Goal: Task Accomplishment & Management: Use online tool/utility

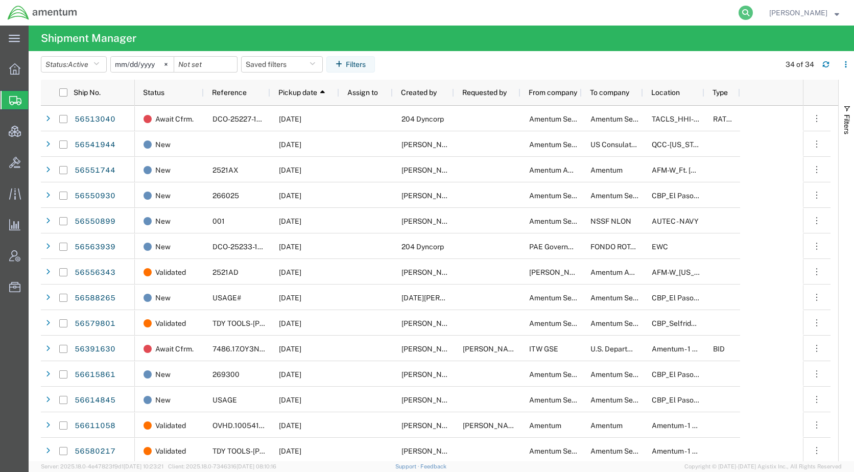
click at [753, 12] on icon at bounding box center [746, 13] width 14 height 14
paste input "56685763"
type input "56685763"
click at [753, 13] on icon at bounding box center [746, 13] width 14 height 14
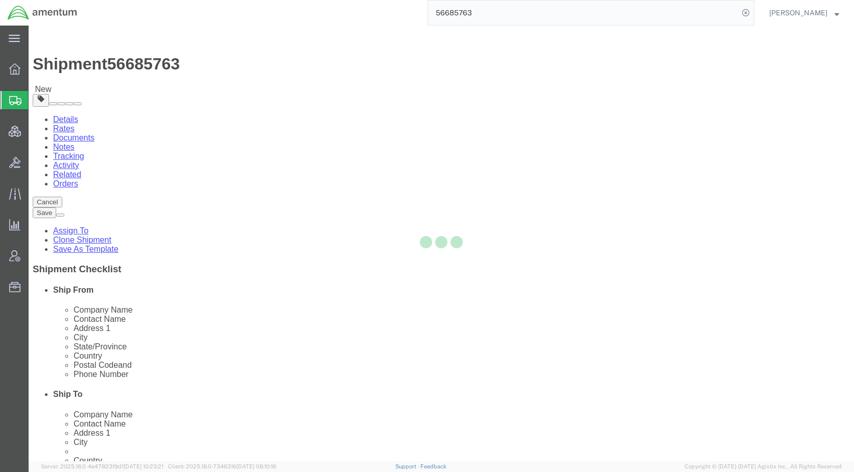
select select
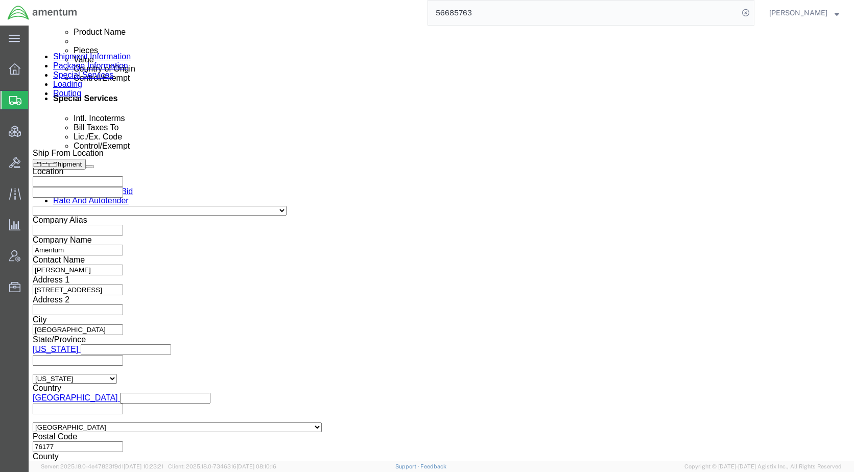
scroll to position [615, 0]
click icon
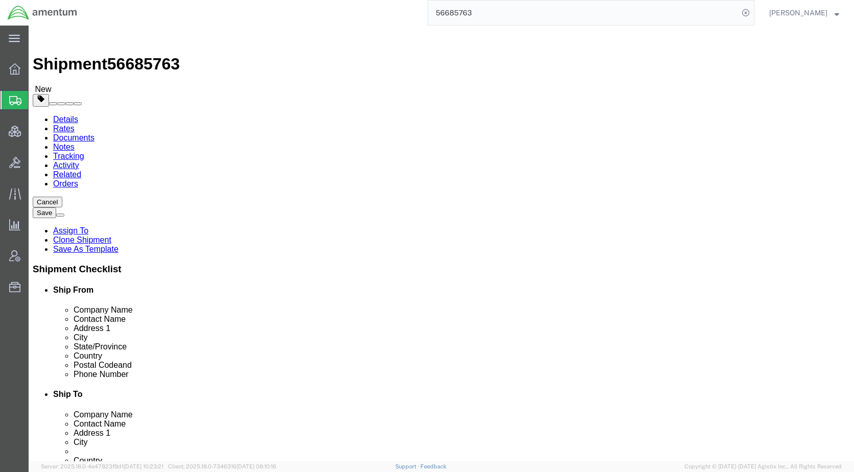
click dd "1500.00 USD"
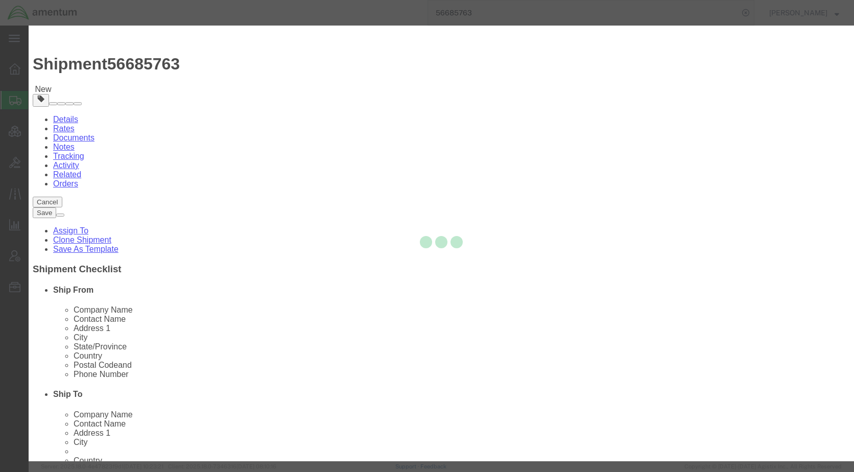
checkbox input "true"
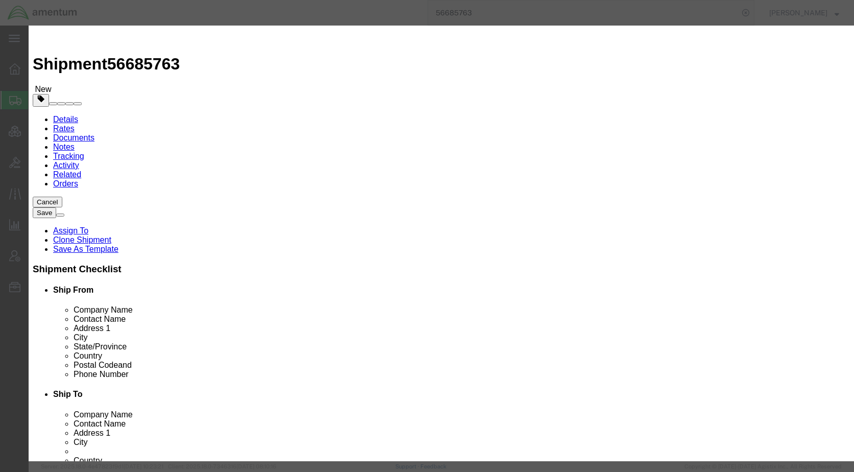
click input "checkbox"
checkbox input "false"
click button "Save & Close"
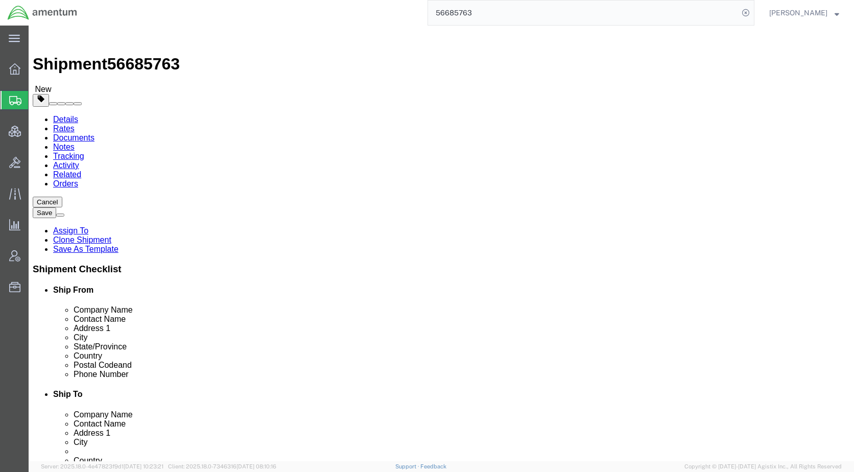
click link "Special Services"
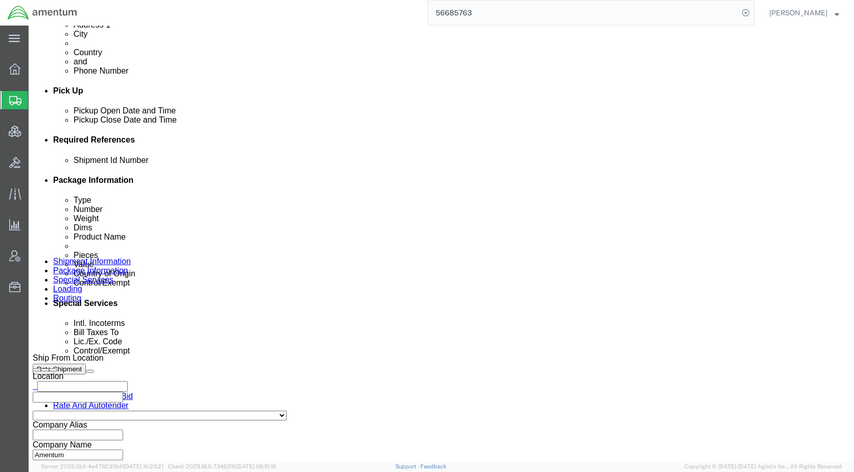
scroll to position [409, 0]
click select "Select Carriage Insurance Paid Carriage Paid To Cost and Freight Cost Insurance…"
select select "DDP"
click select "Select Carriage Insurance Paid Carriage Paid To Cost and Freight Cost Insurance…"
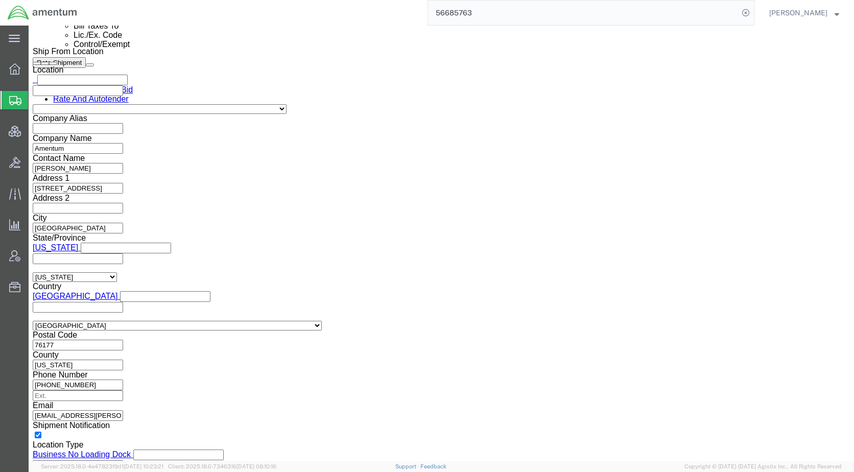
scroll to position [715, 0]
click button "Rate Shipment"
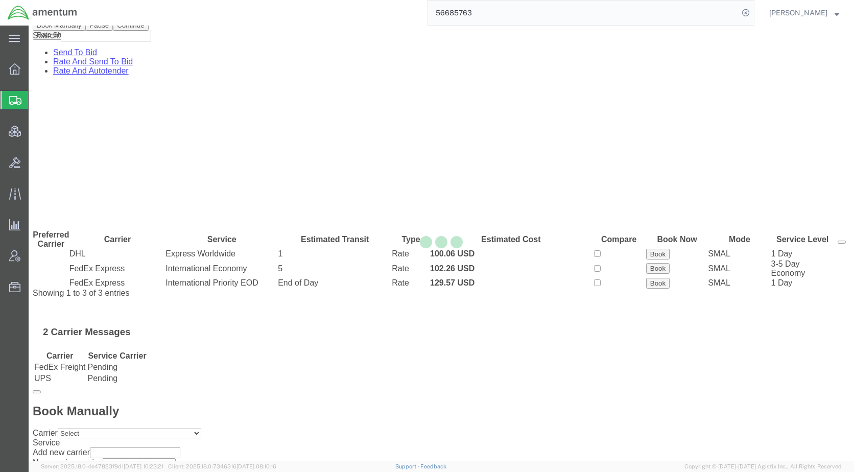
scroll to position [0, 0]
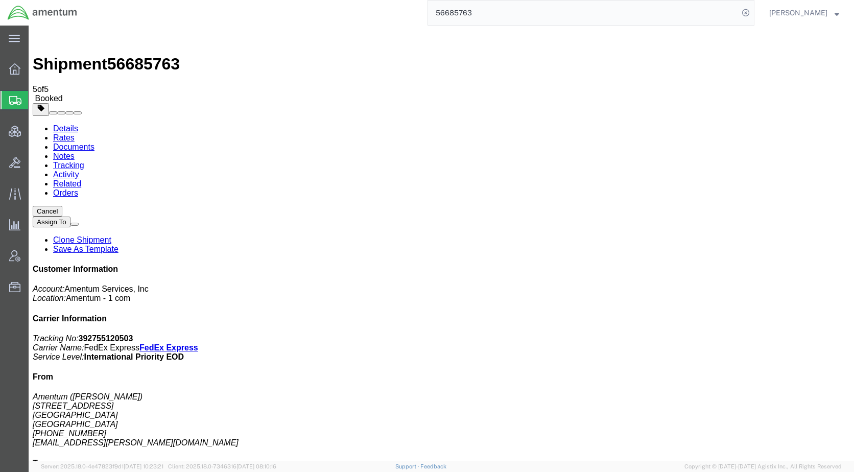
checkbox input "true"
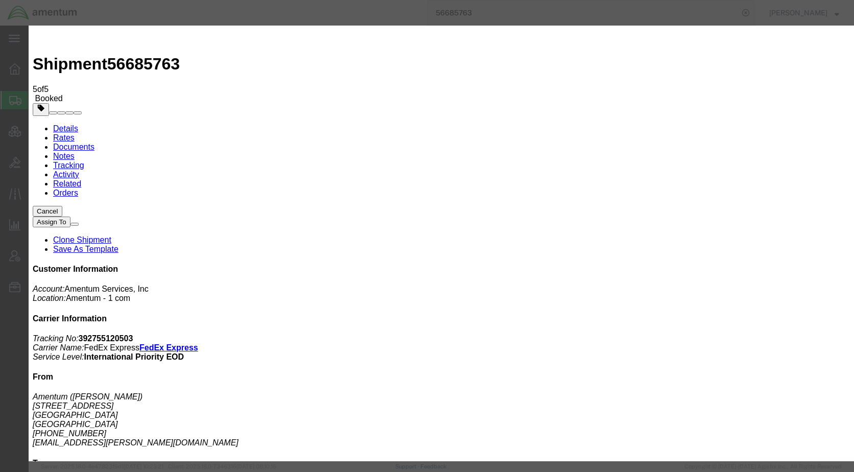
type input "[EMAIL_ADDRESS][PERSON_NAME][DOMAIN_NAME]"
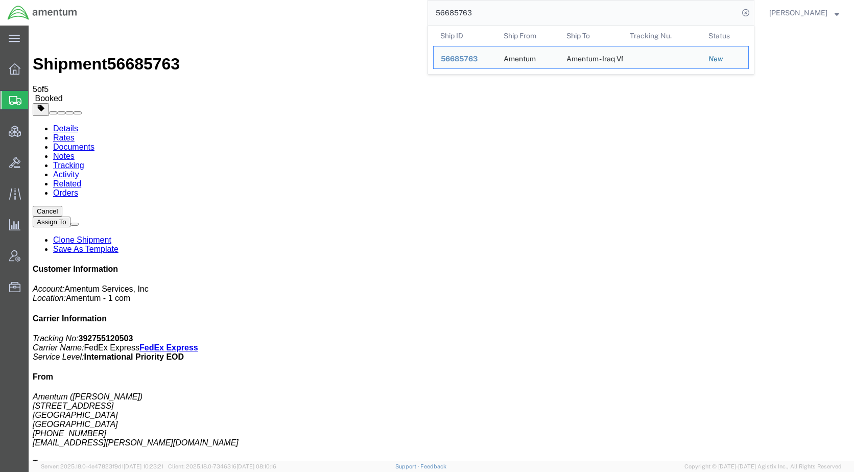
drag, startPoint x: 531, startPoint y: 9, endPoint x: 398, endPoint y: 21, distance: 133.9
click at [398, 21] on div "56685763 Ship ID Ship From Ship To Tracking Nu. Status Ship ID 56685763 Ship Fr…" at bounding box center [420, 13] width 670 height 26
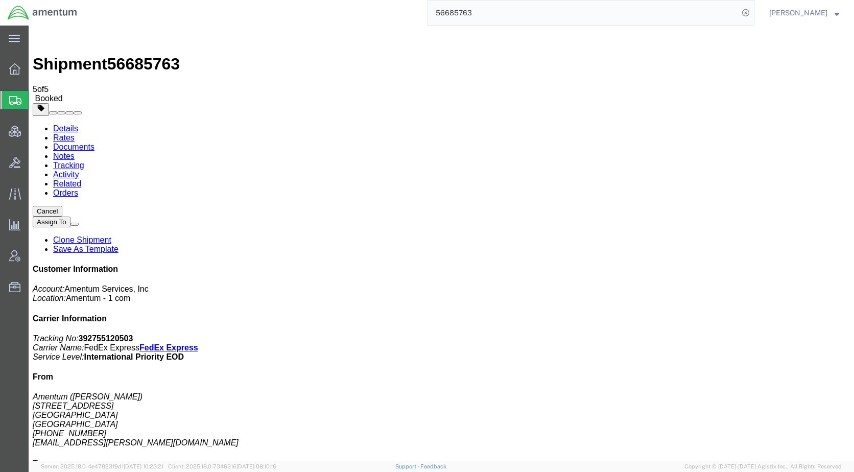
paste input "926"
click at [753, 16] on icon at bounding box center [746, 13] width 14 height 14
type input "56685926"
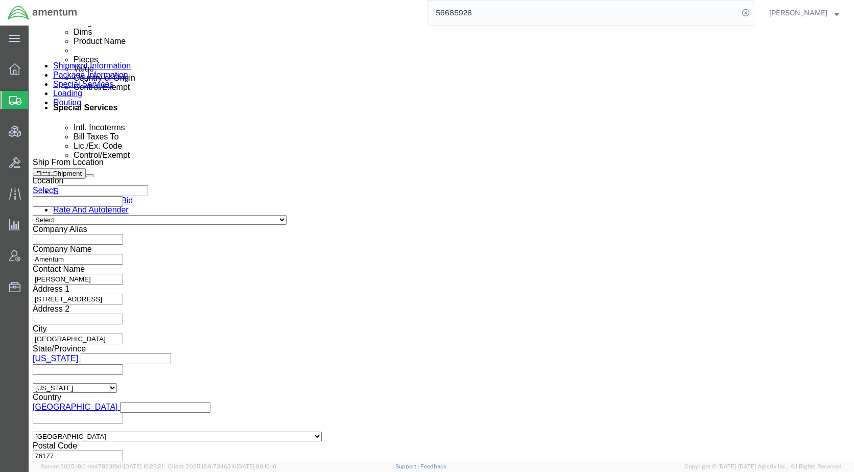
scroll to position [615, 0]
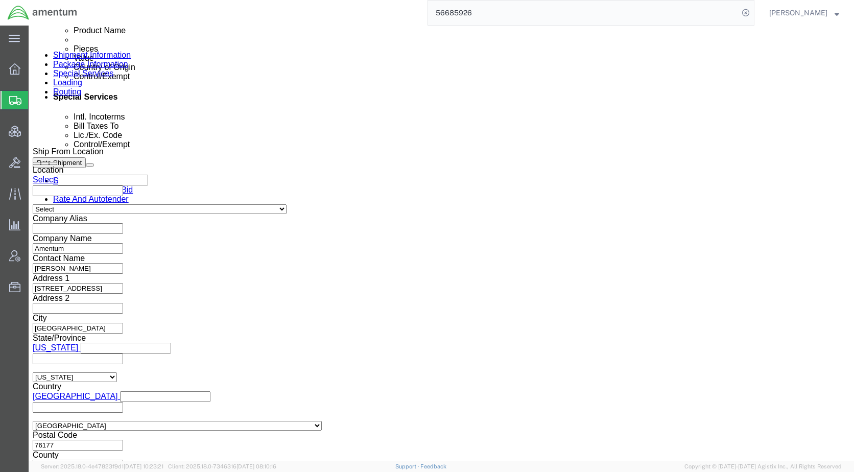
drag, startPoint x: 133, startPoint y: 63, endPoint x: 161, endPoint y: 114, distance: 57.6
click icon
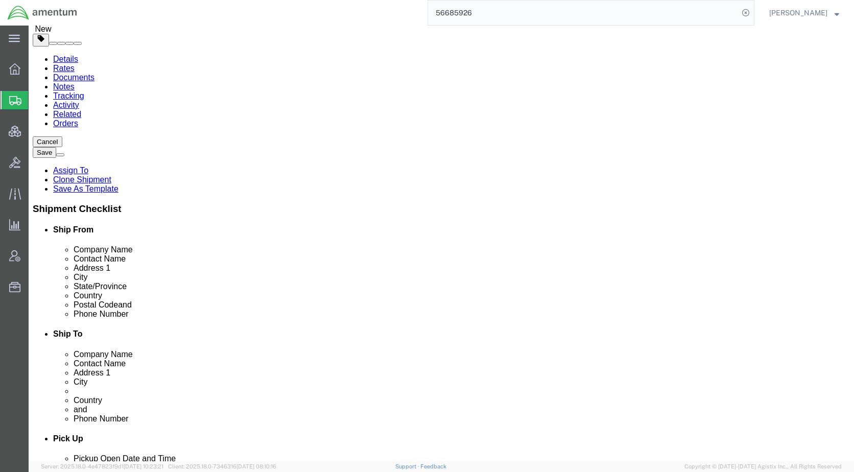
scroll to position [67, 0]
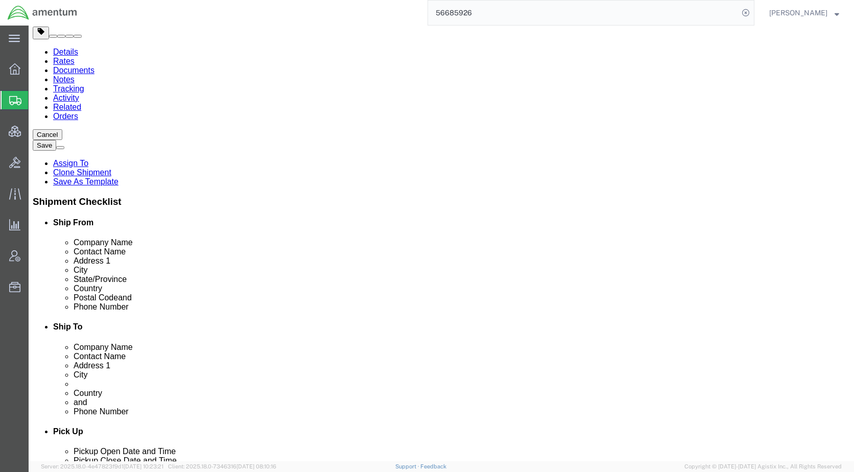
click dd "1.00 Each"
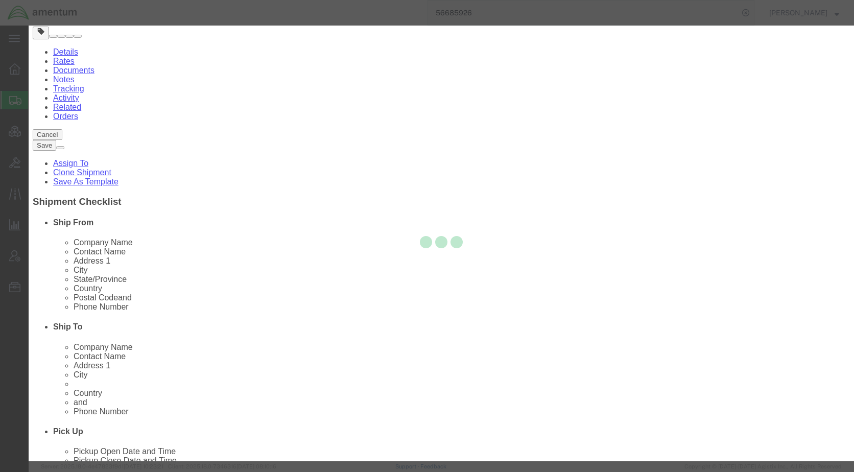
checkbox input "true"
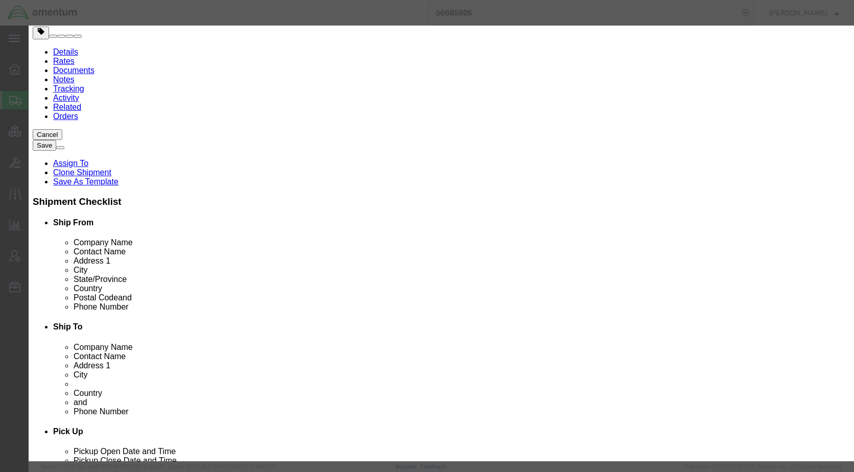
click input "checkbox"
checkbox input "false"
click button "Save & Close"
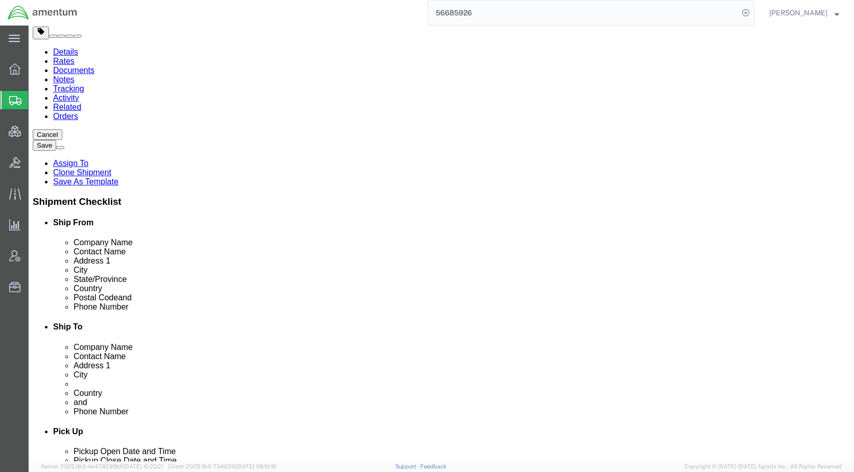
click dd "200.00 USD"
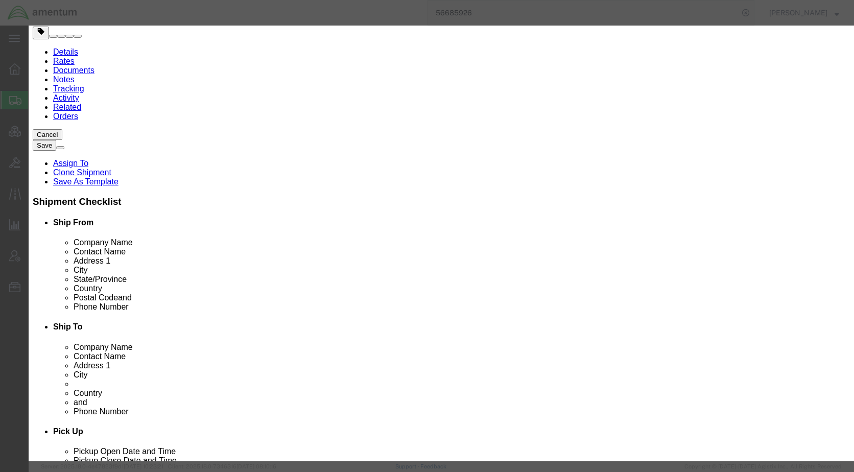
click input "checkbox"
checkbox input "false"
click button "Save & Close"
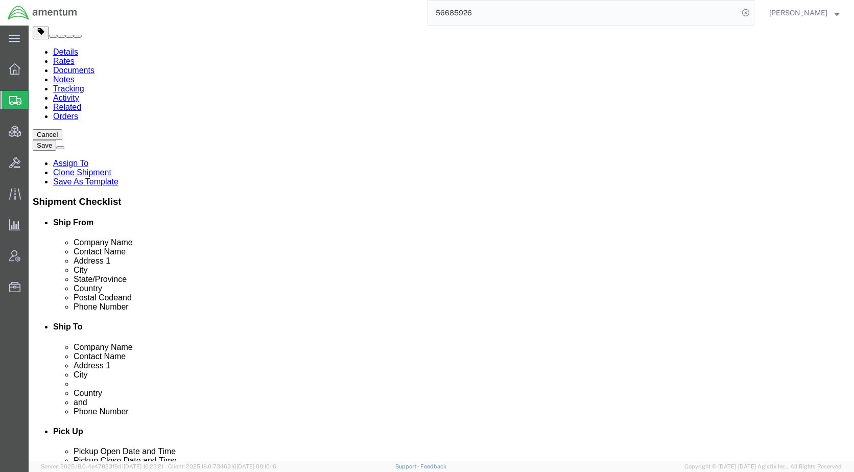
click link "Special Services"
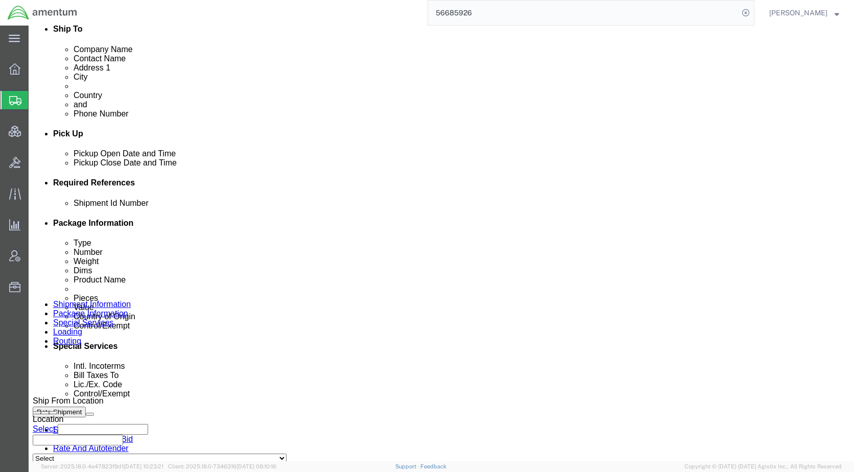
scroll to position [374, 0]
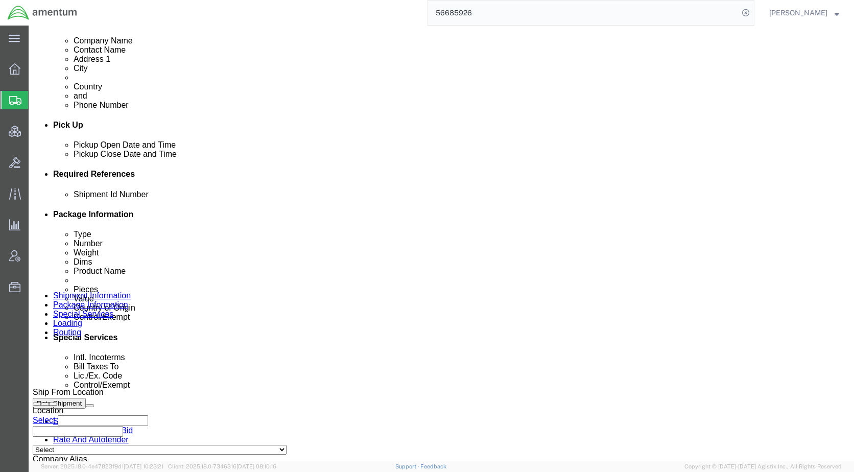
click select "Select Carriage Insurance Paid Carriage Paid To Cost and Freight Cost Insurance…"
select select "DDP"
click select "Select Carriage Insurance Paid Carriage Paid To Cost and Freight Cost Insurance…"
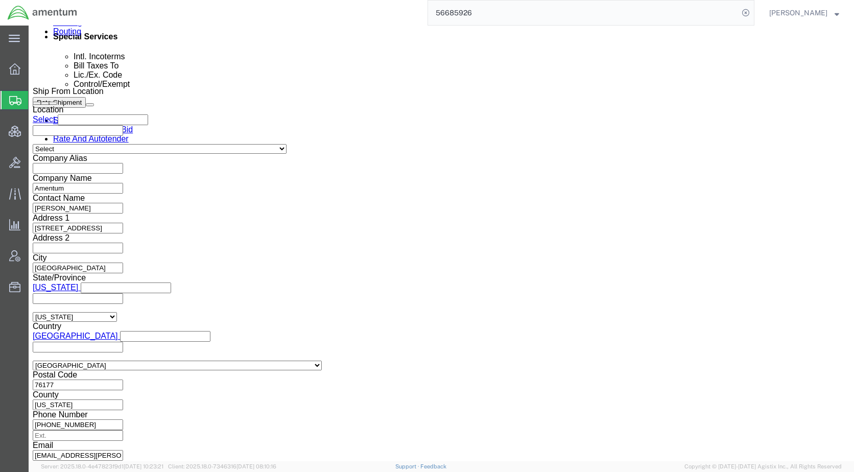
scroll to position [680, 0]
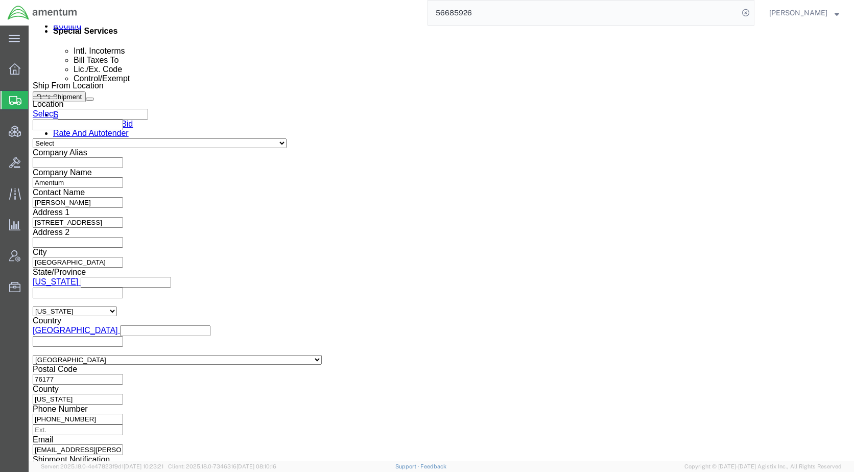
click button "Rate Shipment"
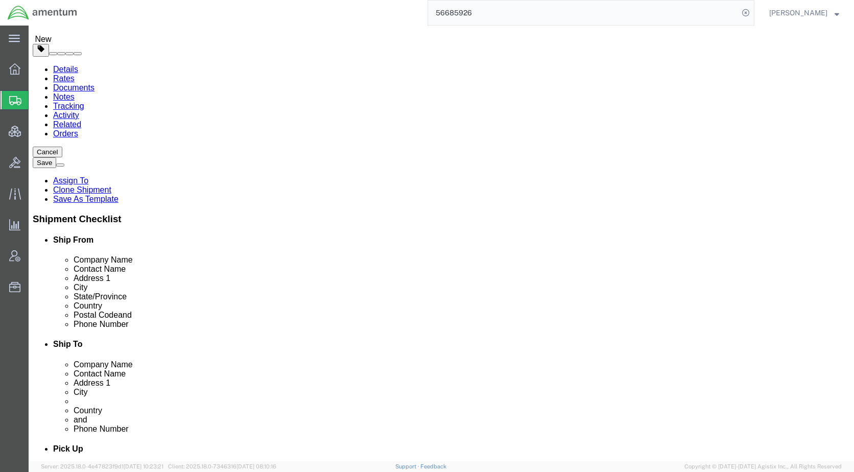
scroll to position [0, 0]
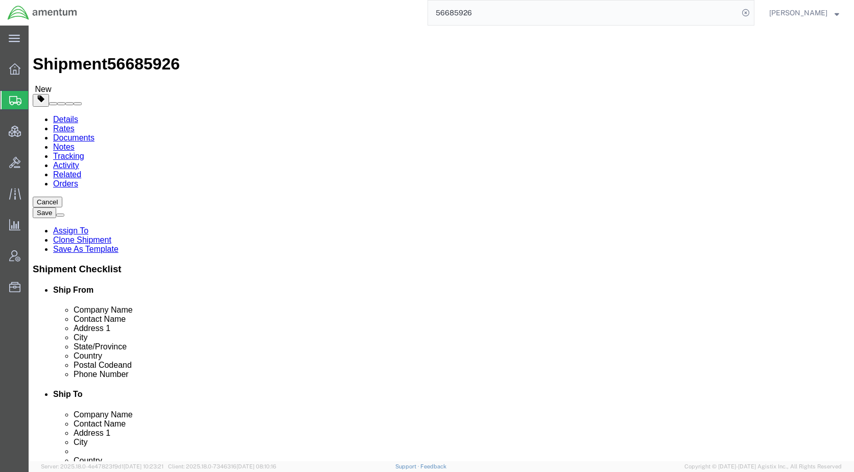
click icon
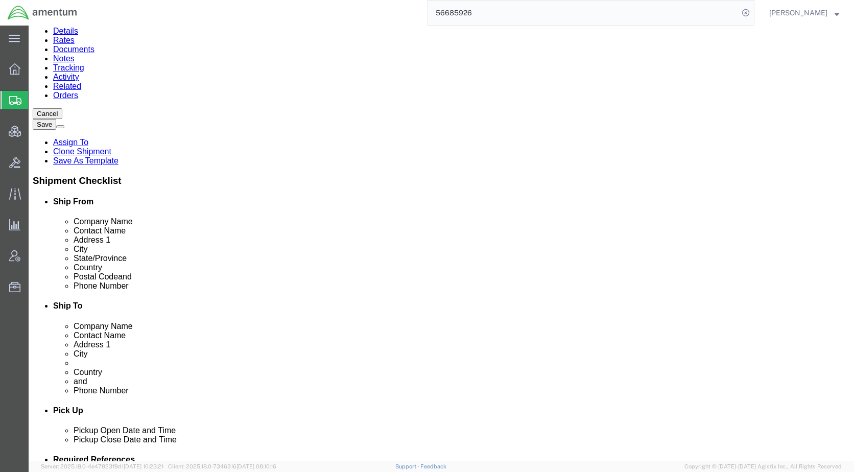
scroll to position [102, 0]
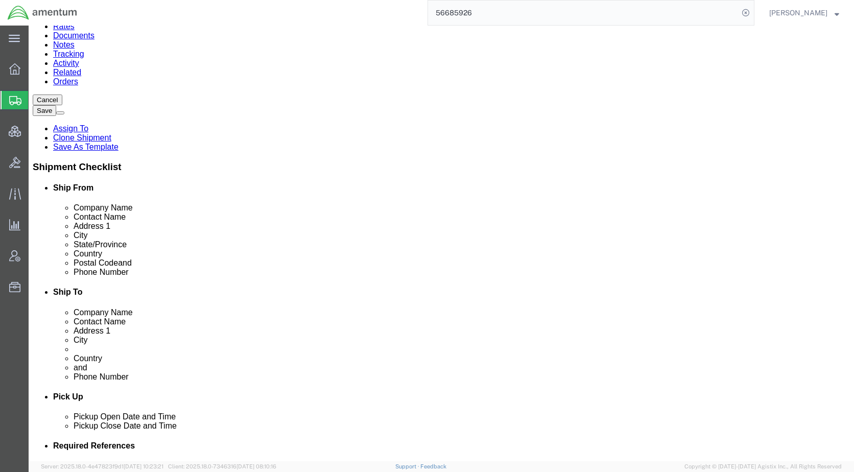
click dd "1500.00 USD"
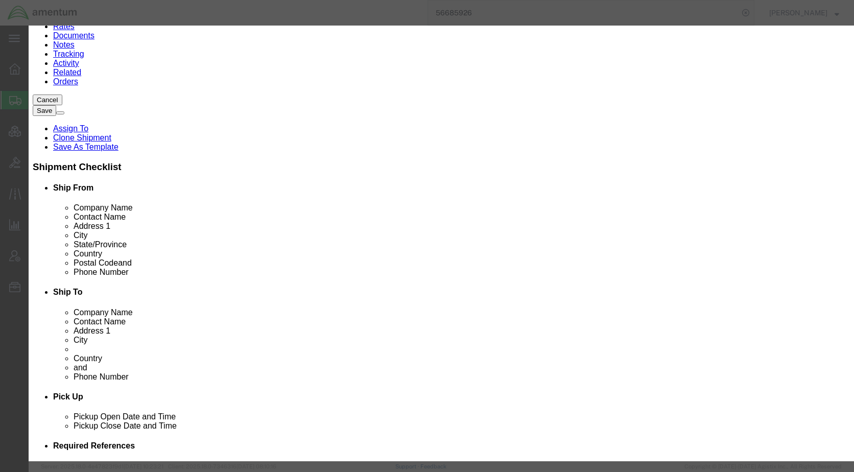
checkbox input "true"
drag, startPoint x: 233, startPoint y: 78, endPoint x: 428, endPoint y: 81, distance: 194.6
click div "Product Name Laptop - SCTASK0232060 Dell – CORP026670 service tag 7LW7184 Piece…"
click textarea
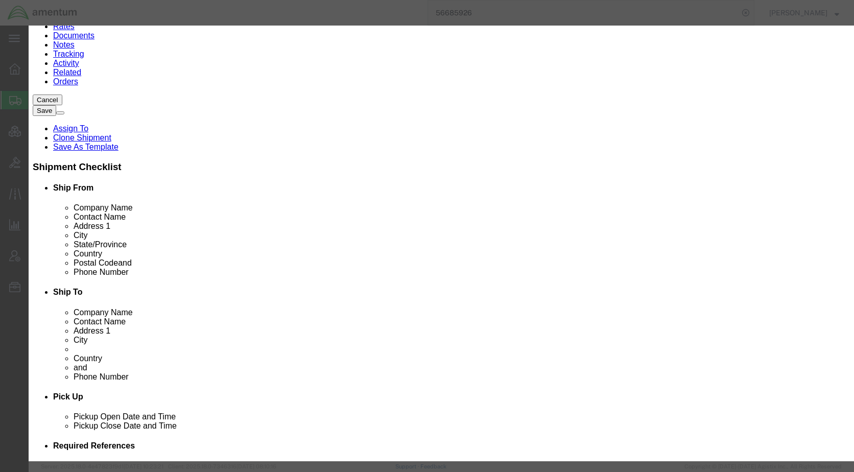
scroll to position [0, 0]
paste textarea "Laptop - SCTASK0232060 Dell – CORP026670 service tag 7LW7184"
type textarea "Laptop - SCTASK0232060 Dell – CORP026670 service tag 7LW7184"
click button "Save & Close"
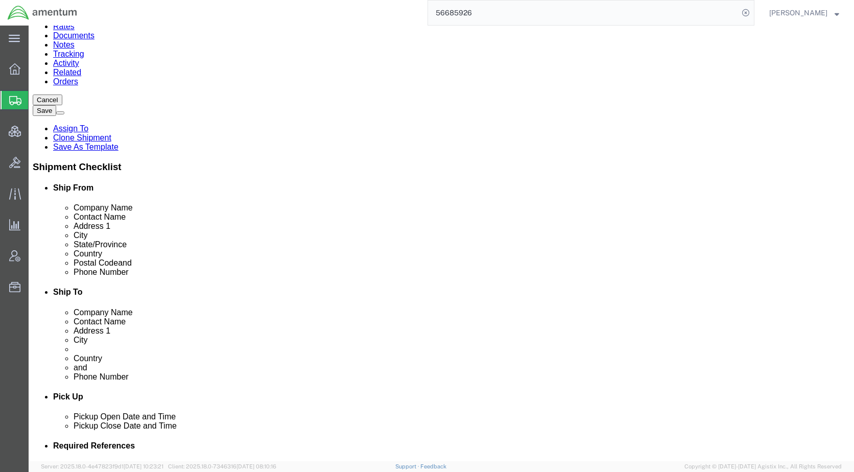
click dd "200.00 USD"
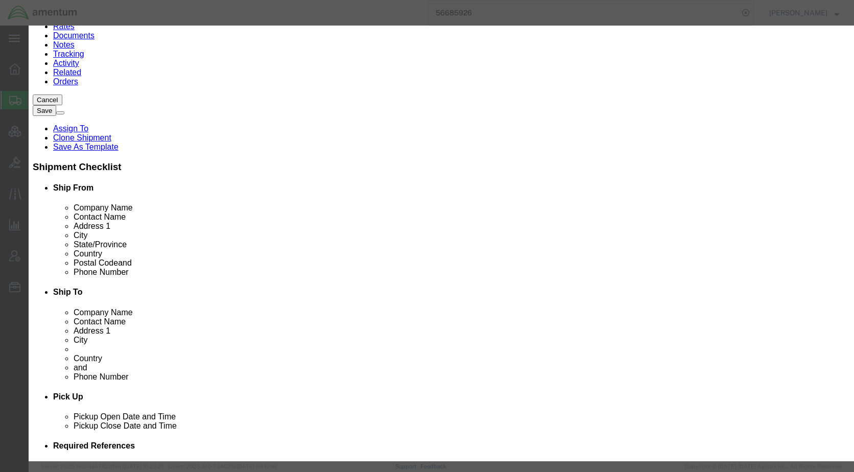
scroll to position [0, 4]
drag, startPoint x: 232, startPoint y: 82, endPoint x: 389, endPoint y: 81, distance: 156.8
click div "Commodity library Product Name Docking Station - SCTASK0232059 Dell – H5Q2364 P…"
click textarea
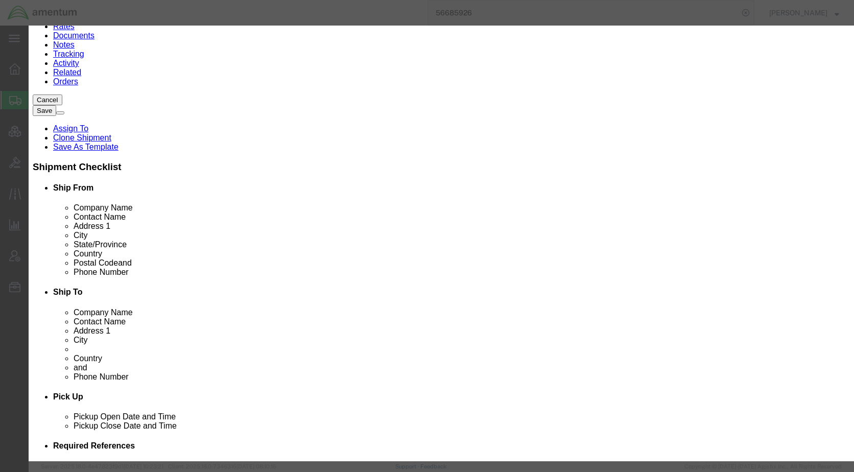
paste textarea "Docking Station - SCTASK0232059 Dell – H5Q2364"
type textarea "Docking Station - SCTASK0232059 Dell – H5Q2364"
click button "Save & Close"
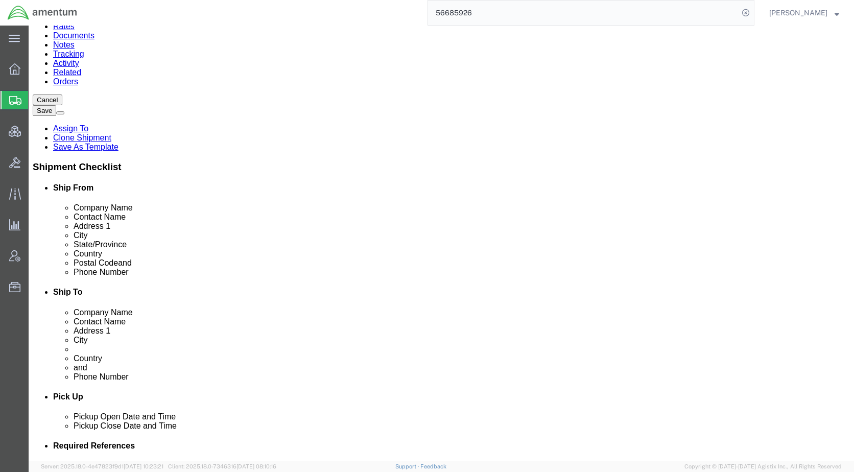
click icon
click button "Rate Shipment"
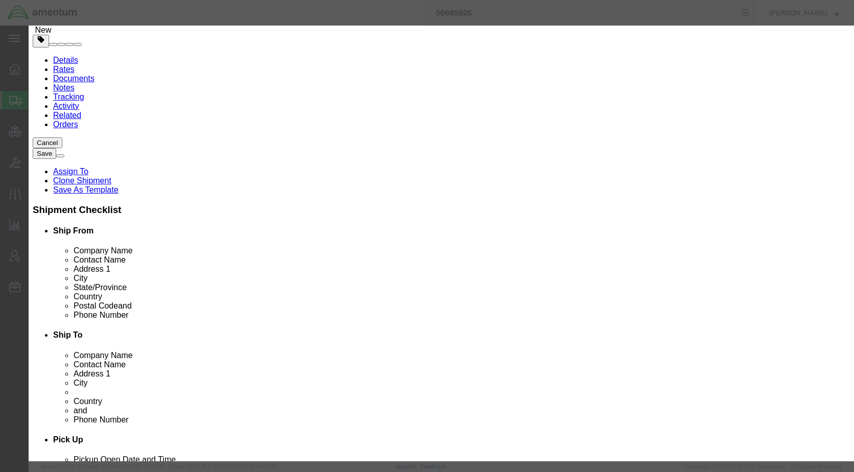
click button "Close"
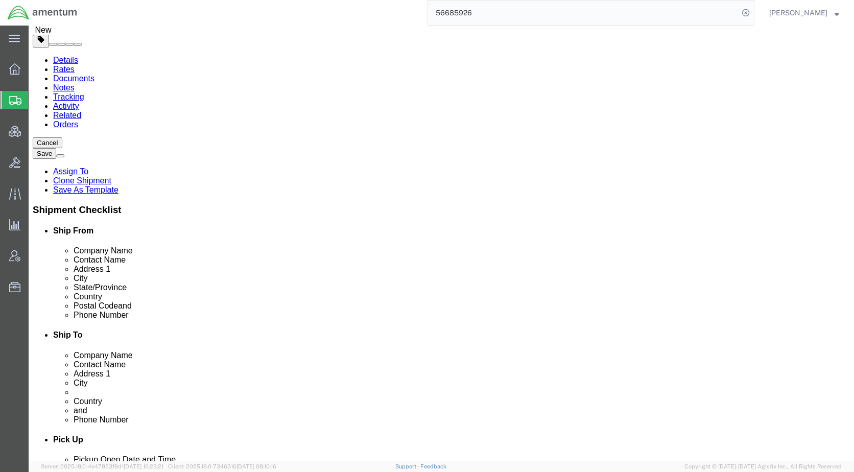
click icon
click button "Add"
click select "Select EIN EORI TIN VAT Other"
select select "EORI"
click select "Select EIN EORI TIN VAT Other"
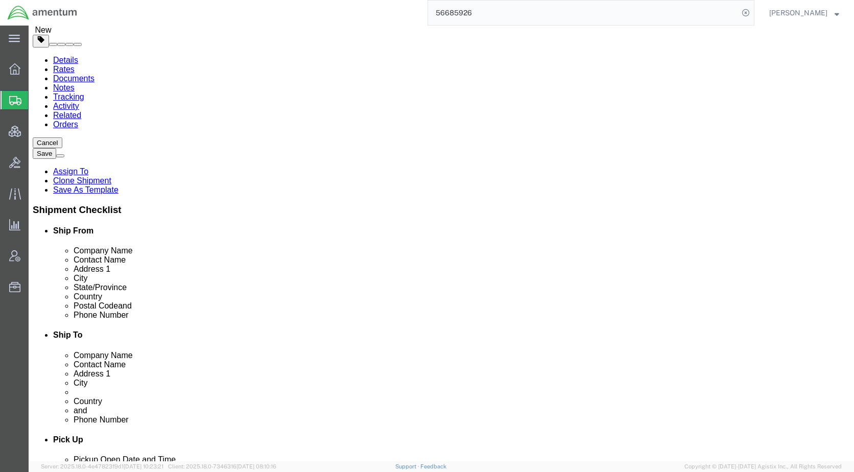
paste input "[US_VEHICLE_IDENTIFICATION_NUMBER]"
type input "[US_VEHICLE_IDENTIFICATION_NUMBER]"
click button "Rate Shipment"
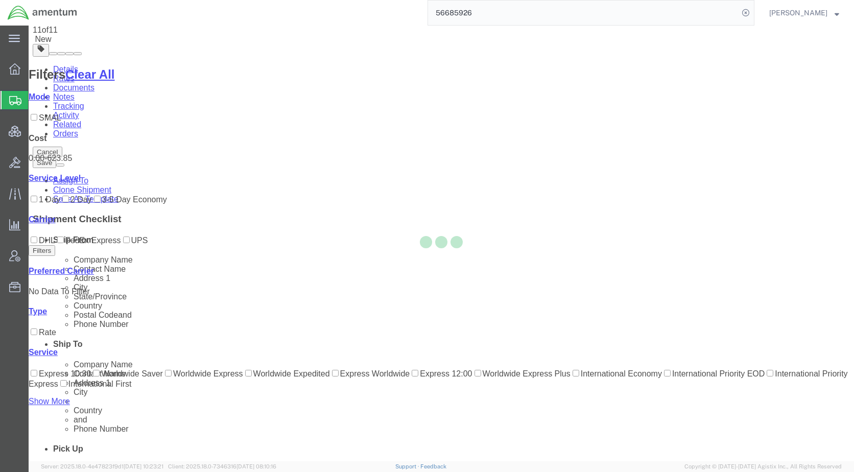
scroll to position [0, 0]
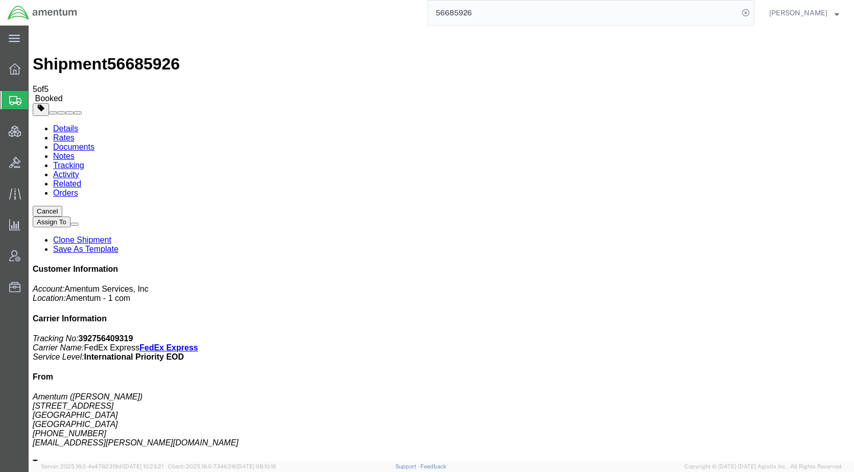
drag, startPoint x: 42, startPoint y: 161, endPoint x: 53, endPoint y: 161, distance: 10.7
checkbox input "true"
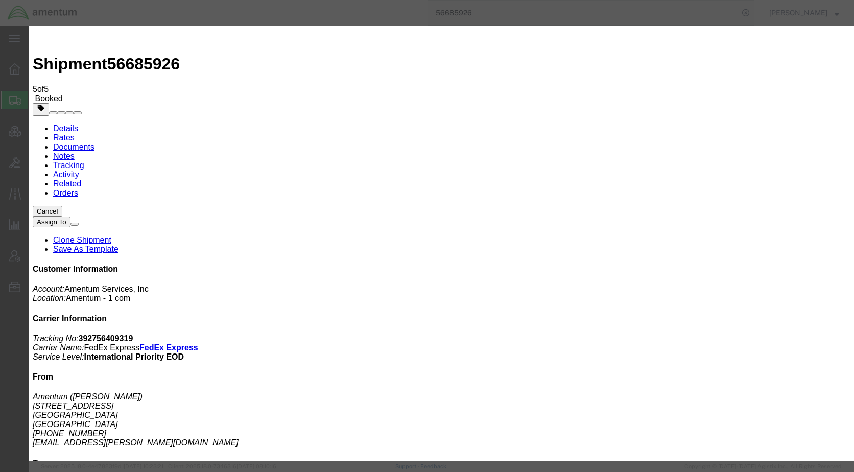
type input "[EMAIL_ADDRESS][PERSON_NAME][DOMAIN_NAME]"
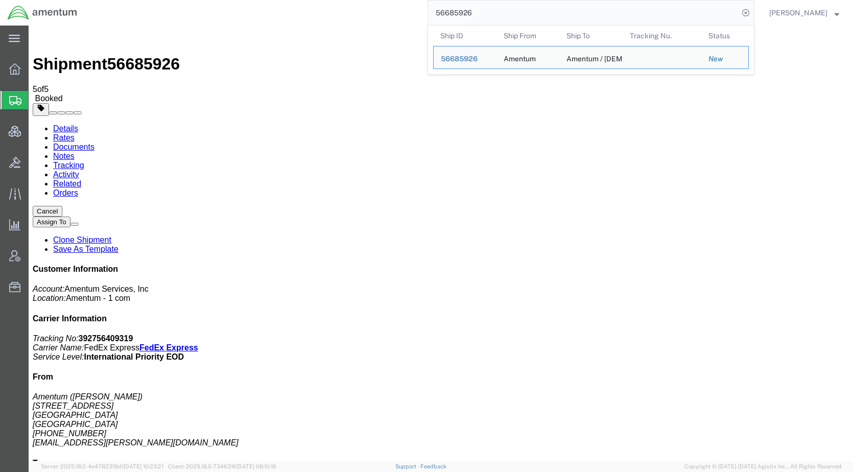
drag, startPoint x: 537, startPoint y: 15, endPoint x: 410, endPoint y: 20, distance: 127.3
click at [410, 20] on div "56685926 Ship ID Ship From Ship To Tracking Nu. Status Ship ID 56685926 Ship Fr…" at bounding box center [420, 13] width 670 height 26
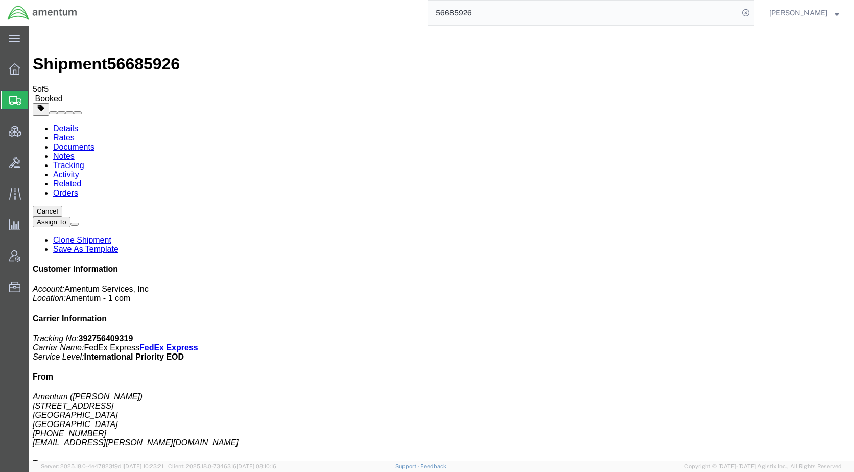
paste input "502"
type input "56685502"
click at [753, 11] on icon at bounding box center [746, 13] width 14 height 14
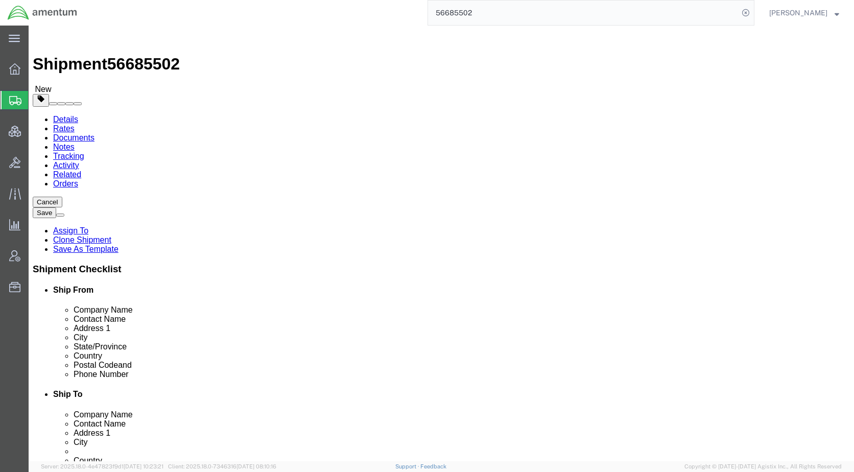
select select "49917"
select select "49933"
click icon
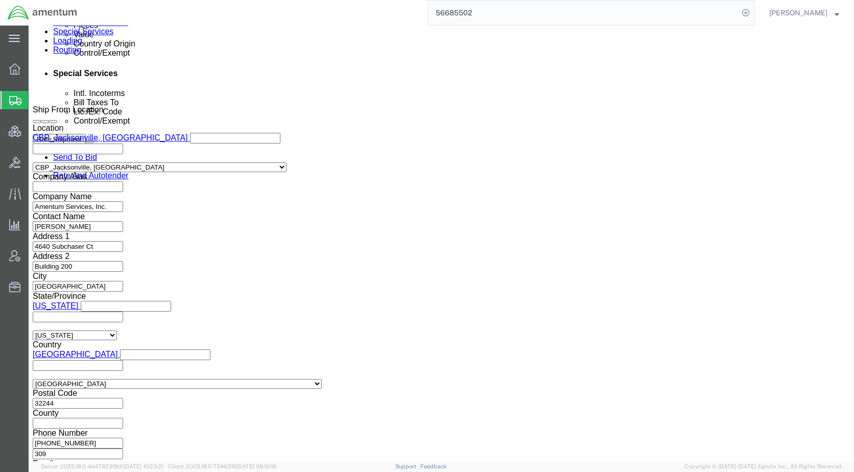
scroll to position [664, 0]
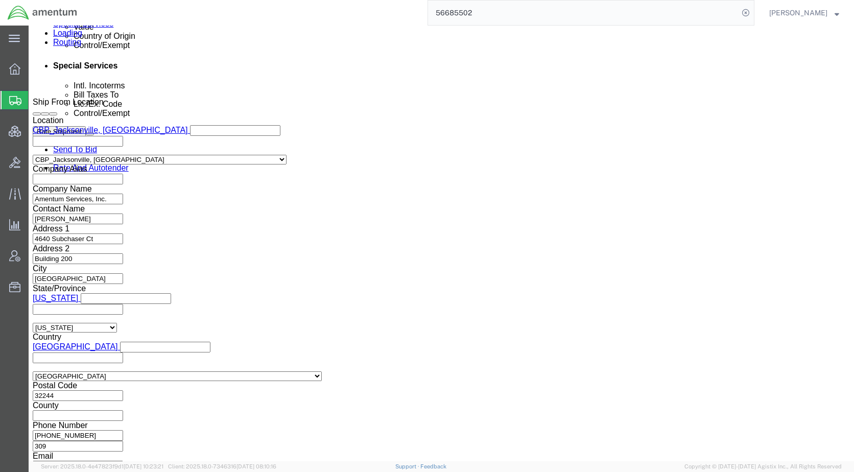
click link "Assign To"
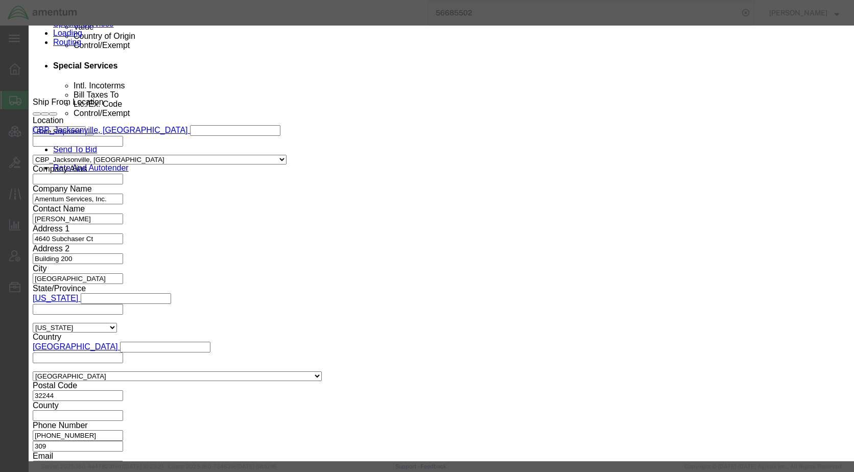
select select "107"
select select "134905"
click textarea "Message"
type textarea "Please provide an EEI filing for this shipment moving via FedEx. Thank you."
click button "Assign"
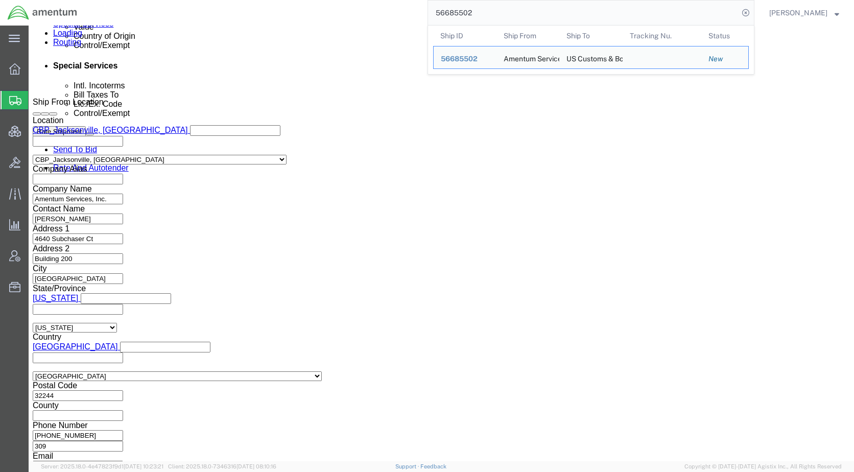
drag, startPoint x: 391, startPoint y: 20, endPoint x: 368, endPoint y: 21, distance: 23.5
click at [368, 21] on div "56685502 Ship ID Ship From Ship To Tracking Nu. Status Ship ID 56685502 Ship Fr…" at bounding box center [420, 13] width 670 height 26
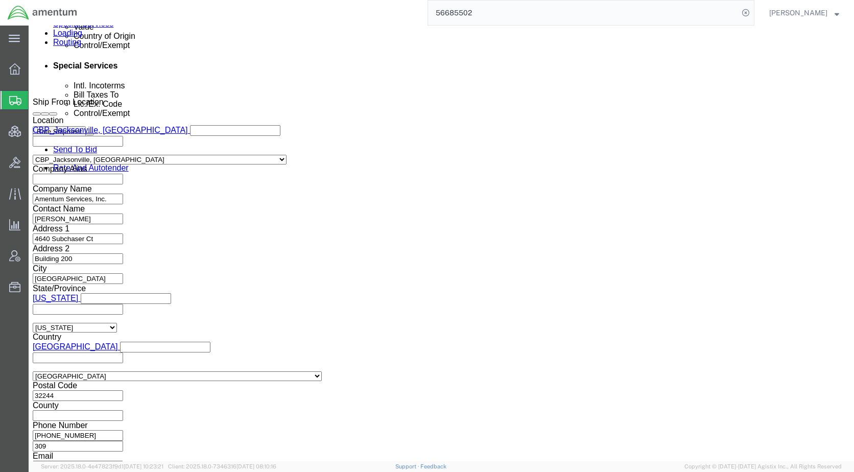
paste input "3800"
type input "56683800"
click at [753, 13] on icon at bounding box center [746, 13] width 14 height 14
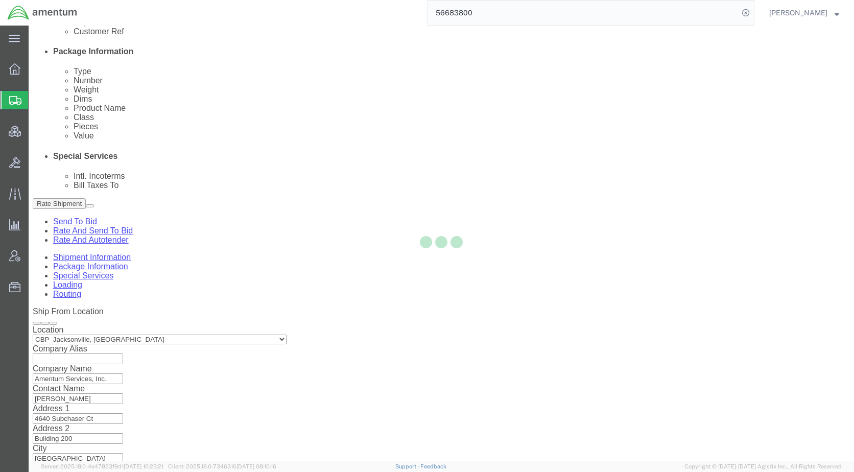
select select "49917"
select select "49933"
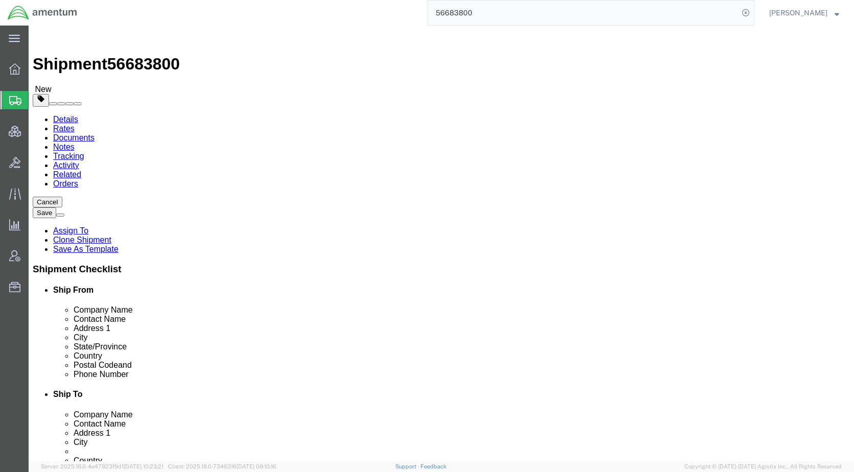
click icon
click link "Special Services"
click link "Assign To"
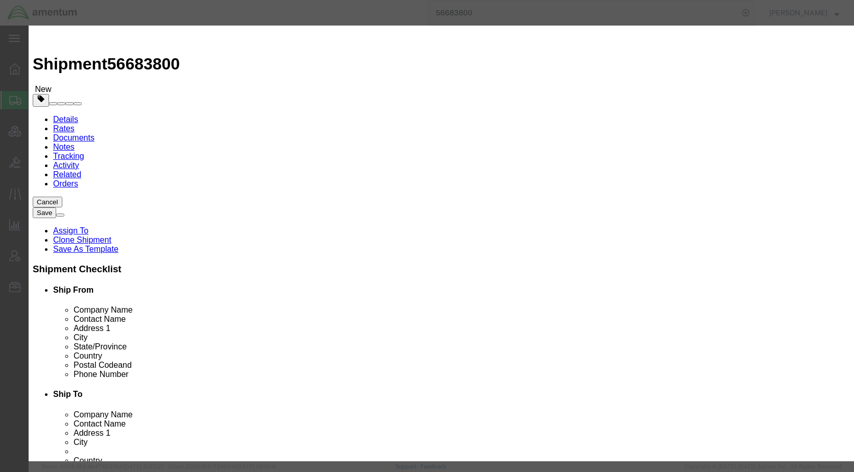
select select "107"
select select "134905"
click textarea "Message"
type textarea "Please provide an EEI filing for this shipment moving via FedEx. Thank you."
click button "Assign"
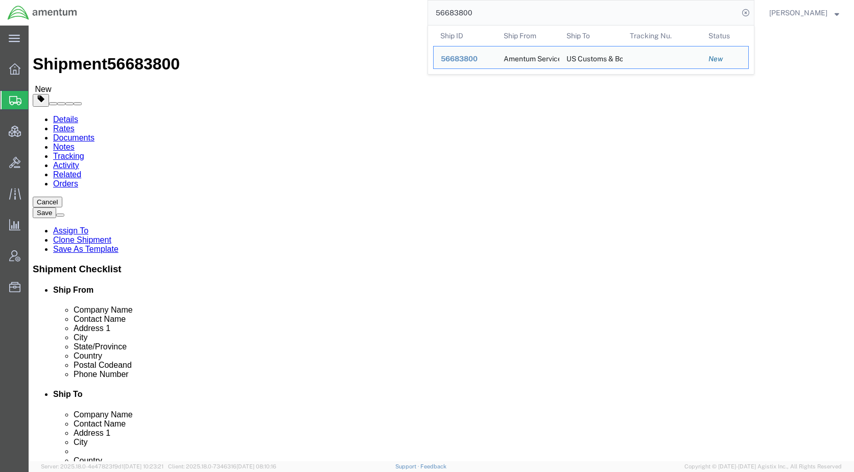
drag, startPoint x: 505, startPoint y: 16, endPoint x: 451, endPoint y: 14, distance: 54.2
click at [451, 14] on input "56683800" at bounding box center [583, 13] width 311 height 25
paste input "5502"
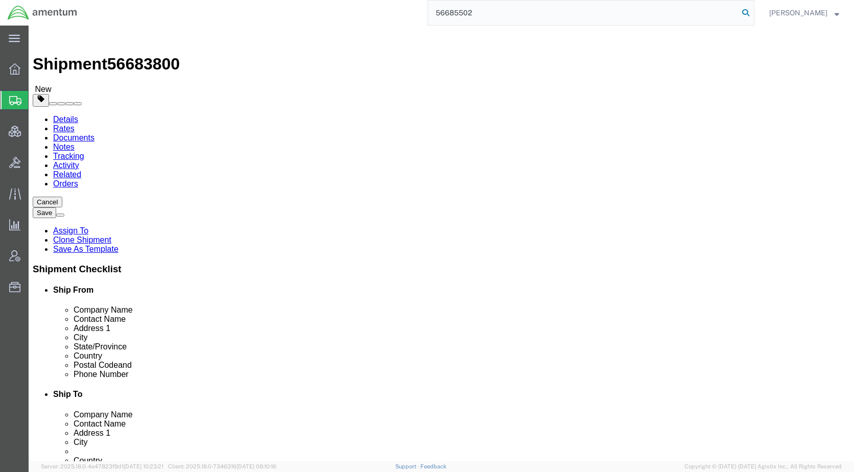
type input "56685502"
click at [753, 13] on icon at bounding box center [746, 13] width 14 height 14
select select "49917"
select select "49933"
click icon
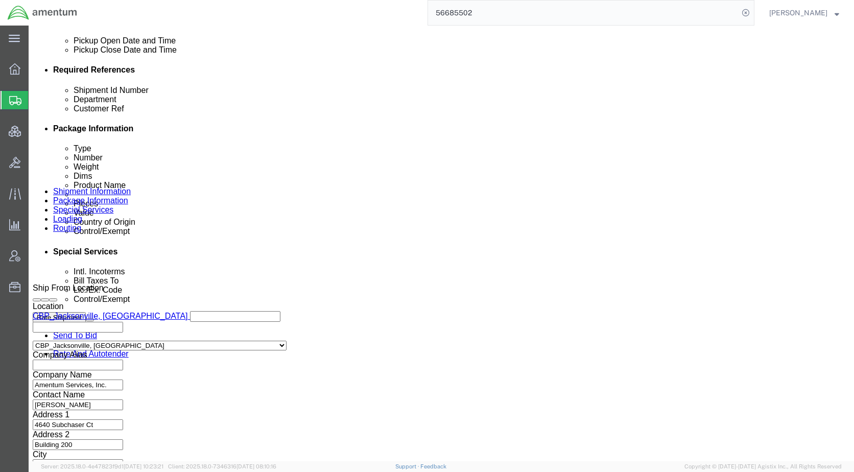
scroll to position [511, 0]
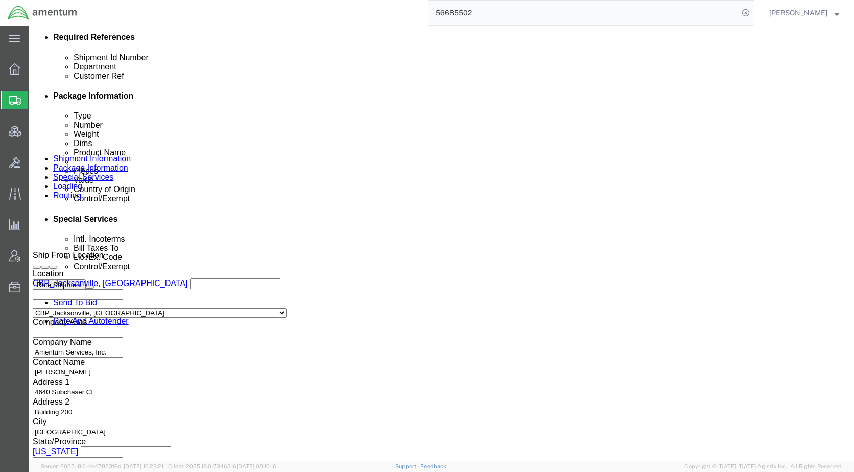
click select "Select Carriage Insurance Paid Carriage Paid To Cost and Freight Cost Insurance…"
select select "DDP"
click select "Select Carriage Insurance Paid Carriage Paid To Cost and Freight Cost Insurance…"
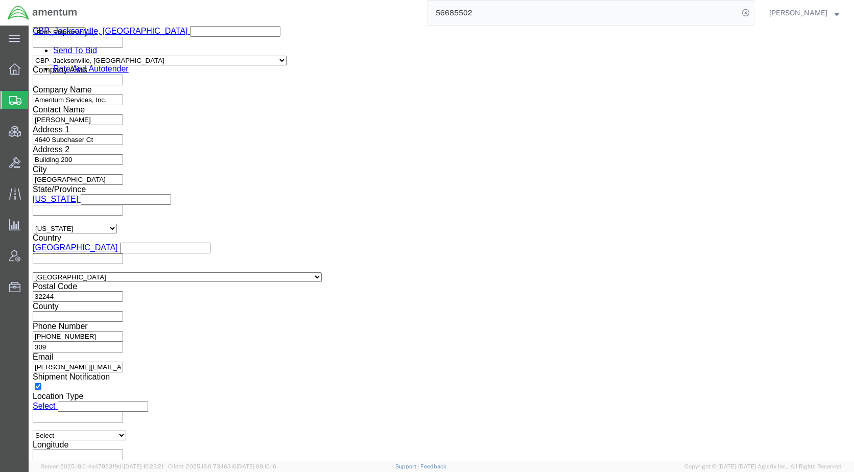
scroll to position [766, 0]
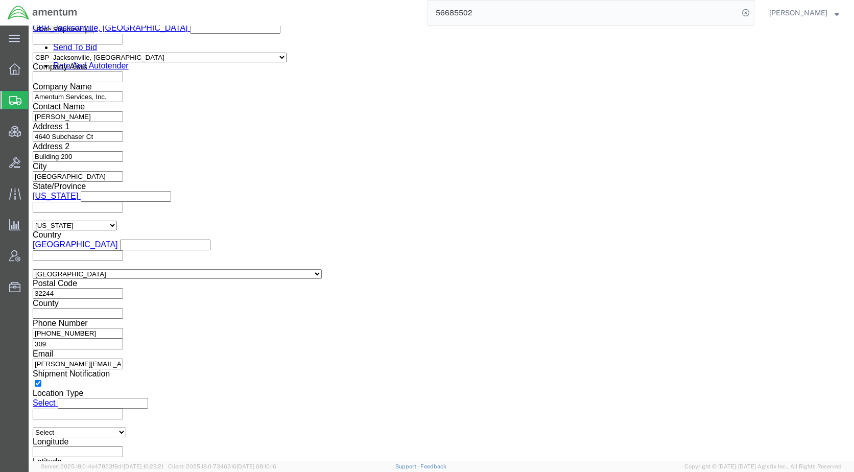
click button "Rate Shipment"
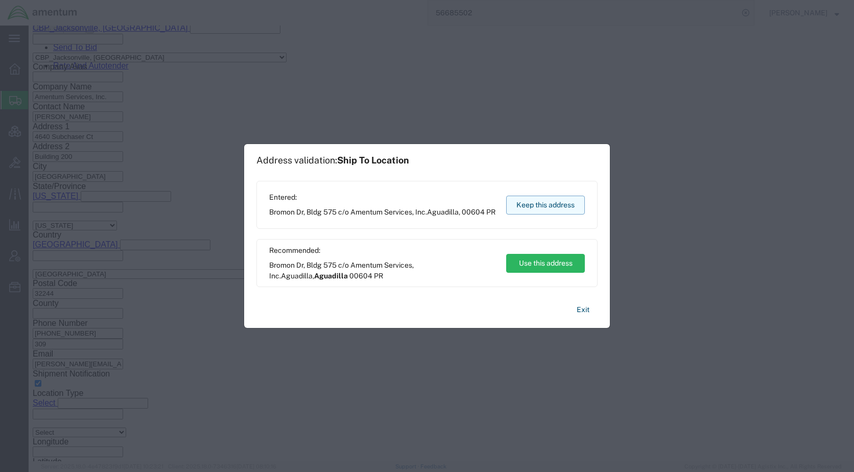
click at [547, 207] on button "Keep this address" at bounding box center [545, 205] width 79 height 19
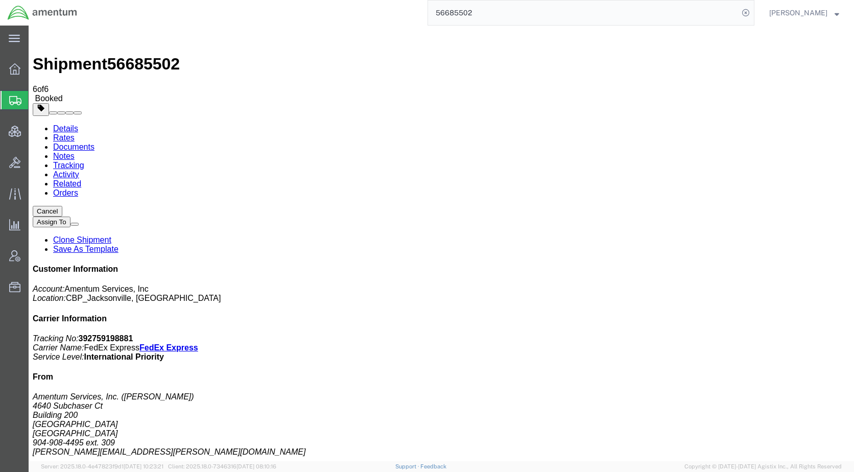
checkbox input "true"
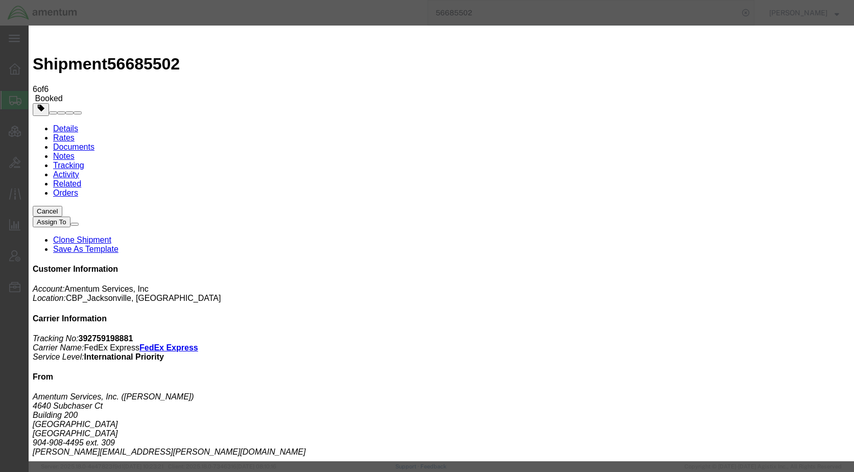
type input "[EMAIL_ADDRESS][PERSON_NAME][DOMAIN_NAME]"
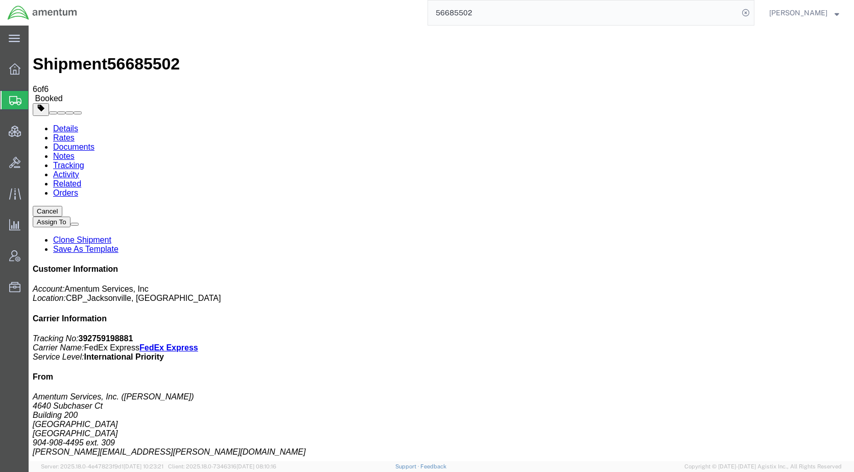
click at [36, 100] on span "Shipments" at bounding box center [32, 100] width 8 height 20
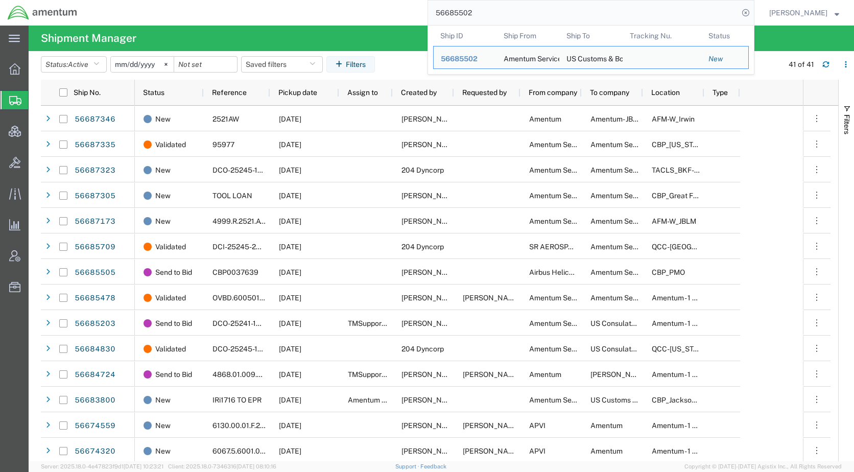
drag, startPoint x: 510, startPoint y: 13, endPoint x: 404, endPoint y: 15, distance: 105.8
click at [404, 15] on div "56685502 Ship ID Ship From Ship To Tracking Nu. Status Ship ID 56685502 Ship Fr…" at bounding box center [420, 13] width 670 height 26
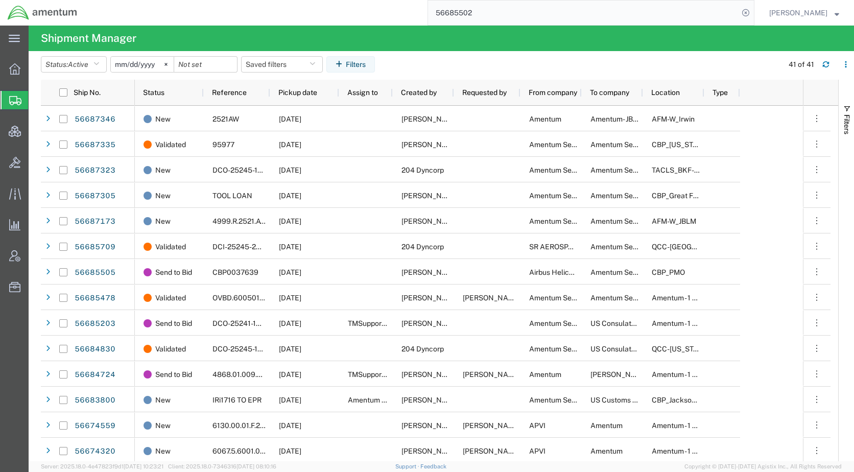
paste input "3800"
type input "56683800"
click at [753, 11] on icon at bounding box center [746, 13] width 14 height 14
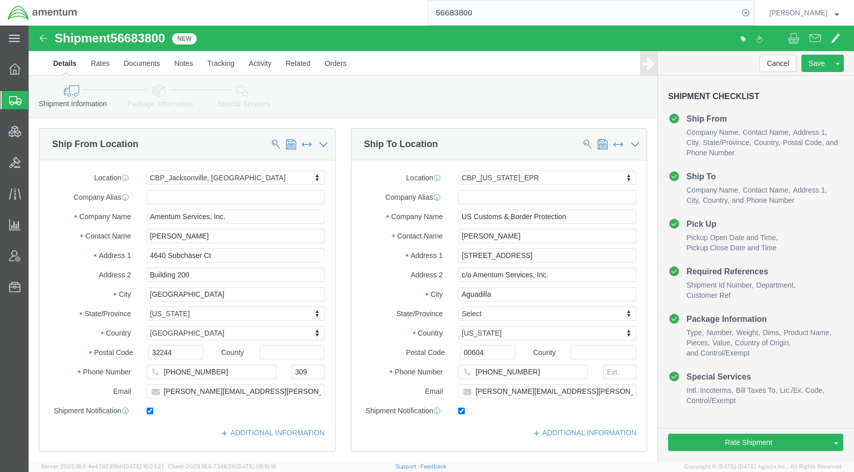
select select "49917"
select select "49933"
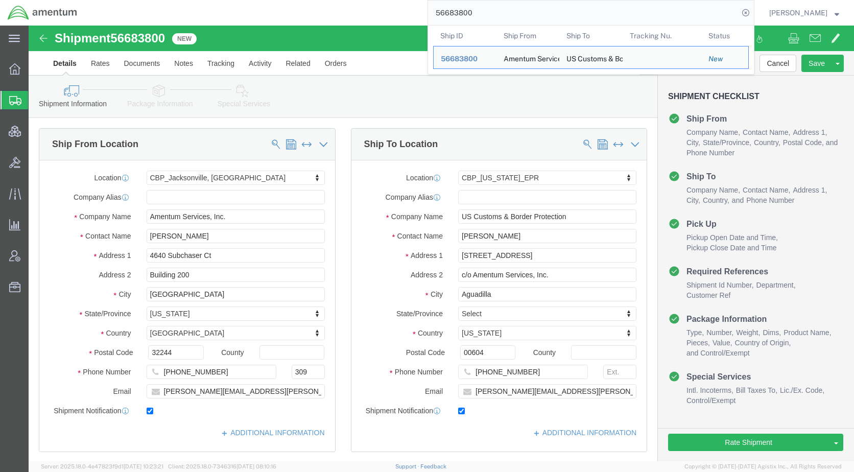
click icon
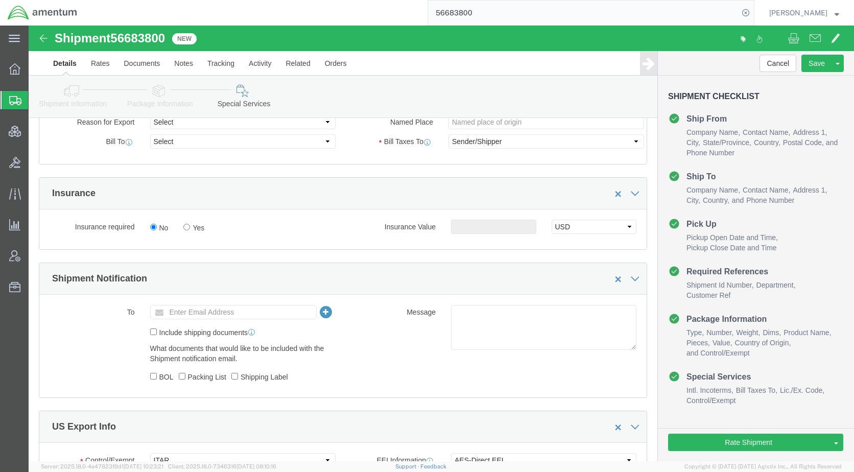
scroll to position [511, 0]
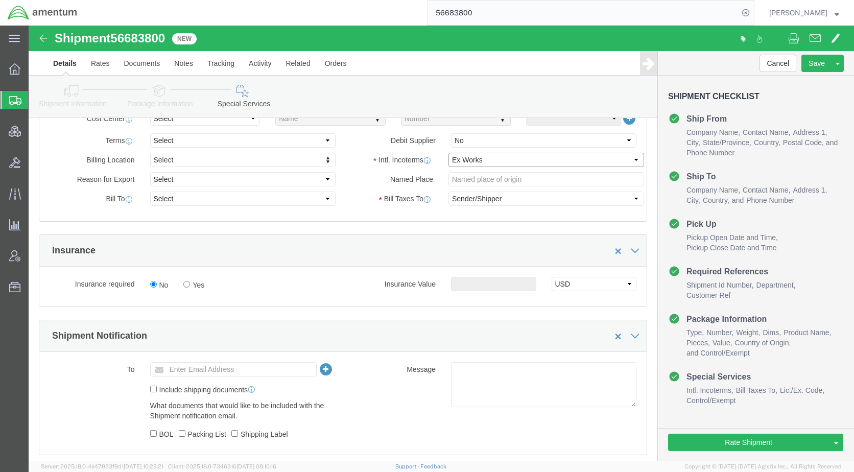
click select "Select Carriage Insurance Paid Carriage Paid To Cost and Freight Cost Insurance…"
select select "DDP"
click select "Select Carriage Insurance Paid Carriage Paid To Cost and Freight Cost Insurance…"
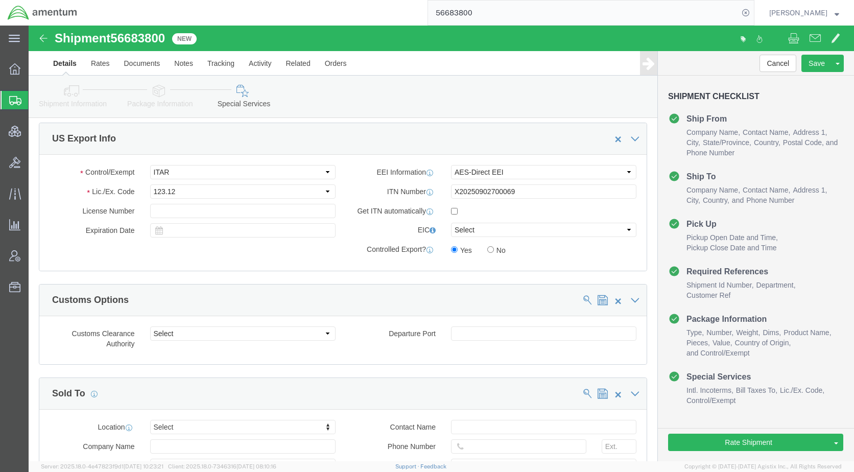
scroll to position [868, 0]
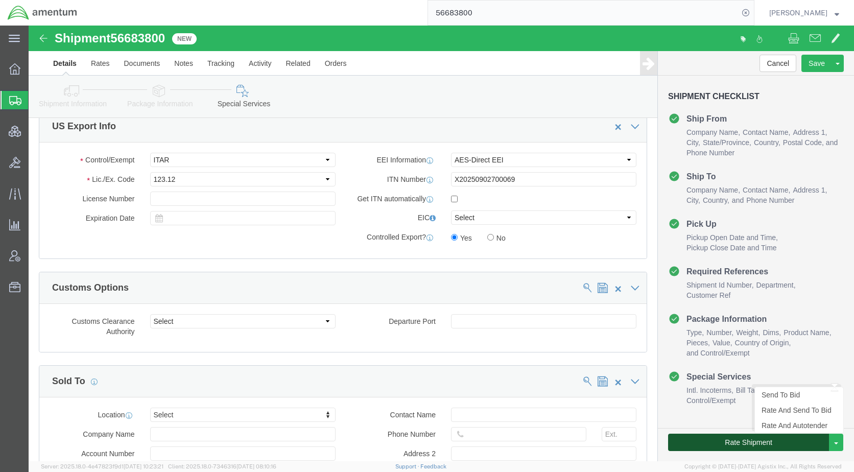
click button "Rate Shipment"
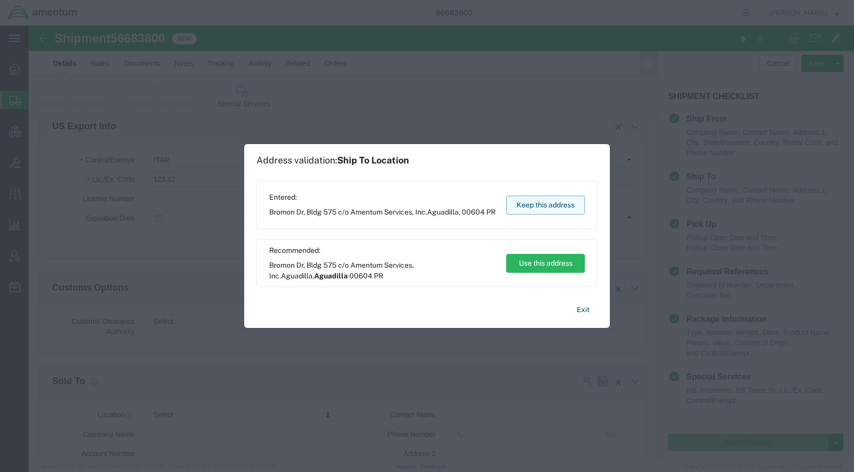
click at [534, 204] on button "Keep this address" at bounding box center [545, 205] width 79 height 19
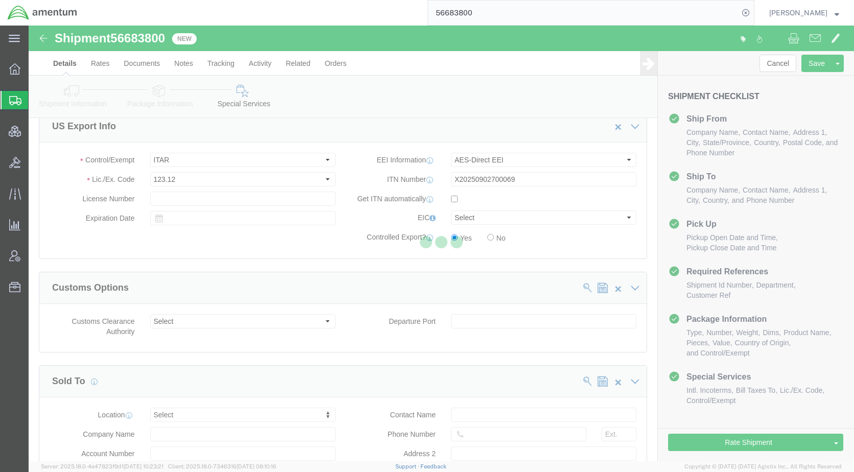
scroll to position [0, 0]
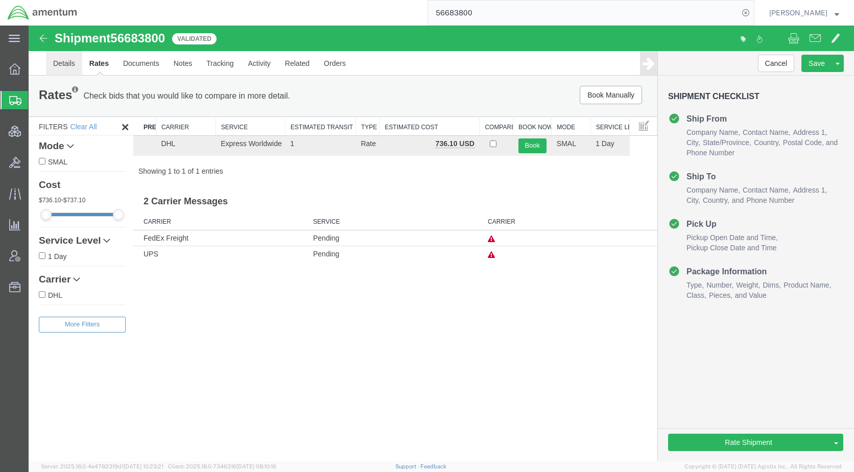
click at [79, 69] on link "Details" at bounding box center [64, 63] width 36 height 25
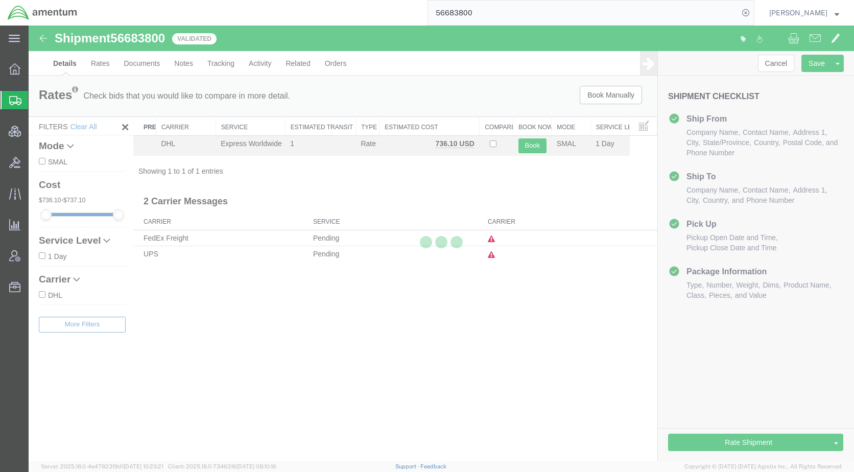
select select "49917"
select select "49933"
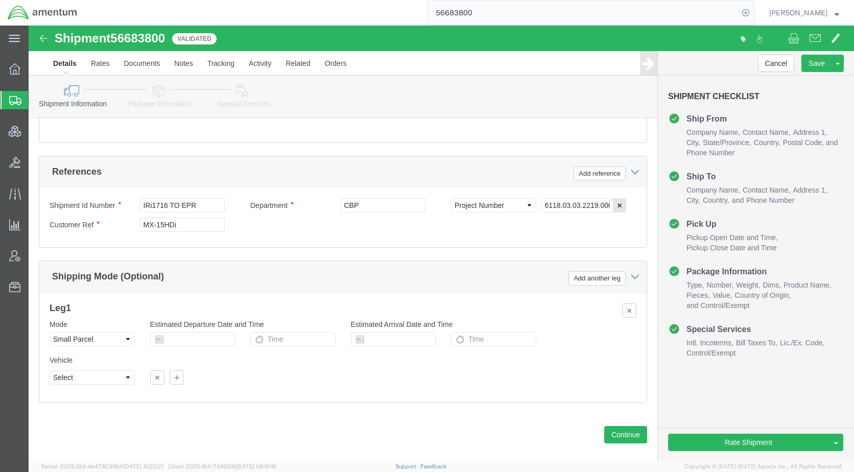
scroll to position [644, 0]
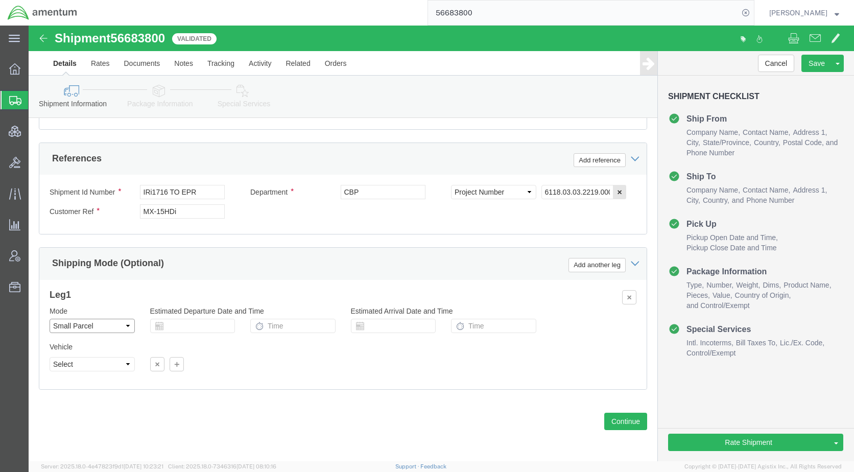
click select "Select Air Less than Truckload Multi-Leg Ocean Freight Rail Small Parcel Truckl…"
select select
click select "Select Air Less than Truckload Multi-Leg Ocean Freight Rail Small Parcel Truckl…"
click icon
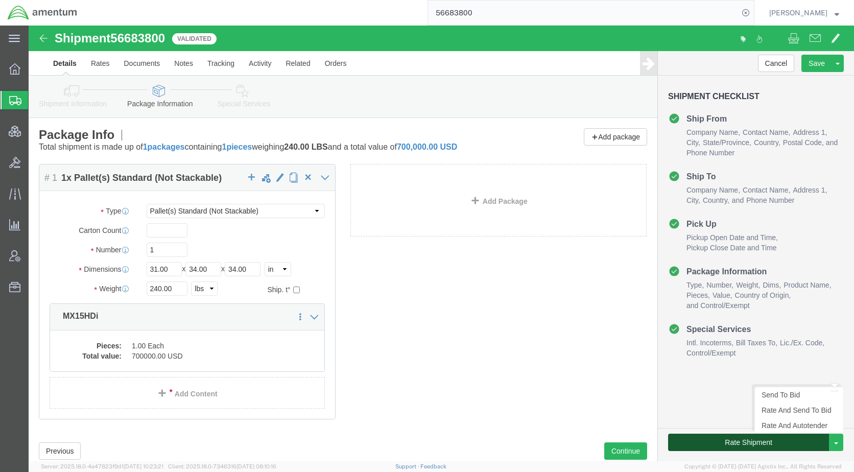
click button "Rate Shipment"
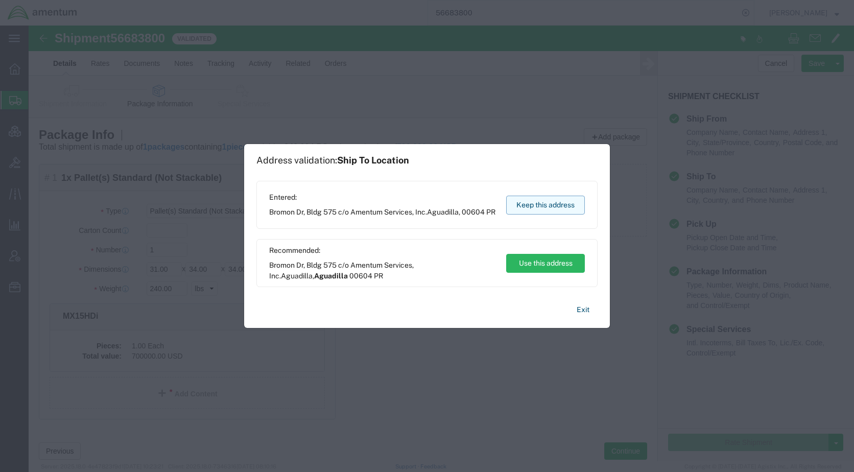
click at [564, 200] on button "Keep this address" at bounding box center [545, 205] width 79 height 19
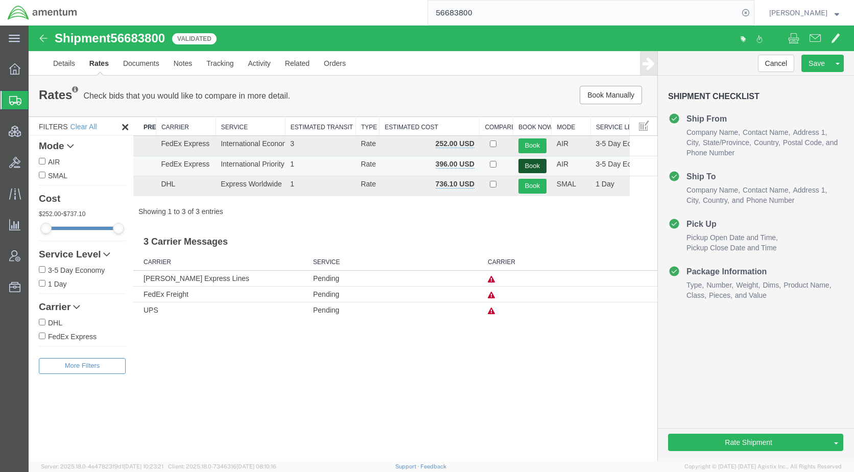
click at [531, 162] on button "Book" at bounding box center [533, 166] width 28 height 15
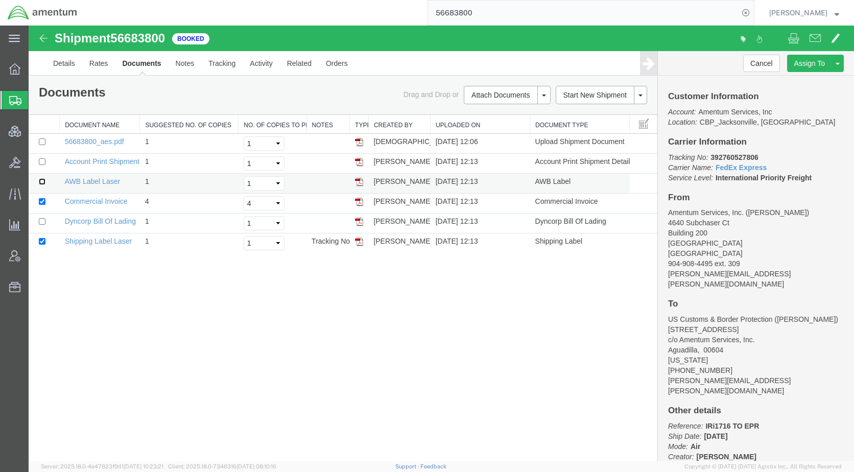
click at [41, 182] on input "checkbox" at bounding box center [42, 181] width 7 height 7
checkbox input "true"
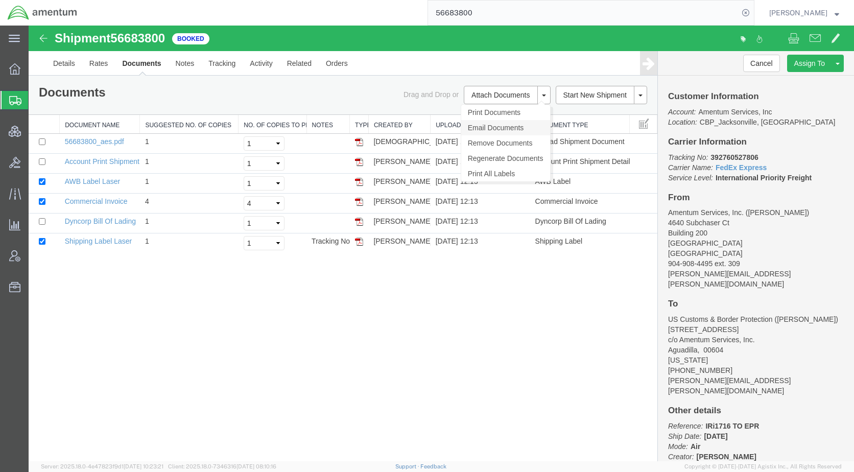
click at [485, 127] on link "Email Documents" at bounding box center [505, 127] width 89 height 15
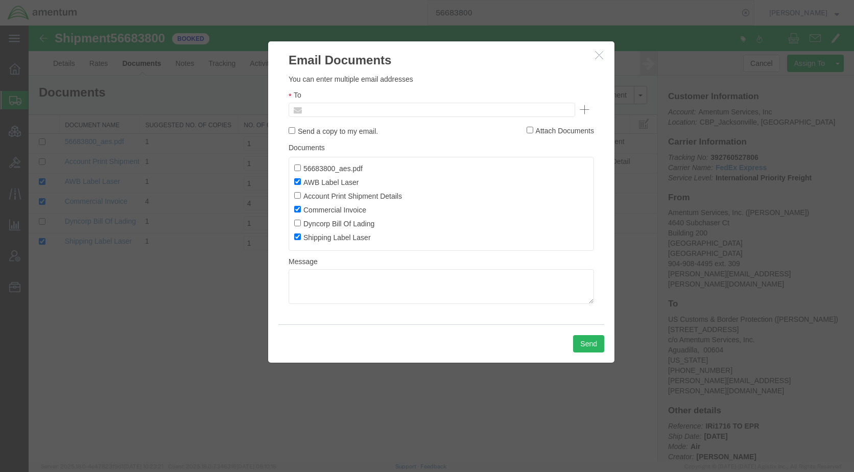
click at [384, 109] on input "text" at bounding box center [363, 109] width 120 height 13
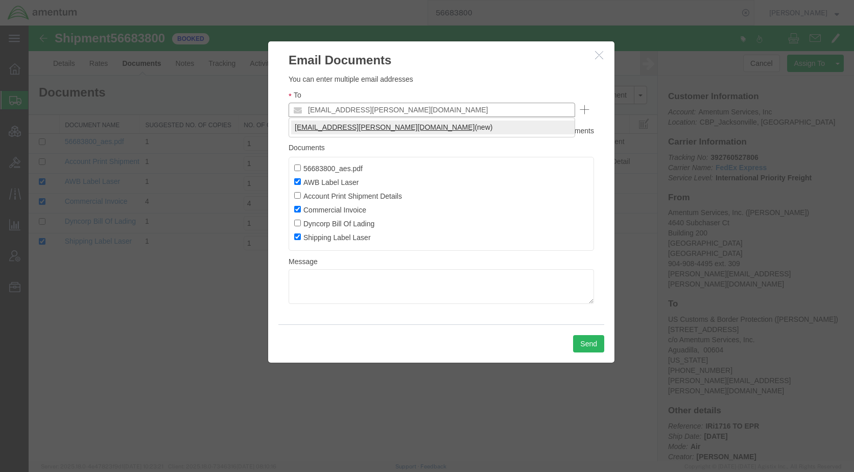
type input "[EMAIL_ADDRESS][PERSON_NAME][DOMAIN_NAME]"
click at [605, 342] on div "Email Documents Please fix the following errors You can enter multiple email ad…" at bounding box center [441, 202] width 347 height 322
click at [601, 342] on button "Send" at bounding box center [588, 343] width 31 height 17
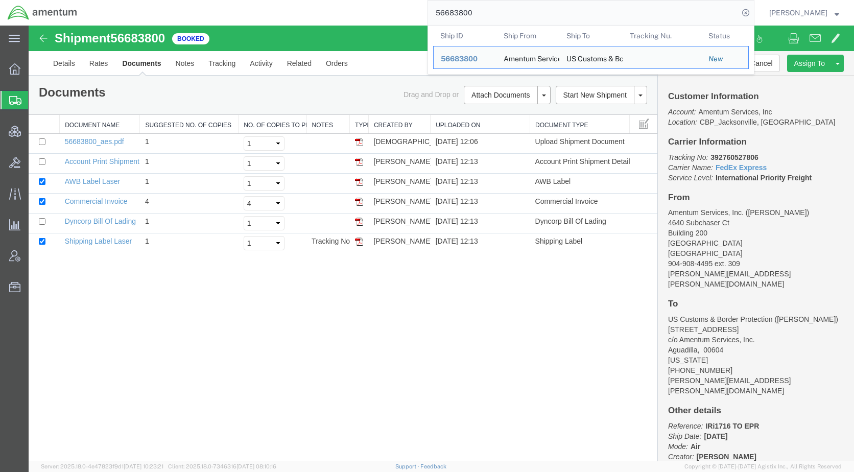
drag, startPoint x: 511, startPoint y: 14, endPoint x: 423, endPoint y: 8, distance: 88.1
click at [423, 8] on div "56683800 Ship ID Ship From Ship To Tracking Nu. Status Ship ID 56683800 Ship Fr…" at bounding box center [420, 13] width 670 height 26
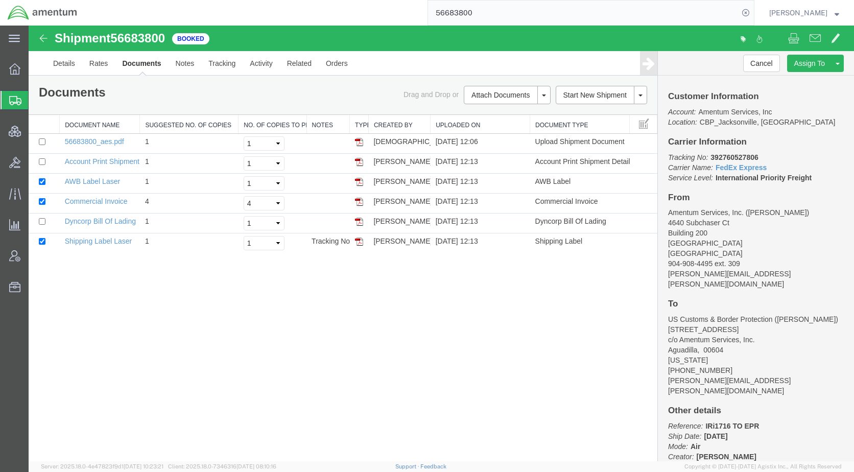
paste input "8284"
click at [753, 18] on icon at bounding box center [746, 13] width 14 height 14
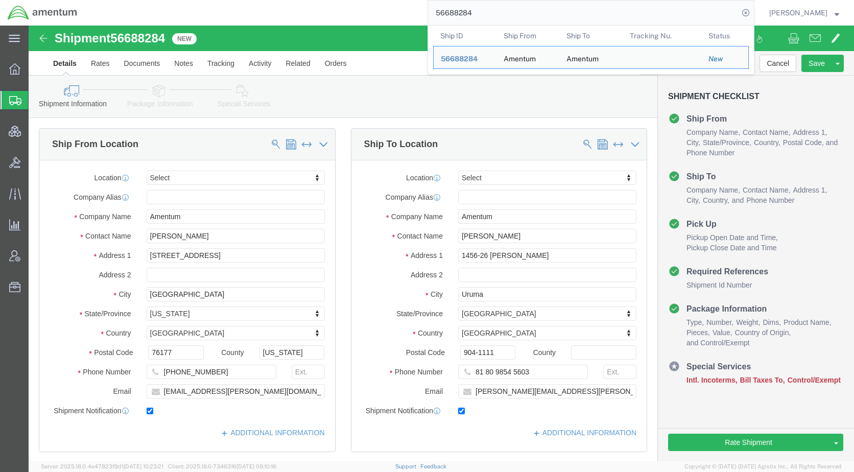
drag, startPoint x: 529, startPoint y: 12, endPoint x: 337, endPoint y: 11, distance: 192.1
click at [337, 11] on div "56688284 Ship ID Ship From Ship To Tracking Nu. Status Ship ID 56688284 Ship Fr…" at bounding box center [420, 13] width 670 height 26
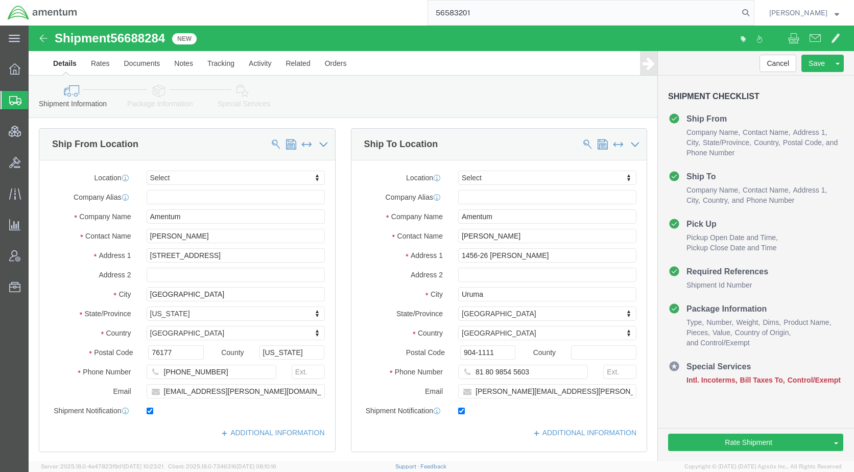
type input "56583201"
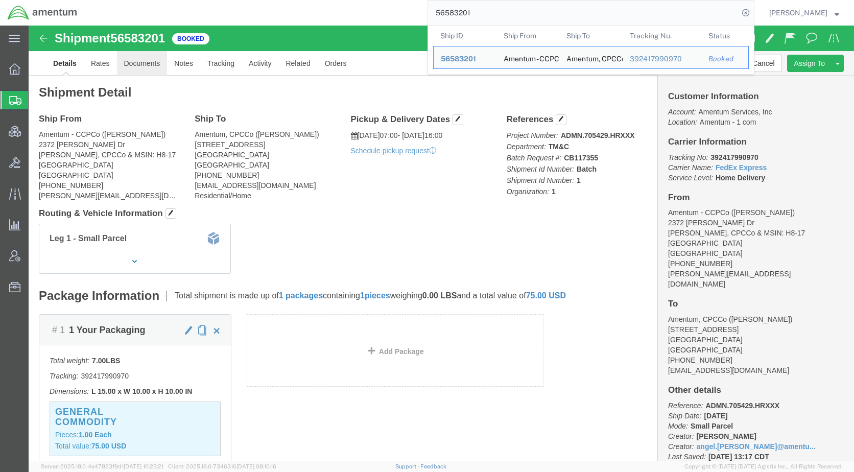
click link "Documents"
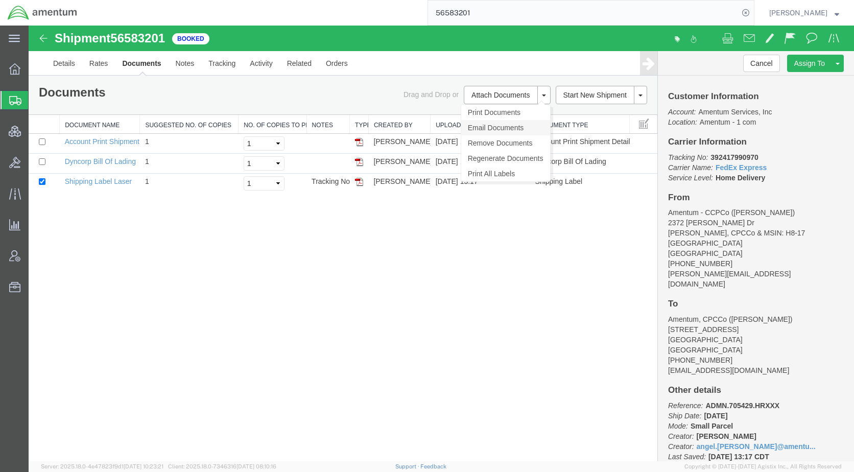
click at [500, 129] on link "Email Documents" at bounding box center [505, 127] width 89 height 15
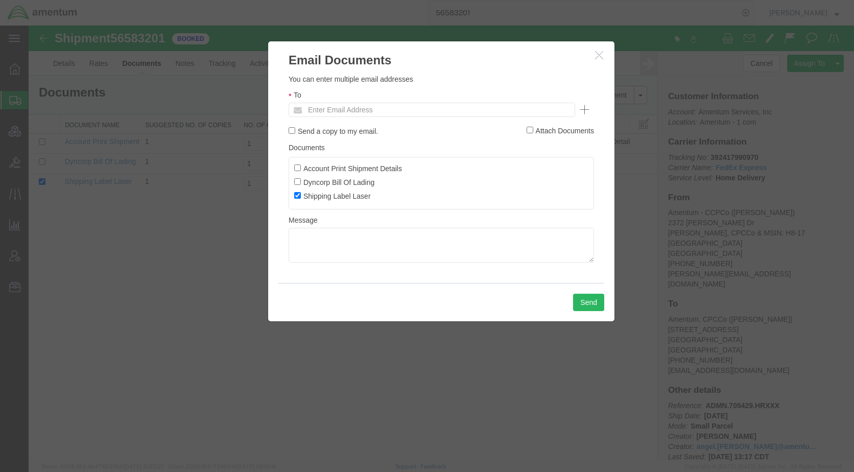
click at [445, 112] on ul "Enter Email Address" at bounding box center [432, 110] width 287 height 14
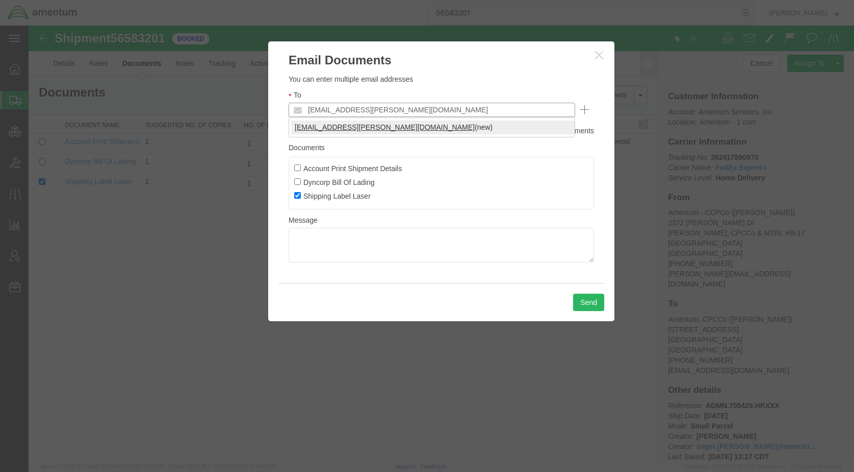
type input "[EMAIL_ADDRESS][PERSON_NAME][DOMAIN_NAME]"
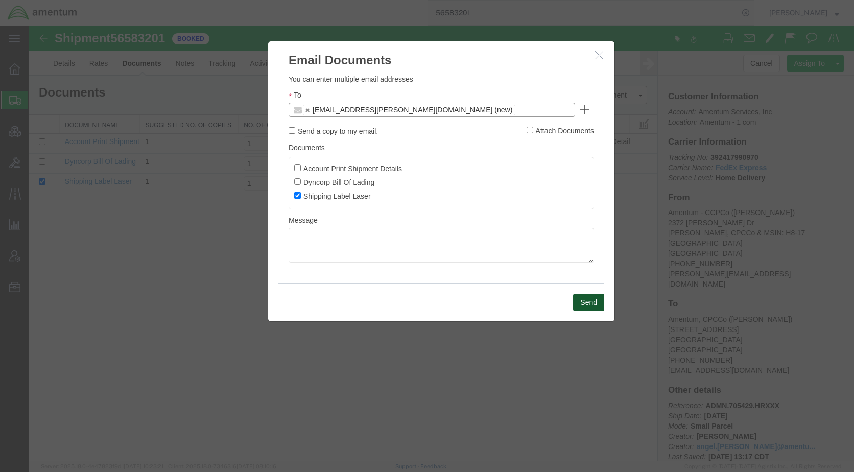
click at [585, 300] on button "Send" at bounding box center [588, 302] width 31 height 17
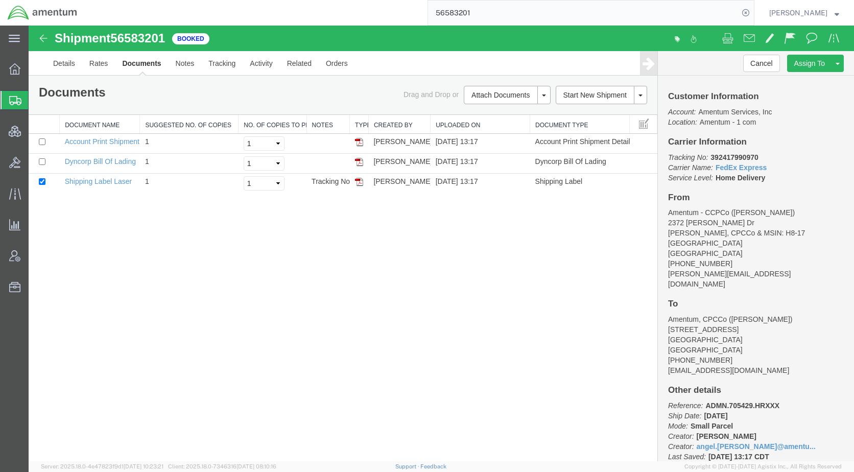
click at [29, 26] on link "Email Documents" at bounding box center [29, 26] width 0 height 0
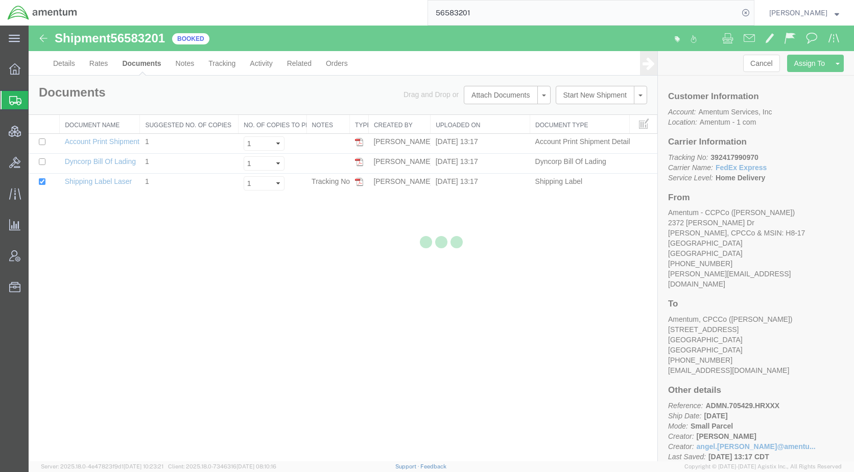
type input "Enter Email Address"
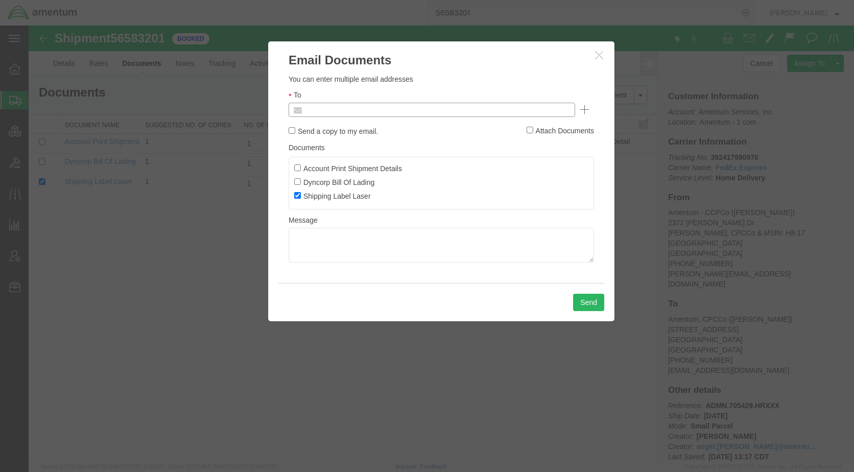
click at [387, 109] on input "text" at bounding box center [363, 109] width 120 height 13
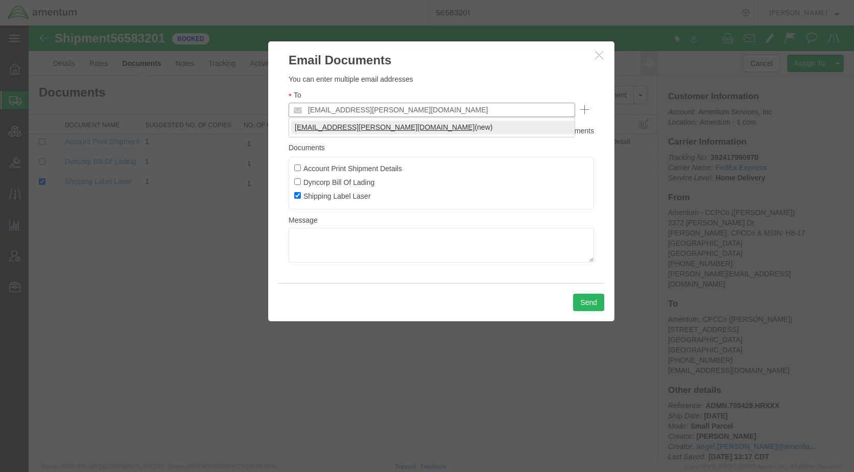
type input "[EMAIL_ADDRESS][PERSON_NAME][DOMAIN_NAME]"
click at [591, 300] on button "Send" at bounding box center [588, 302] width 31 height 17
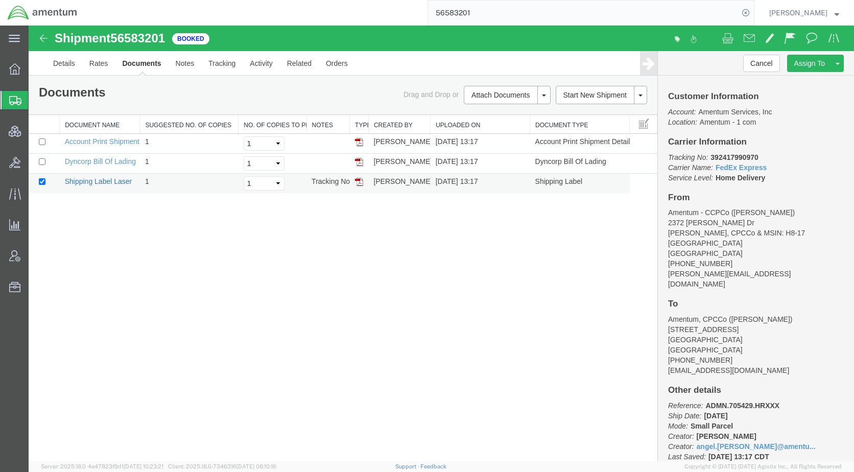
click at [111, 180] on link "Shipping Label Laser" at bounding box center [98, 181] width 67 height 8
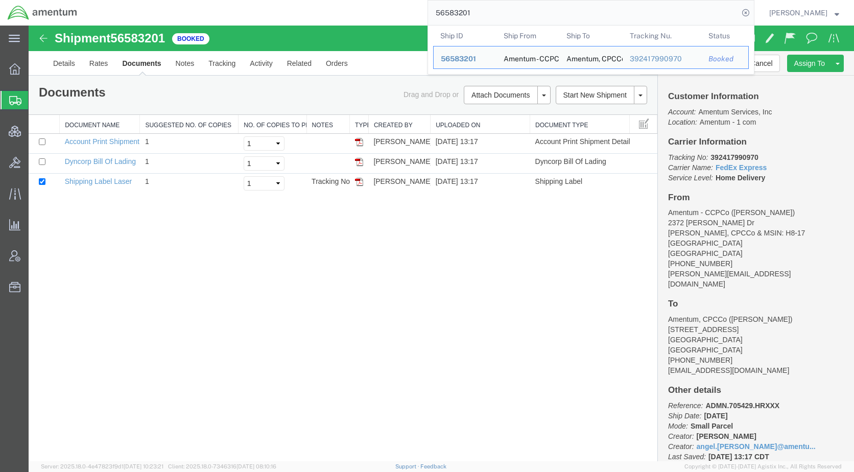
drag, startPoint x: 537, startPoint y: 15, endPoint x: 447, endPoint y: 15, distance: 89.4
click at [447, 15] on input "56583201" at bounding box center [583, 13] width 311 height 25
paste input "689048"
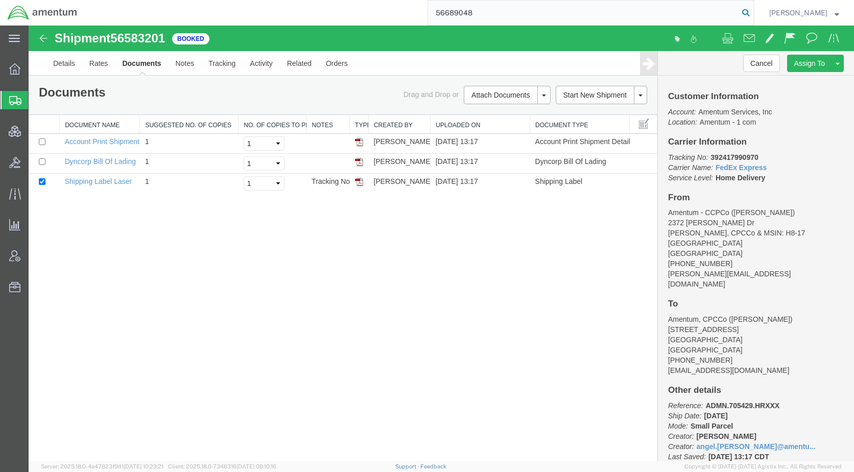
type input "56689048"
click at [753, 15] on icon at bounding box center [746, 13] width 14 height 14
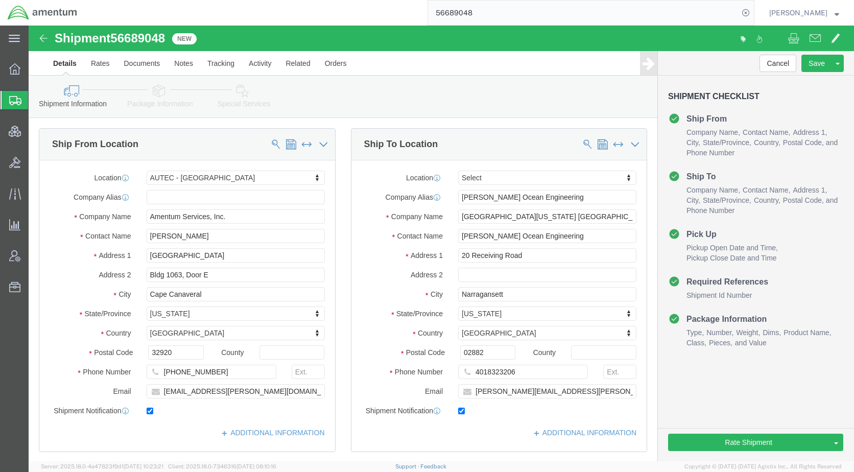
select select "53954"
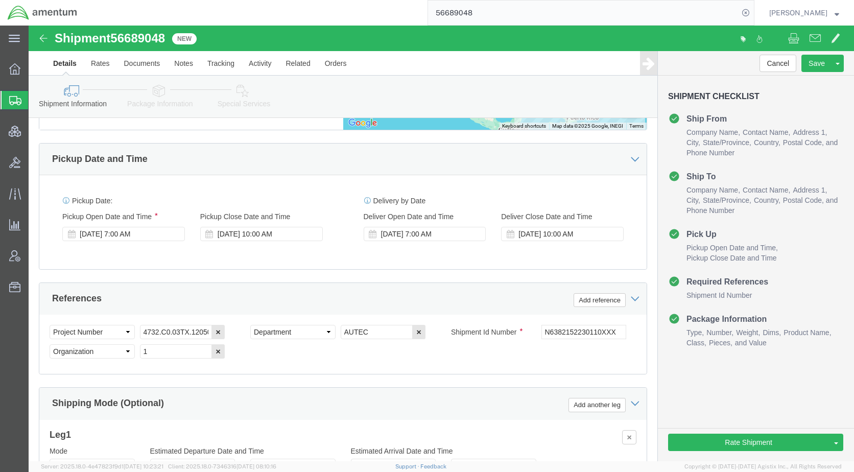
scroll to position [613, 0]
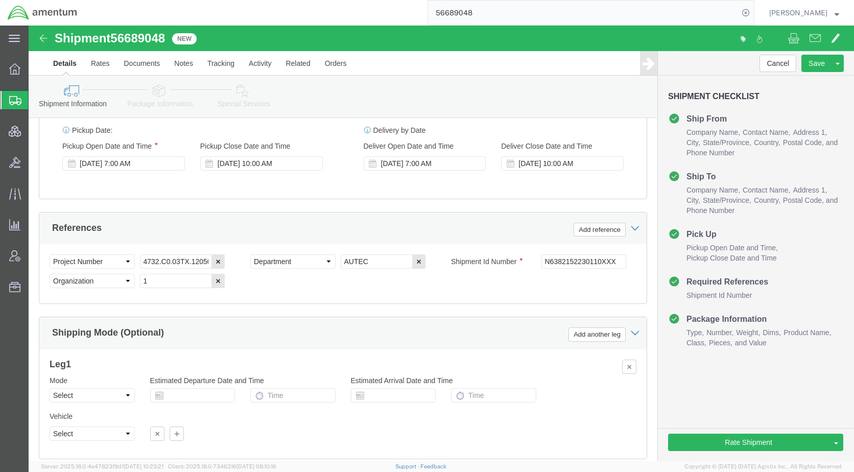
click icon
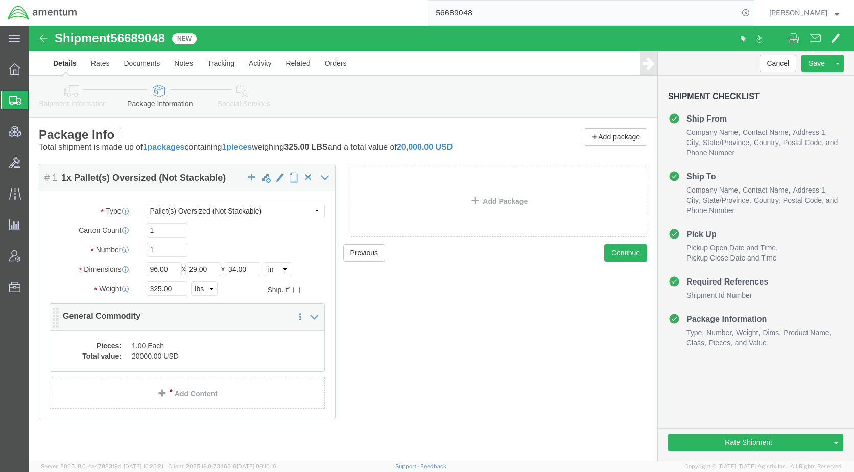
click dd "1.00 Each"
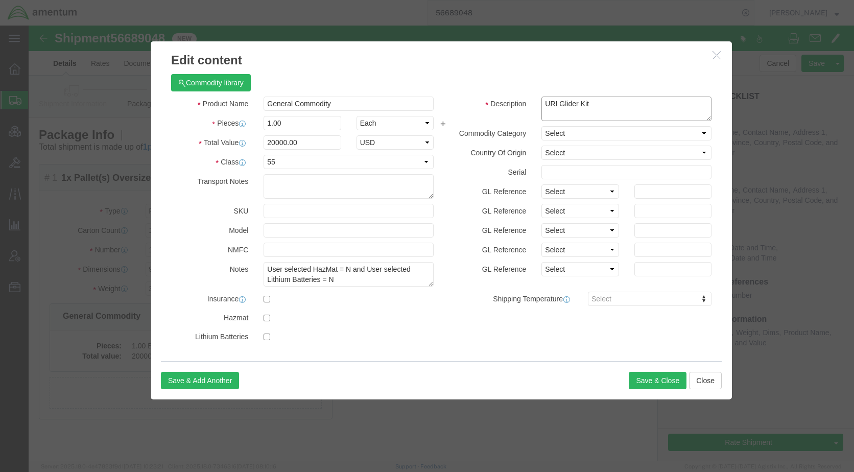
drag, startPoint x: 579, startPoint y: 82, endPoint x: 509, endPoint y: 82, distance: 70.0
click div "URI Glider Kit"
drag, startPoint x: 319, startPoint y: 73, endPoint x: 215, endPoint y: 82, distance: 104.6
click div "Product Name General Commodity"
paste input "URI Glider Kit"
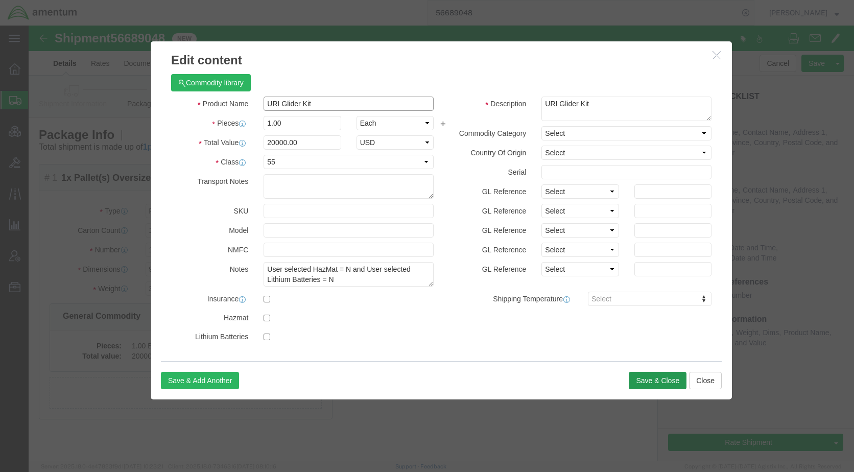
type input "URI Glider Kit"
click button "Save & Close"
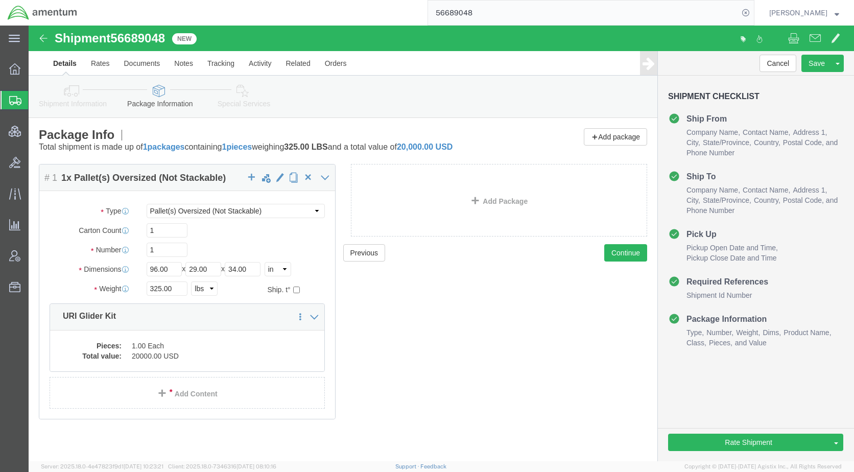
click icon
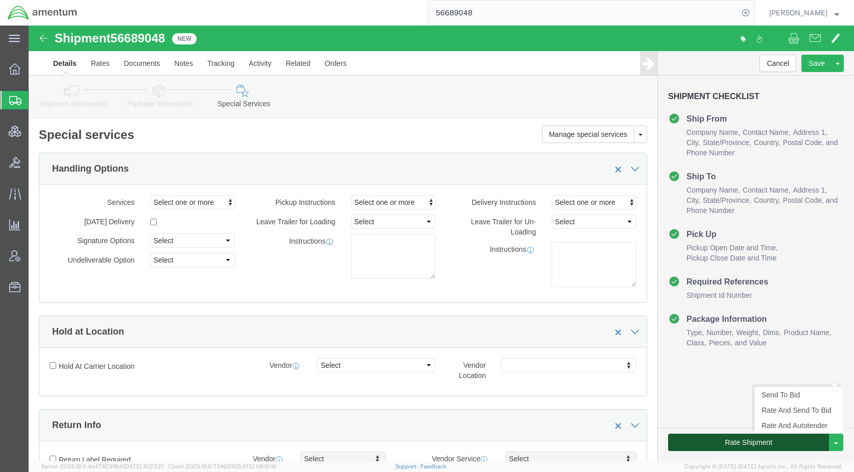
click button "Rate Shipment"
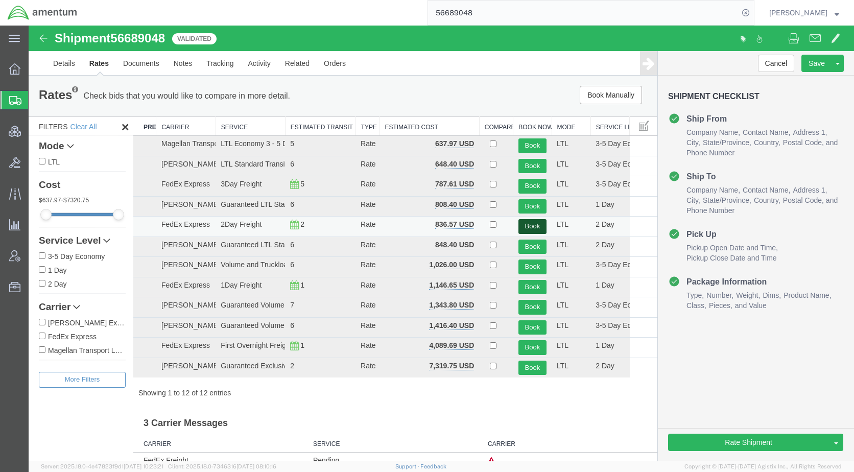
click at [527, 221] on button "Book" at bounding box center [533, 226] width 28 height 15
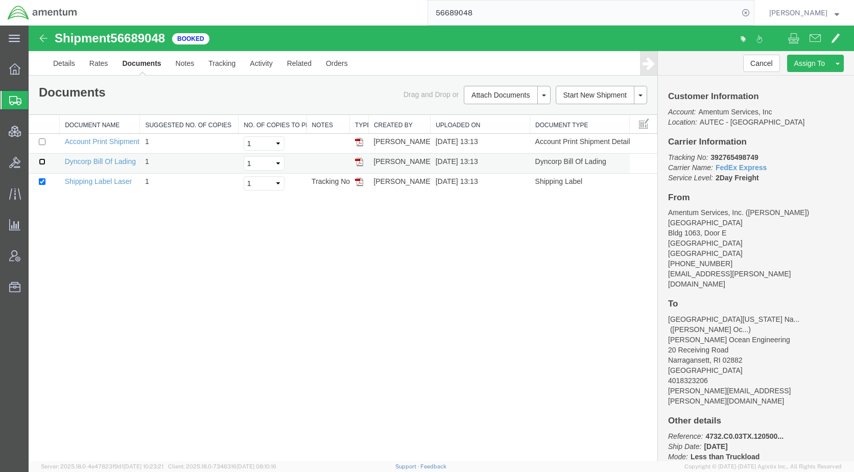
click at [43, 161] on input "checkbox" at bounding box center [42, 161] width 7 height 7
checkbox input "true"
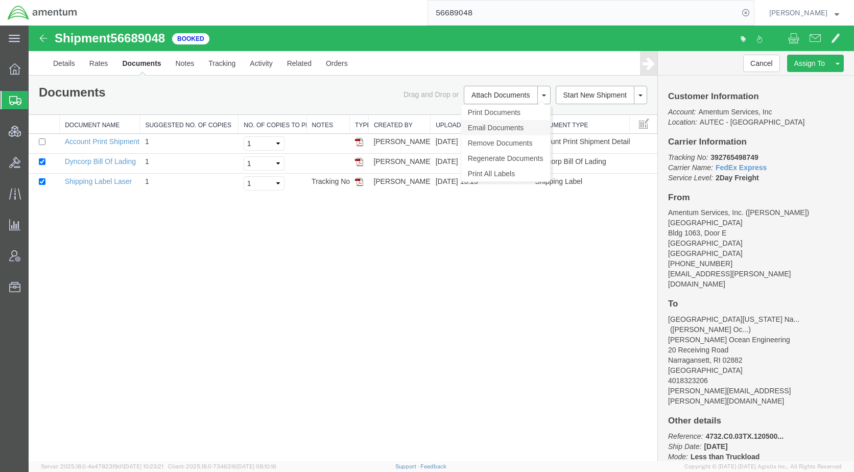
click at [506, 122] on link "Email Documents" at bounding box center [505, 127] width 89 height 15
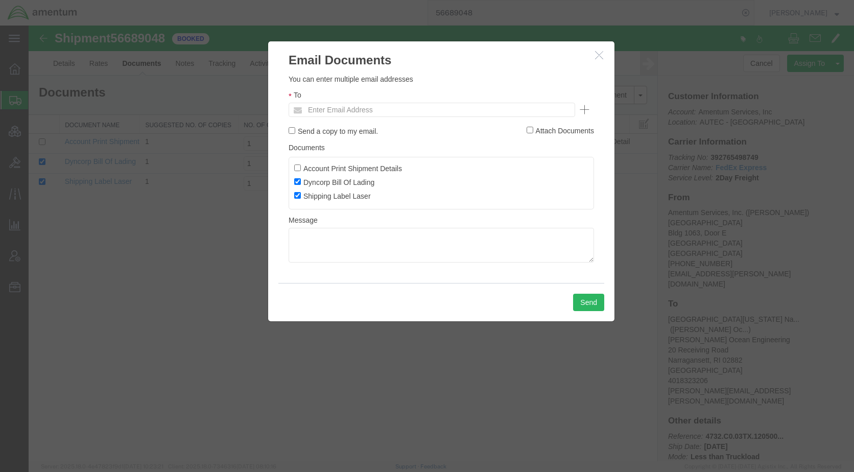
drag, startPoint x: 347, startPoint y: 94, endPoint x: 349, endPoint y: 101, distance: 7.6
click at [348, 95] on div "To Enter Email Address" at bounding box center [441, 103] width 305 height 28
click at [349, 106] on input "text" at bounding box center [363, 109] width 120 height 13
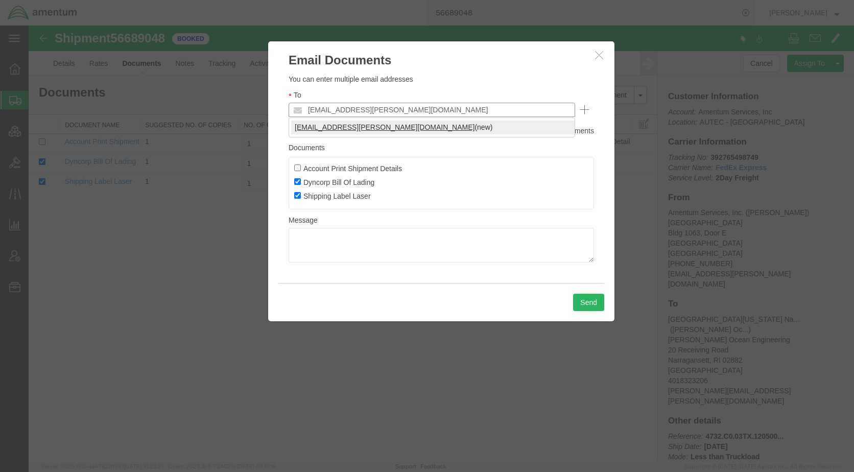
type input "[EMAIL_ADDRESS][PERSON_NAME][DOMAIN_NAME]"
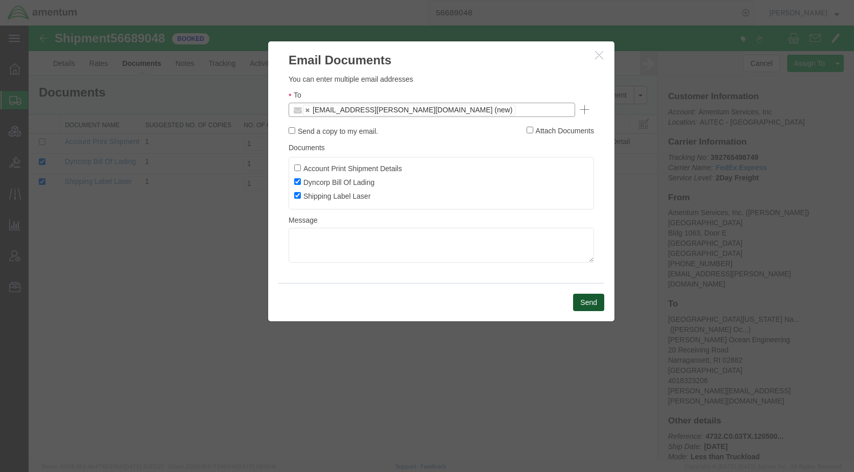
click at [577, 304] on button "Send" at bounding box center [588, 302] width 31 height 17
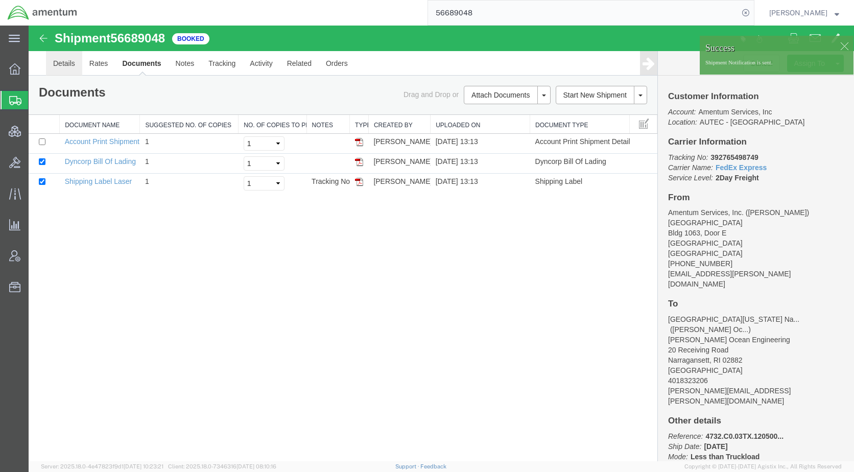
click at [65, 59] on link "Details" at bounding box center [64, 63] width 36 height 25
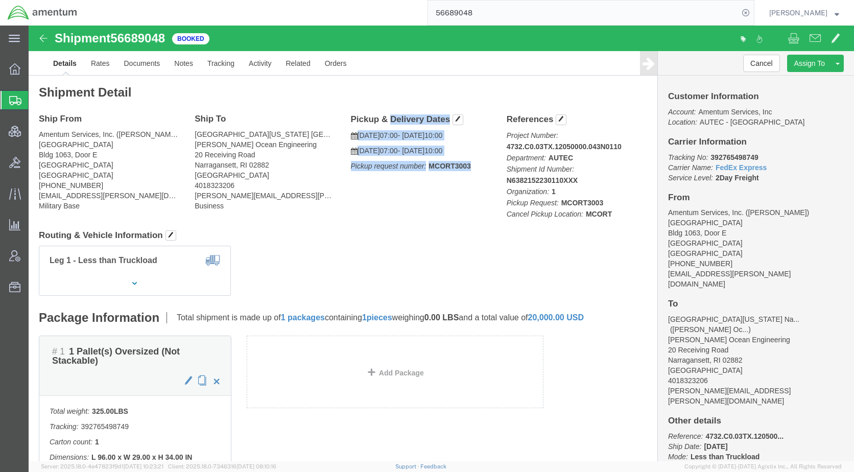
drag, startPoint x: 446, startPoint y: 139, endPoint x: 315, endPoint y: 94, distance: 138.8
click div "Pickup & Delivery Dates [DATE] 07:00 - [DATE] 10:00 [DATE] 07:00 - [DATE] 10:00…"
drag, startPoint x: 315, startPoint y: 94, endPoint x: 361, endPoint y: 95, distance: 46.5
copy div "Pickup & Delivery Dates [DATE] 07:00 - [DATE] 10:00 [DATE] 07:00 - [DATE] 10:00…"
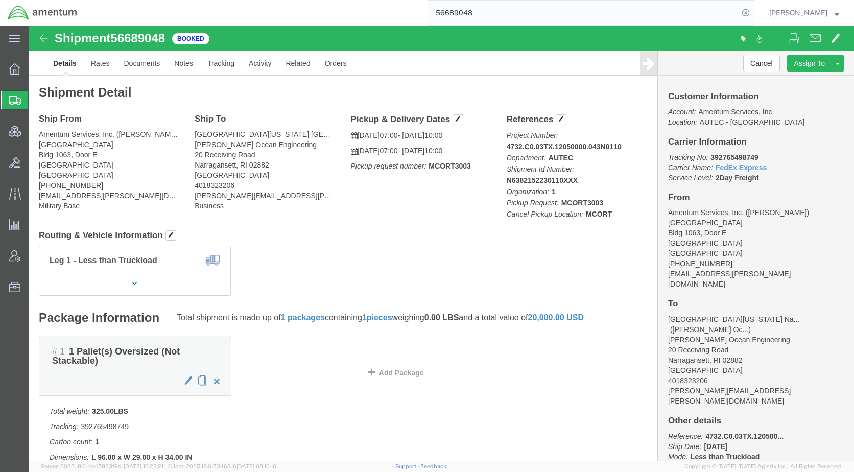
click div "Leg 1 - Less than Truckload"
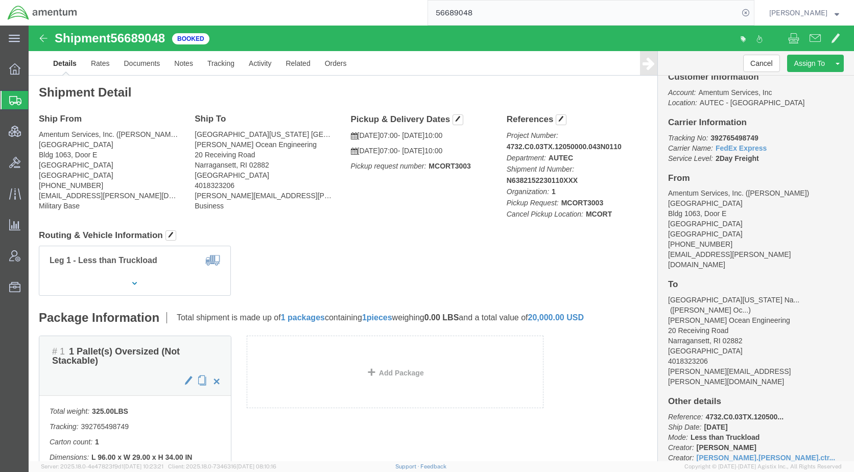
scroll to position [37, 0]
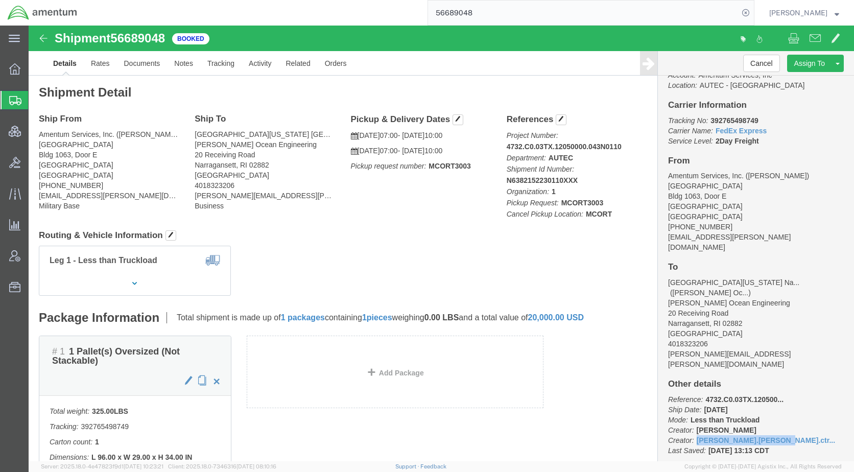
drag, startPoint x: 661, startPoint y: 394, endPoint x: 726, endPoint y: 394, distance: 65.4
click p "Reference: 4732.C0.03TX.120500... Ship Date: [DATE] Mode: Less than Truckload C…"
click div "# 1 1 Pallet(s) Oversized (Not Stackable) Total weight: 325.00 LBS Tracking: 39…"
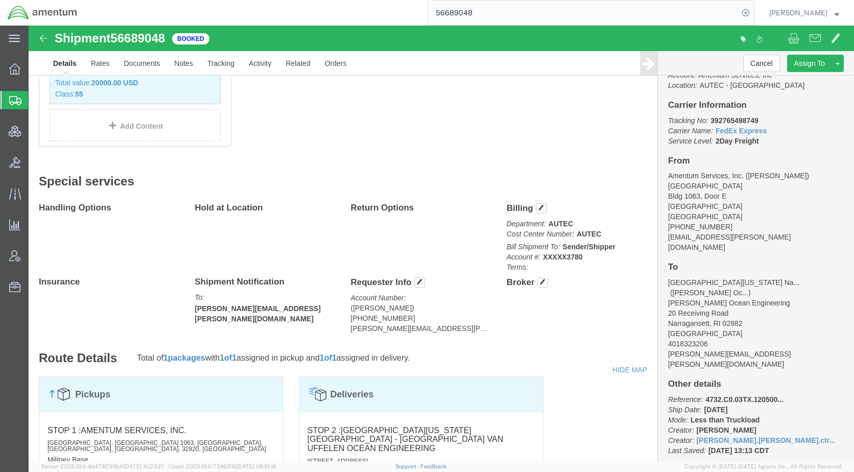
scroll to position [460, 0]
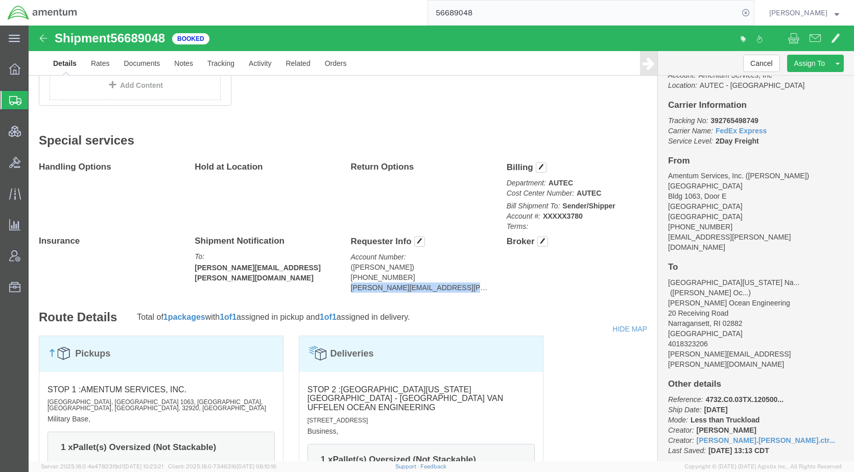
drag, startPoint x: 422, startPoint y: 260, endPoint x: 320, endPoint y: 264, distance: 102.2
click address "([PERSON_NAME]) [PHONE_NUMBER] [PERSON_NAME][EMAIL_ADDRESS][PERSON_NAME][DOMAIN…"
copy address "[PERSON_NAME][EMAIL_ADDRESS][PERSON_NAME][DOMAIN_NAME]"
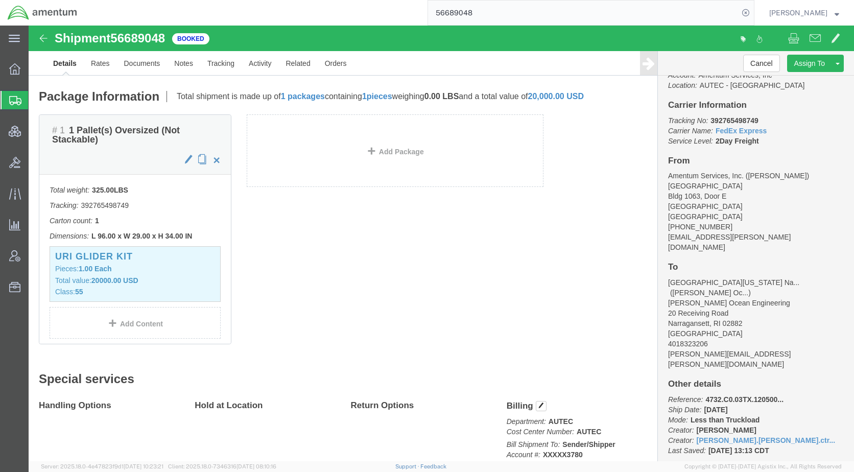
scroll to position [0, 0]
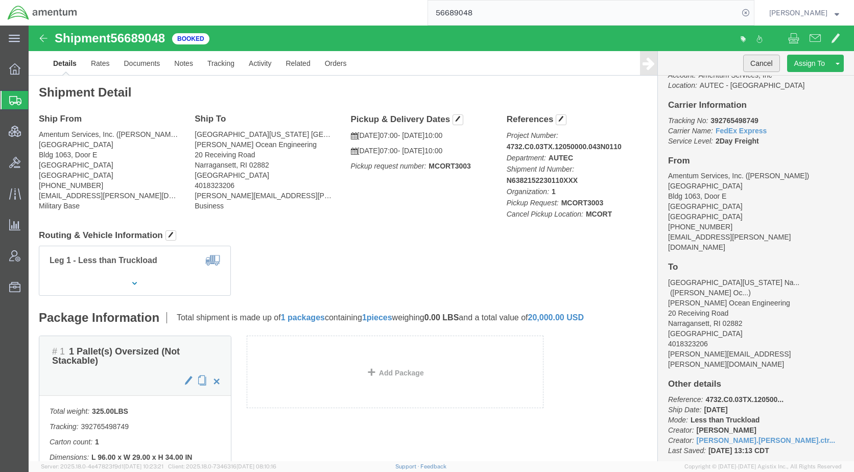
click button "Cancel"
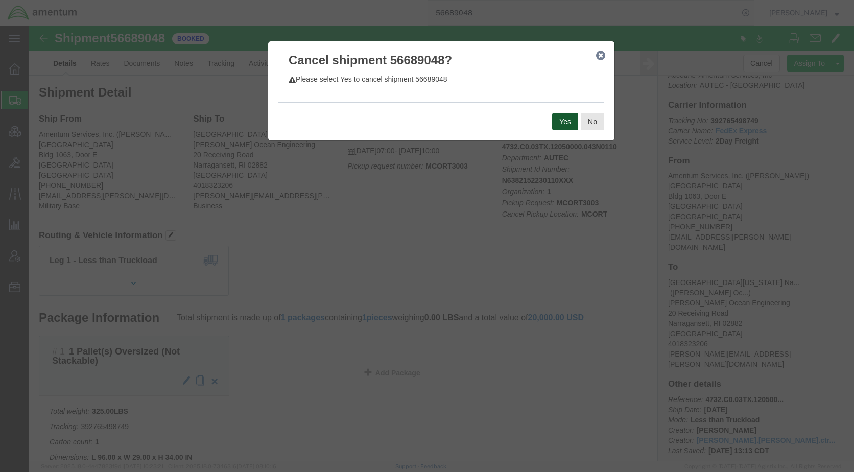
click button "Yes"
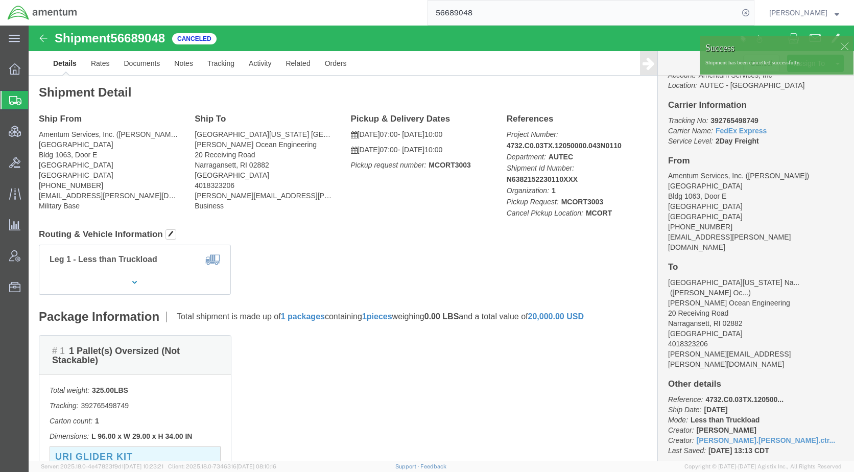
click div
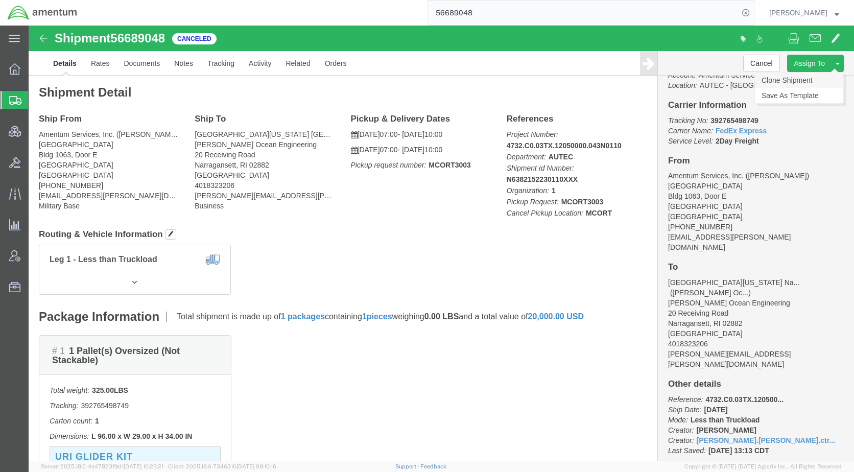
click link "Clone Shipment"
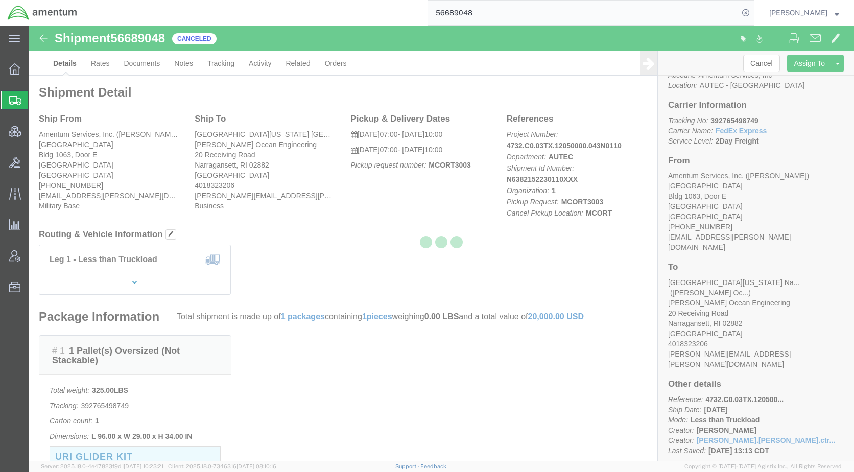
select select "53954"
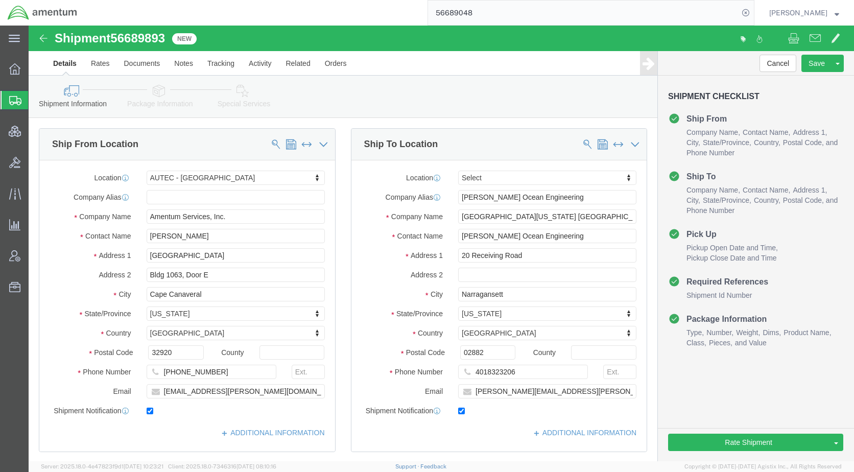
click icon
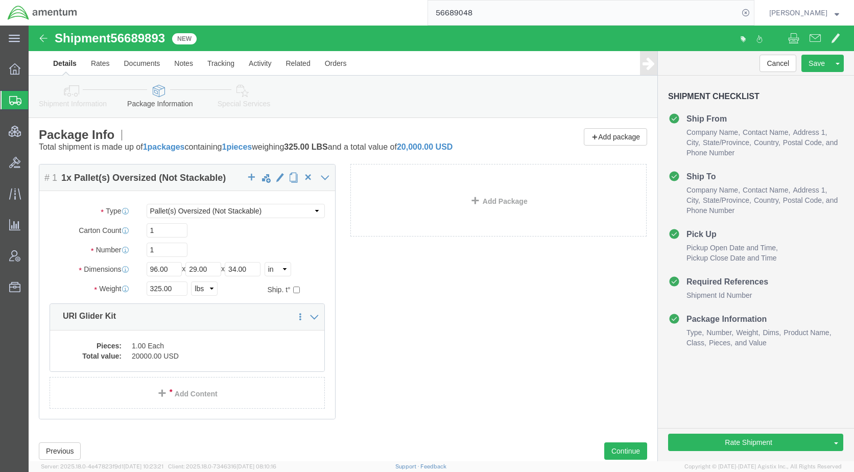
drag, startPoint x: 38, startPoint y: 68, endPoint x: 56, endPoint y: 75, distance: 19.4
click icon
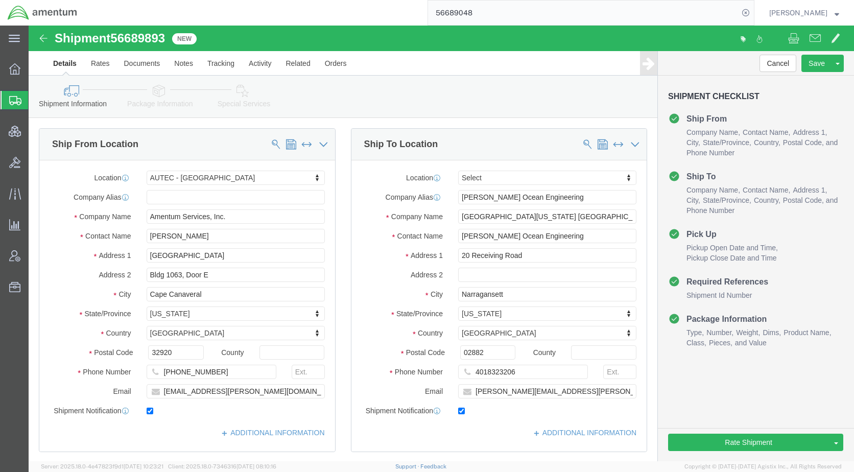
drag, startPoint x: 140, startPoint y: 14, endPoint x: 139, endPoint y: 6, distance: 8.3
click div "Shipment 56689893 New"
drag, startPoint x: 137, startPoint y: 63, endPoint x: 189, endPoint y: 122, distance: 77.8
click icon
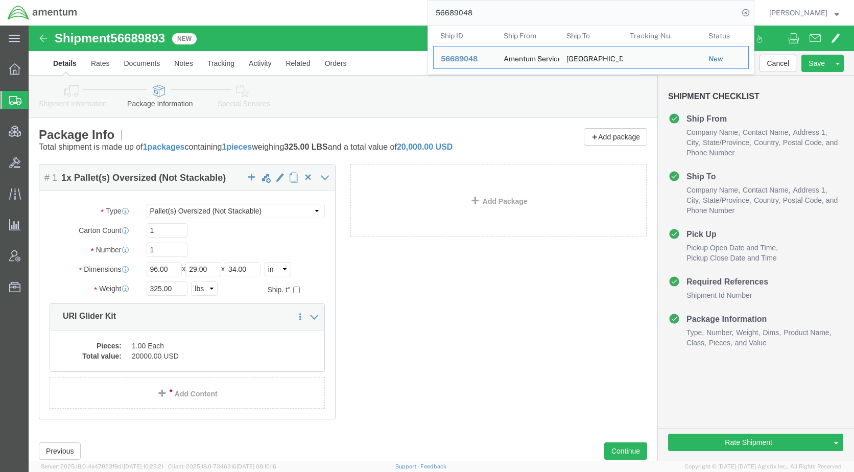
drag, startPoint x: 507, startPoint y: 18, endPoint x: 408, endPoint y: 18, distance: 99.1
click at [408, 18] on div "56689048 Ship ID Ship From Ship To Tracking Nu. Status Ship ID 56689048 Ship Fr…" at bounding box center [420, 13] width 670 height 26
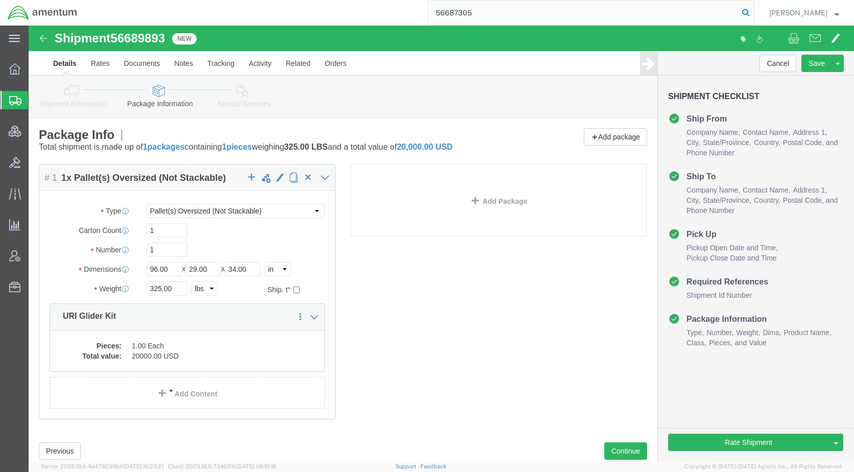
type input "56687305"
click at [753, 11] on icon at bounding box center [746, 13] width 14 height 14
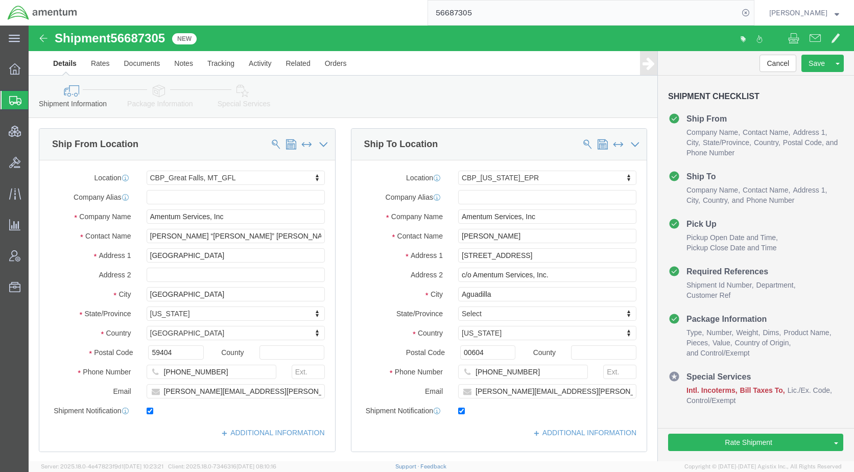
select select "49920"
select select "49933"
click icon
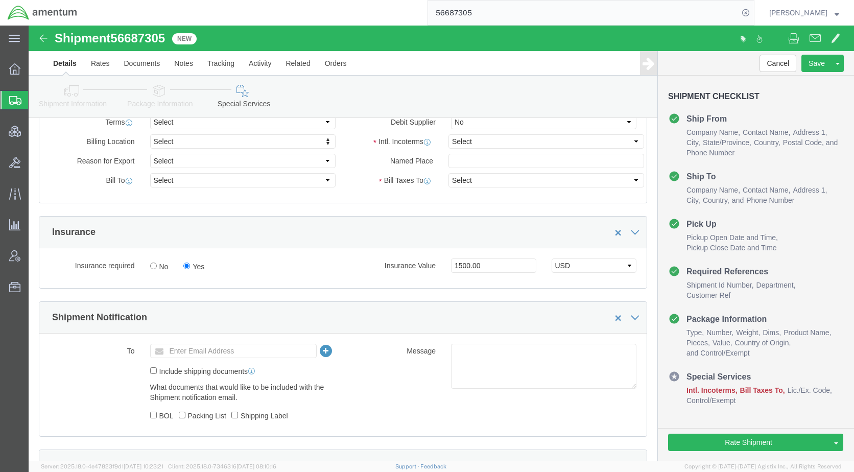
scroll to position [511, 0]
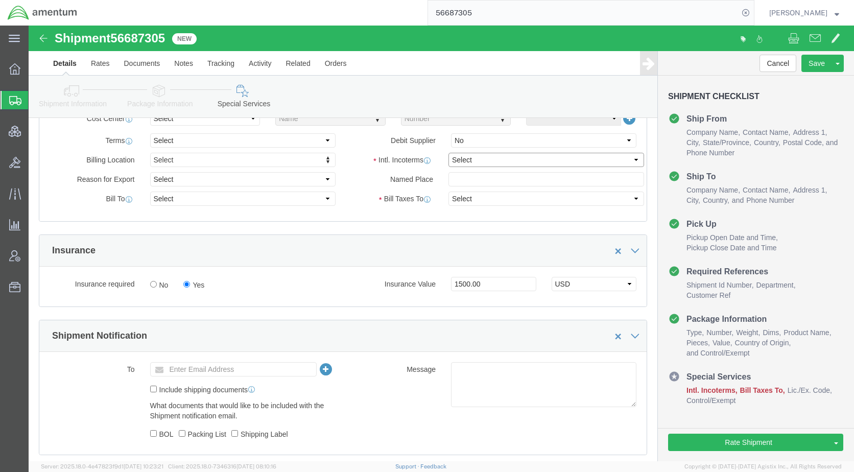
click select "Select Carriage Insurance Paid Carriage Paid To Cost and Freight Cost Insurance…"
select select "DDP"
click select "Select Carriage Insurance Paid Carriage Paid To Cost and Freight Cost Insurance…"
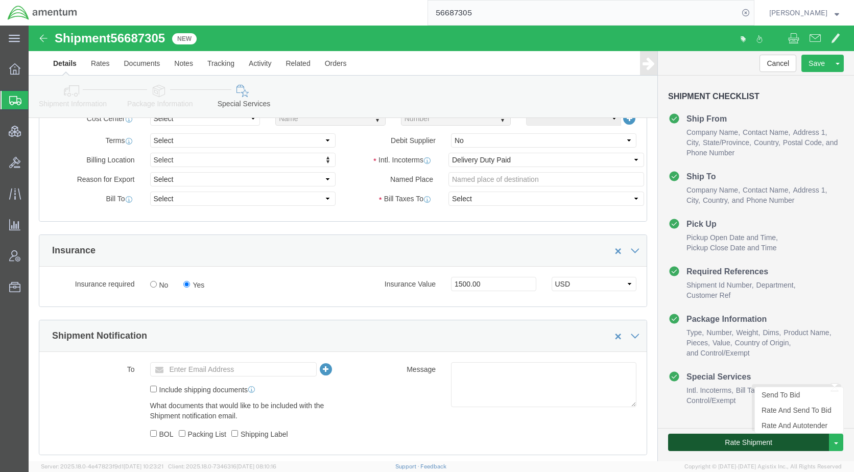
drag, startPoint x: 712, startPoint y: 416, endPoint x: 364, endPoint y: 336, distance: 356.5
click button "Rate Shipment"
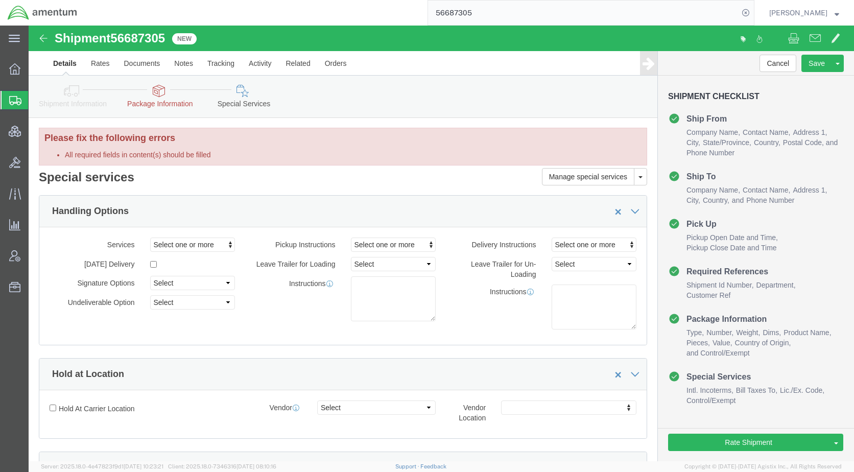
scroll to position [0, 0]
click icon
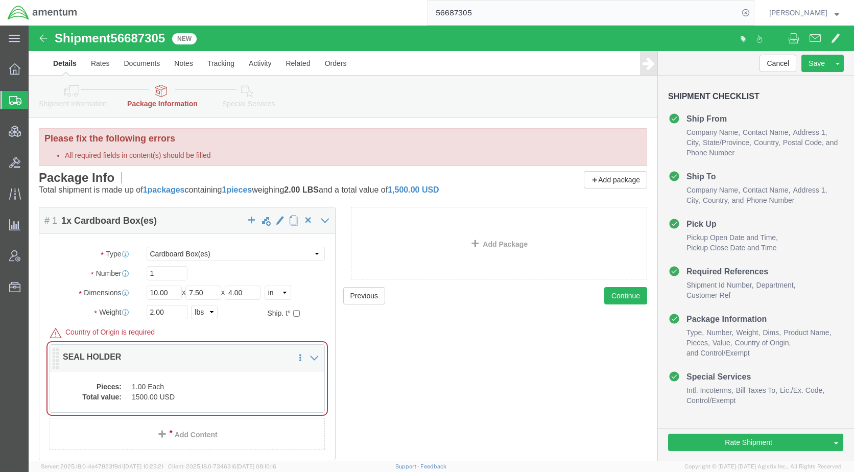
click dd "1500.00 USD"
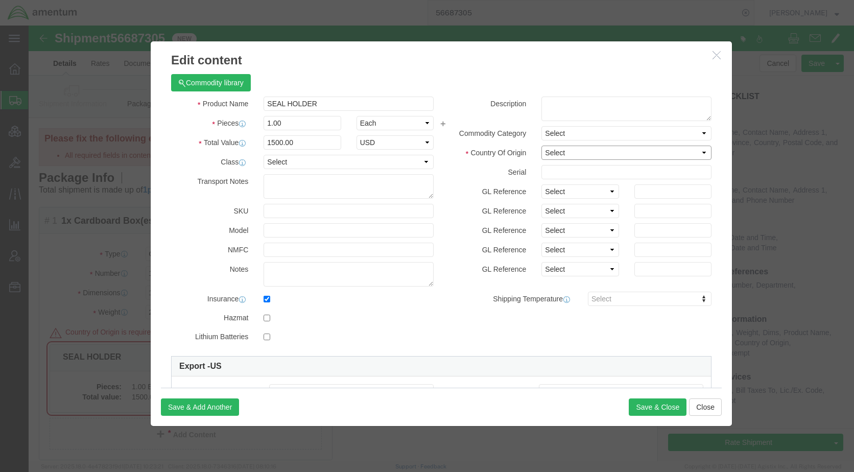
drag, startPoint x: 556, startPoint y: 129, endPoint x: 556, endPoint y: 135, distance: 6.6
click select "Select [GEOGRAPHIC_DATA] [GEOGRAPHIC_DATA] [GEOGRAPHIC_DATA] [GEOGRAPHIC_DATA] …"
select select "US"
click select "Select [GEOGRAPHIC_DATA] [GEOGRAPHIC_DATA] [GEOGRAPHIC_DATA] [GEOGRAPHIC_DATA] …"
click button "Save & Close"
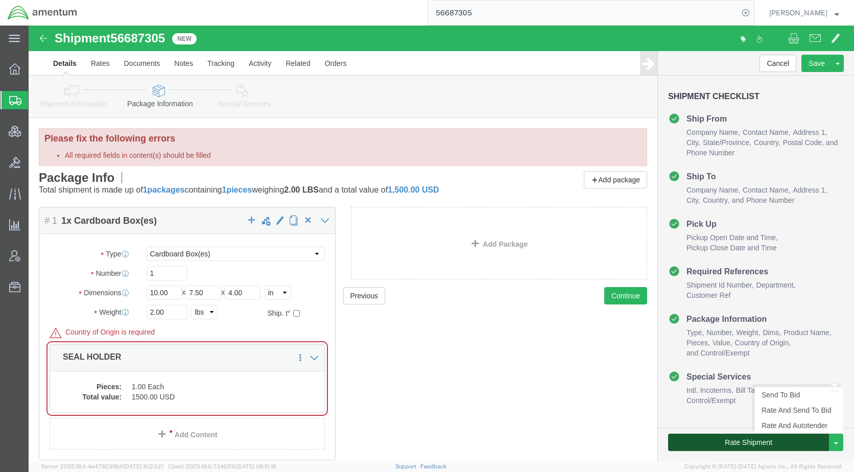
click button "Rate Shipment"
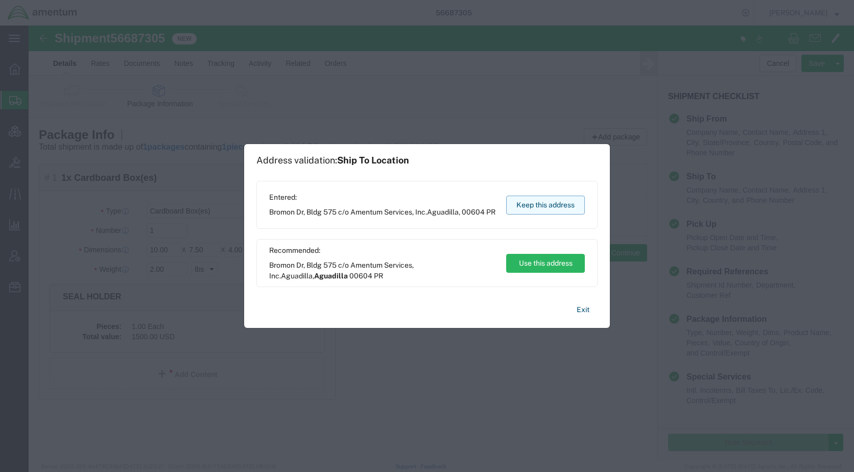
click at [525, 205] on button "Keep this address" at bounding box center [545, 205] width 79 height 19
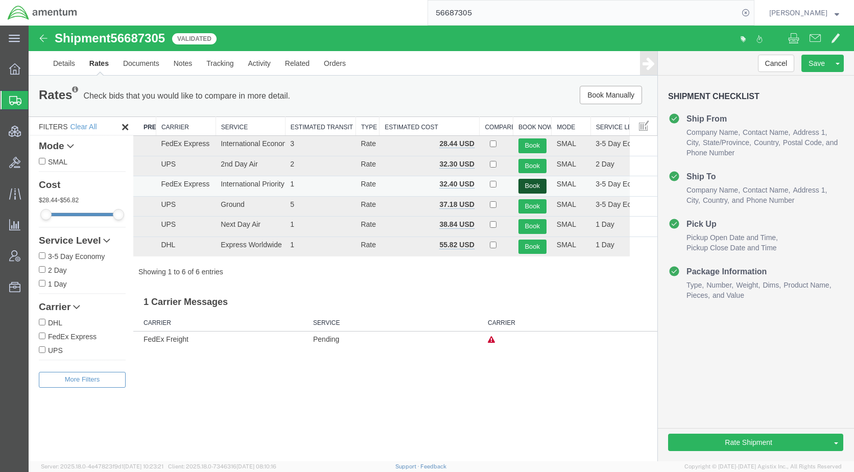
click at [533, 185] on button "Book" at bounding box center [533, 186] width 28 height 15
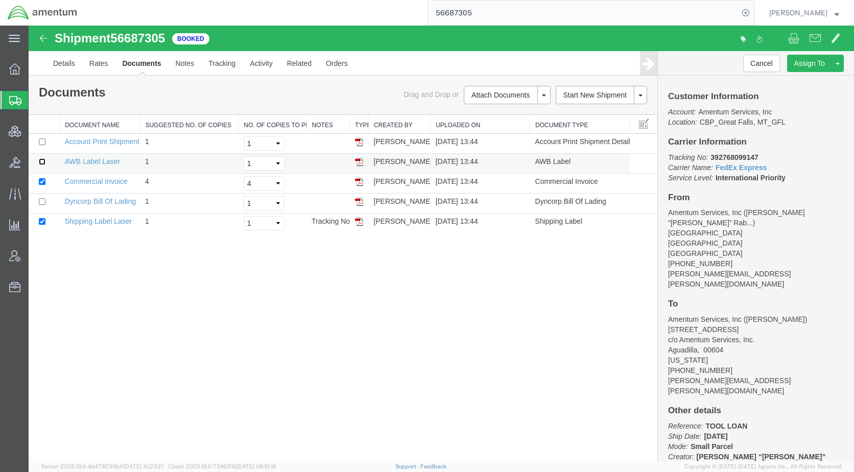
click at [44, 160] on input "checkbox" at bounding box center [42, 161] width 7 height 7
checkbox input "true"
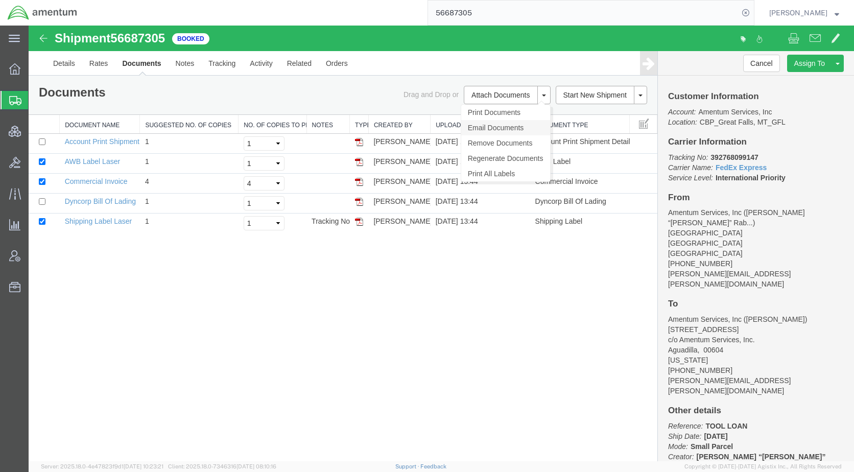
click at [499, 130] on link "Email Documents" at bounding box center [505, 127] width 89 height 15
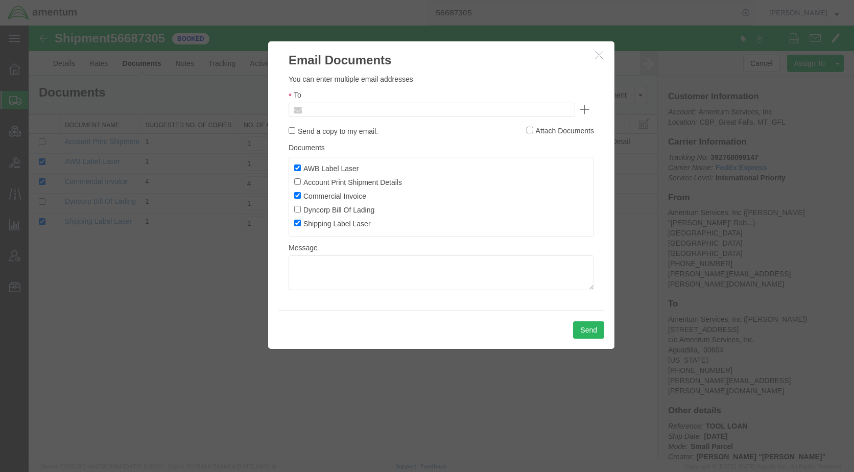
click at [360, 112] on input "text" at bounding box center [363, 109] width 120 height 13
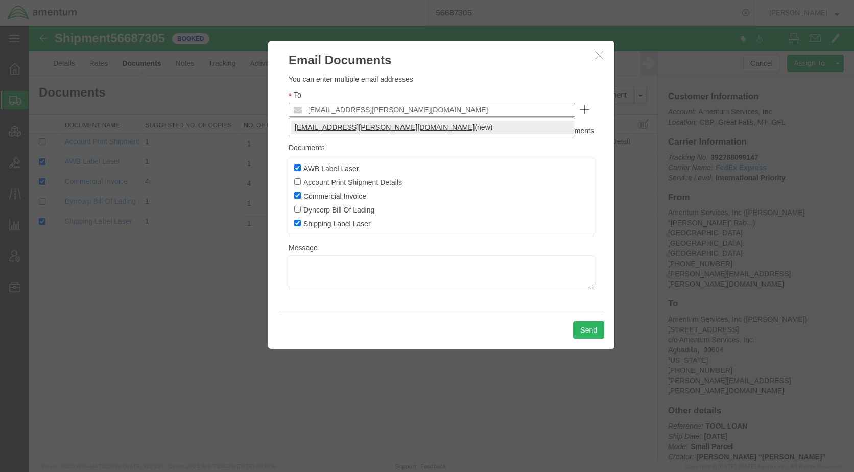
type input "[EMAIL_ADDRESS][PERSON_NAME][DOMAIN_NAME]"
click at [593, 330] on button "Send" at bounding box center [588, 329] width 31 height 17
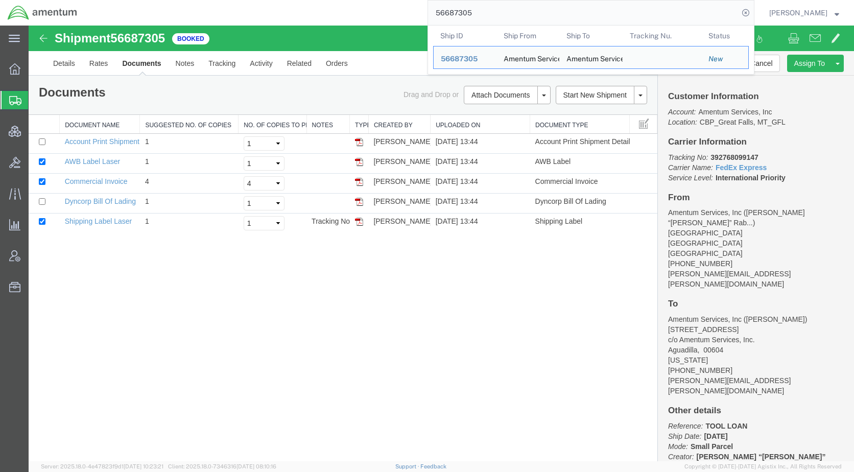
drag, startPoint x: 504, startPoint y: 14, endPoint x: 442, endPoint y: 14, distance: 62.3
click at [442, 14] on div "56687305 Ship ID Ship From Ship To Tracking Nu. Status Ship ID 56687305 Ship Fr…" at bounding box center [420, 13] width 670 height 26
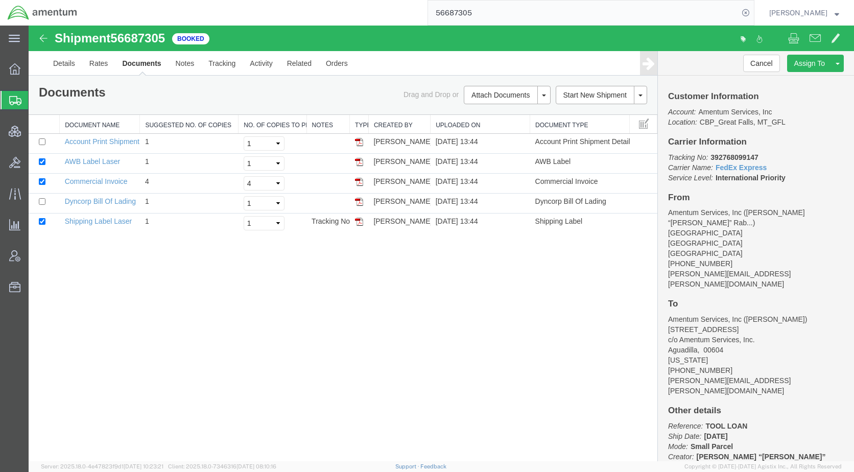
paste input "8284"
type input "56688284"
click at [753, 12] on icon at bounding box center [746, 13] width 14 height 14
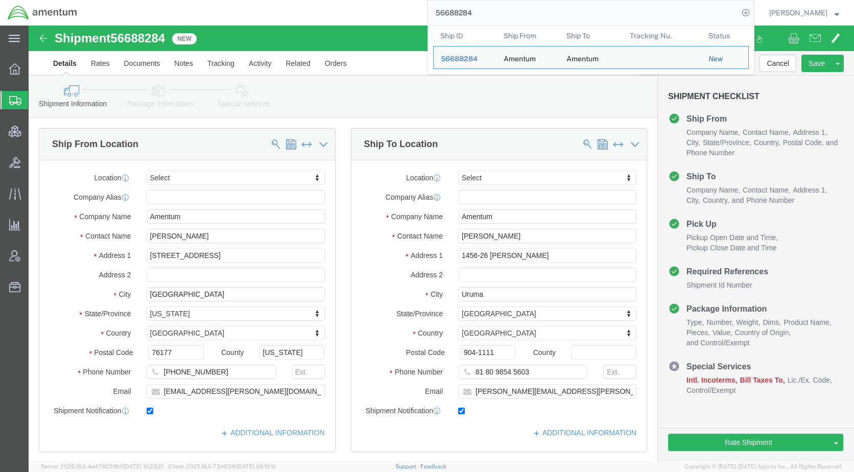
click icon
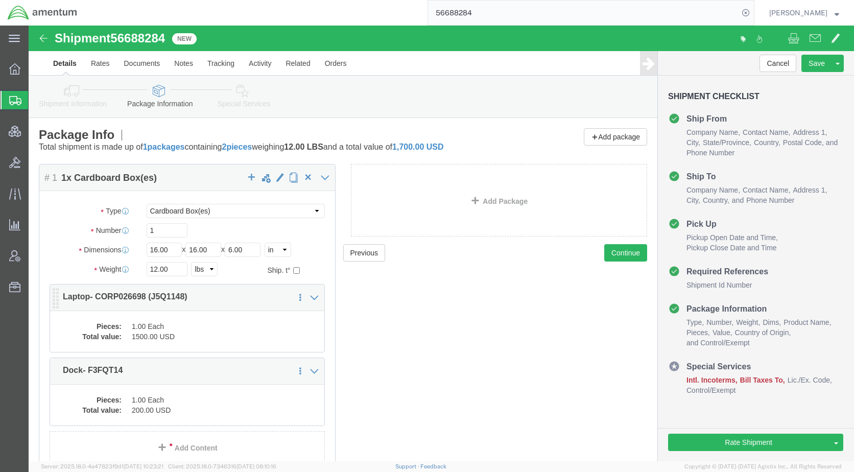
click dd "1500.00 USD"
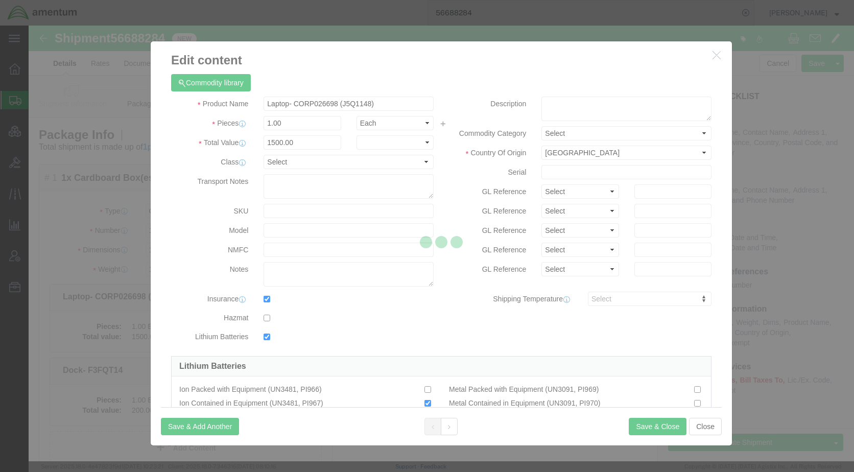
checkbox input "true"
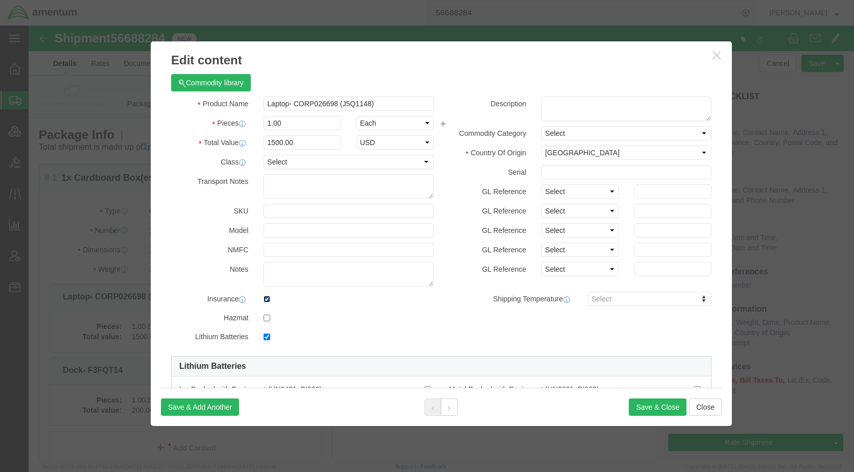
click input "checkbox"
checkbox input "false"
click button "Save & Close"
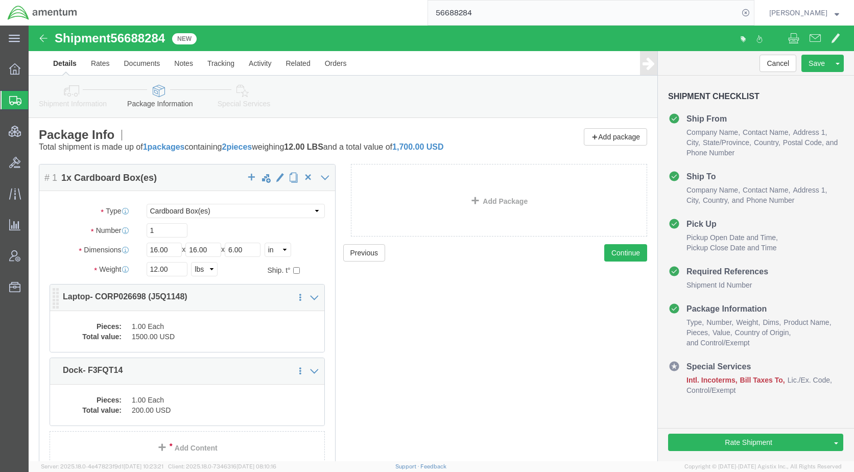
scroll to position [56, 0]
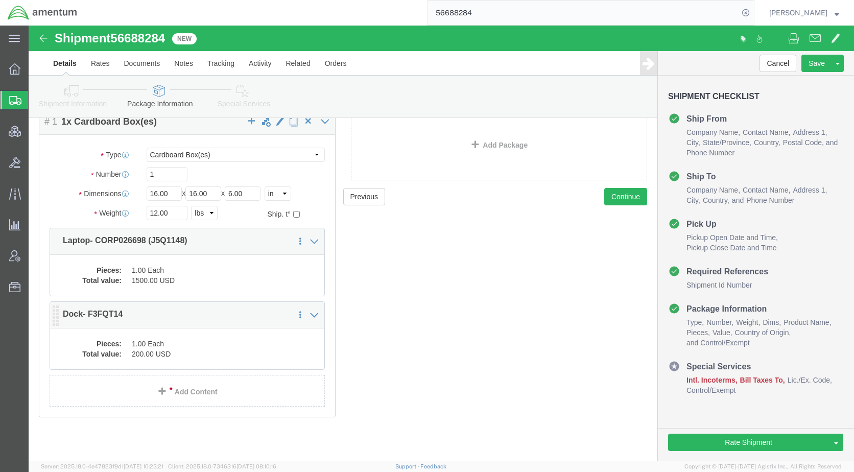
click dd "1.00 Each"
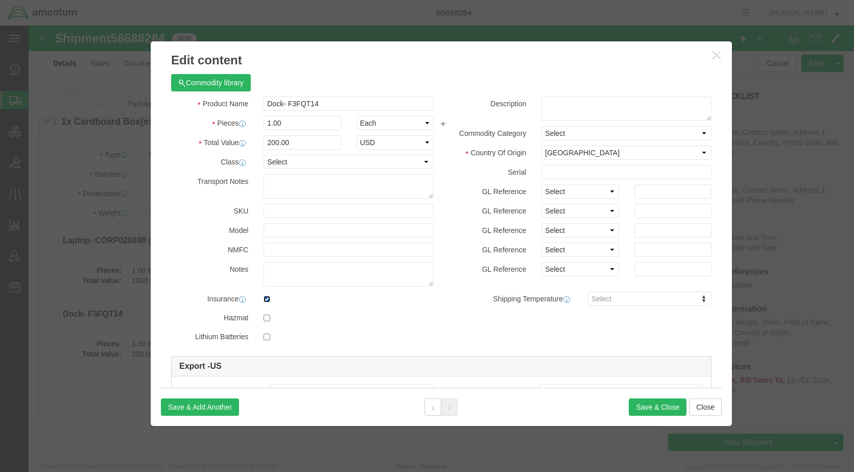
click input "checkbox"
checkbox input "false"
click button "Save & Close"
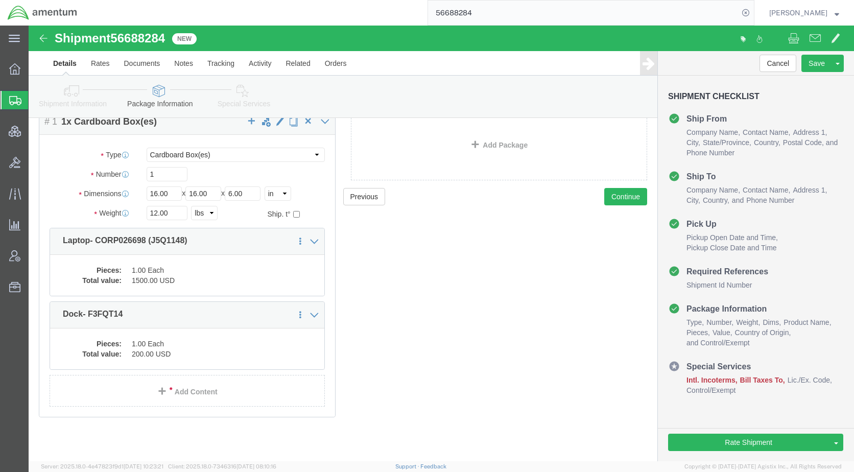
click icon
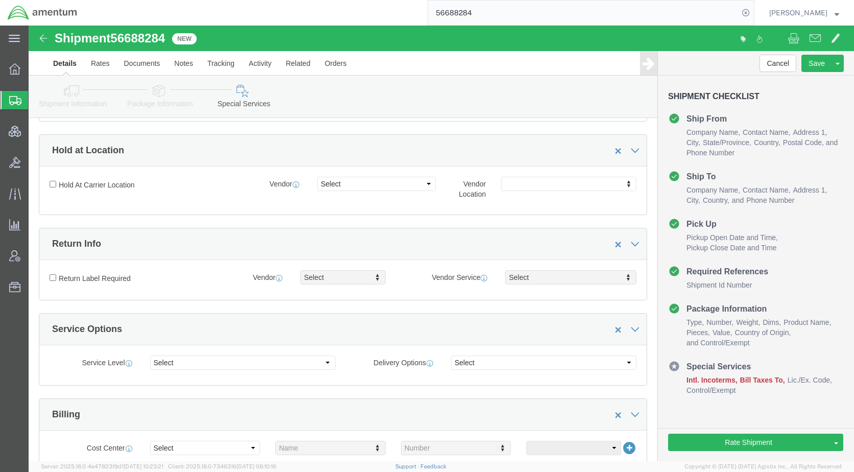
scroll to position [414, 0]
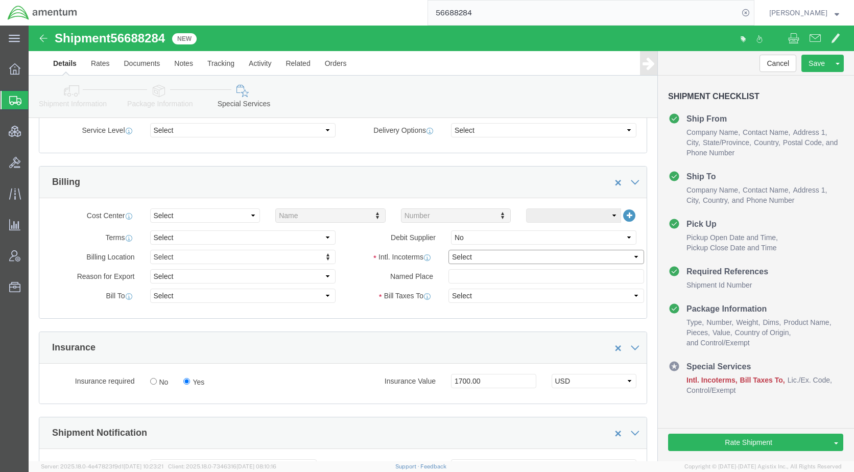
click select "Select Carriage Insurance Paid Carriage Paid To Cost and Freight Cost Insurance…"
select select "DDP"
click select "Select Carriage Insurance Paid Carriage Paid To Cost and Freight Cost Insurance…"
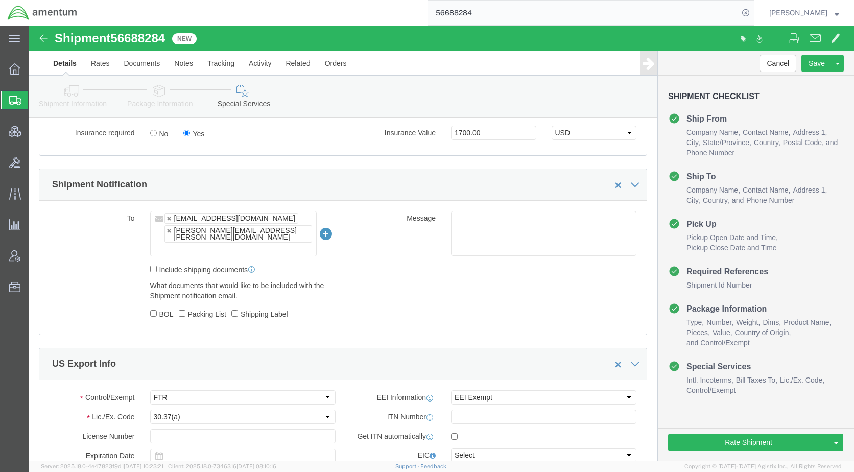
scroll to position [720, 0]
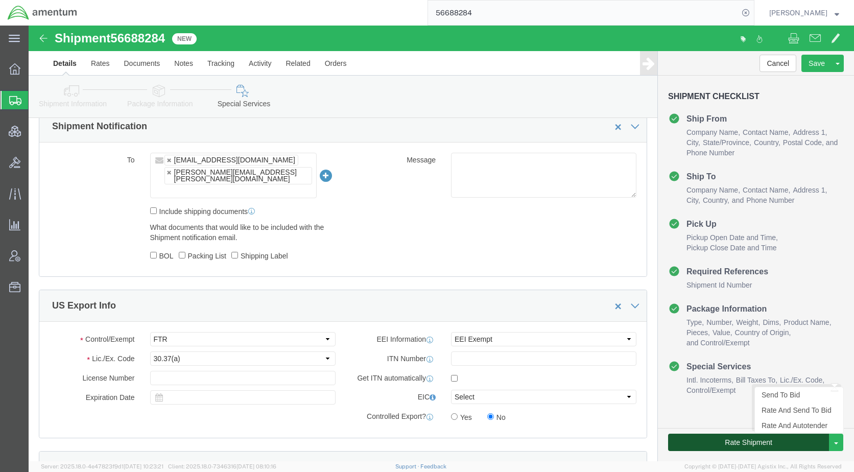
click button "Rate Shipment"
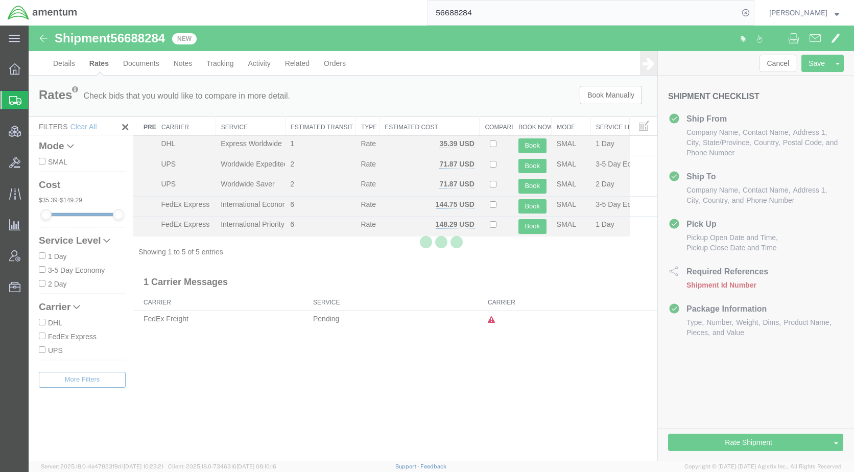
scroll to position [0, 0]
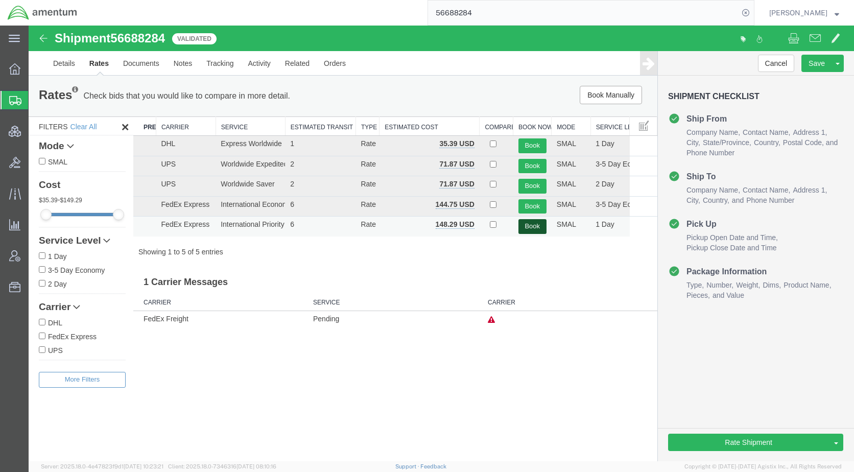
click at [528, 225] on button "Book" at bounding box center [533, 226] width 28 height 15
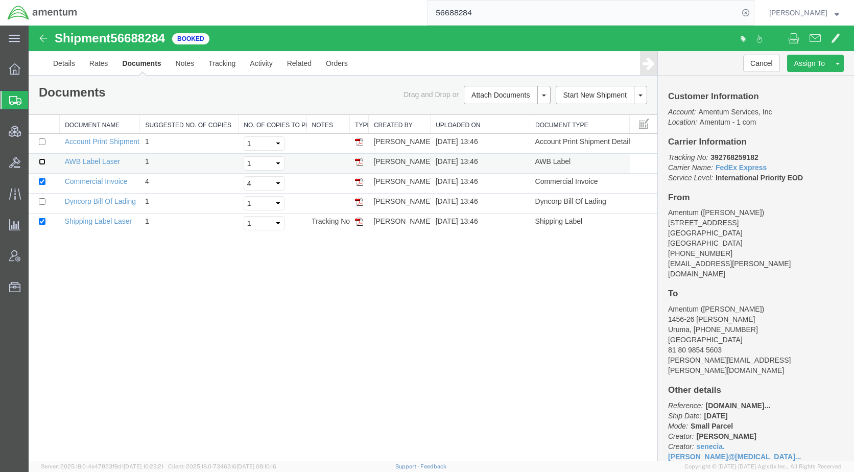
click at [41, 161] on input "checkbox" at bounding box center [42, 161] width 7 height 7
checkbox input "true"
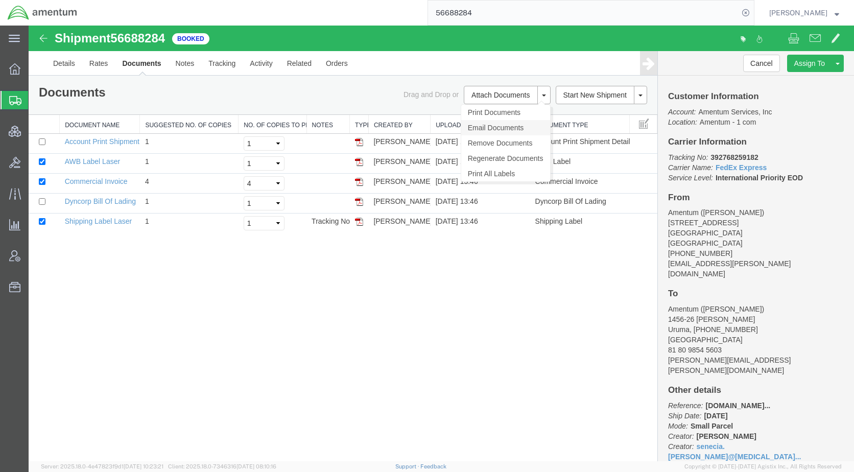
click at [499, 123] on link "Email Documents" at bounding box center [505, 127] width 89 height 15
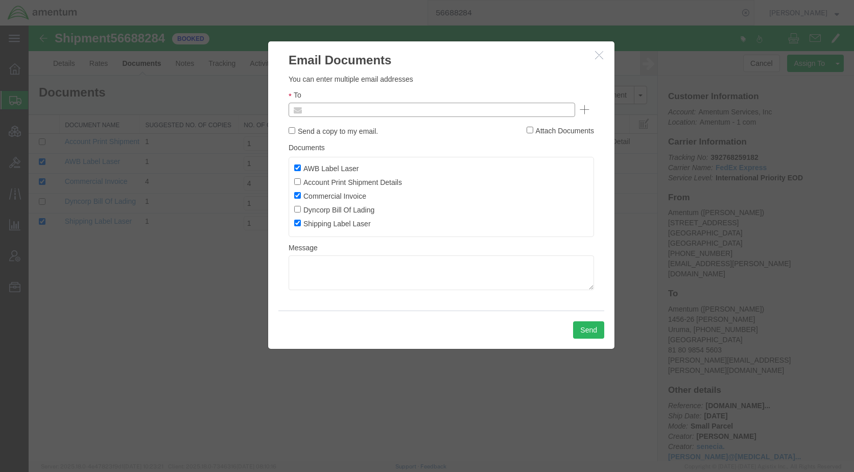
click at [343, 111] on input "text" at bounding box center [363, 109] width 120 height 13
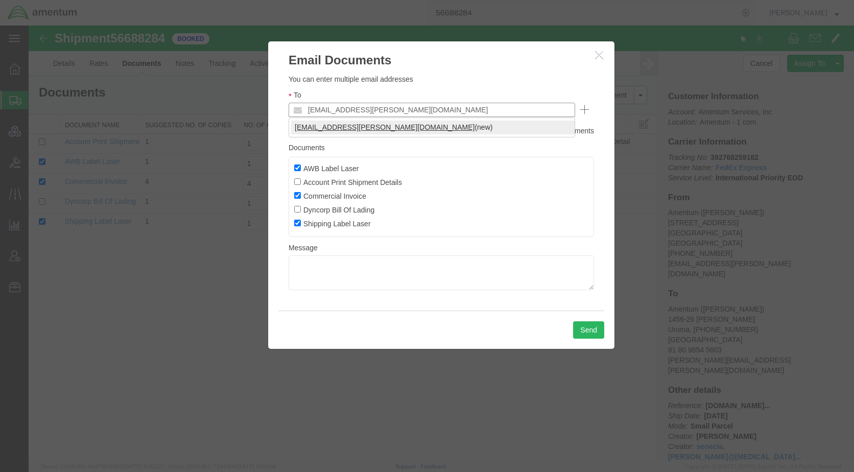
type input "[EMAIL_ADDRESS][PERSON_NAME][DOMAIN_NAME]"
click at [587, 327] on button "Send" at bounding box center [588, 329] width 31 height 17
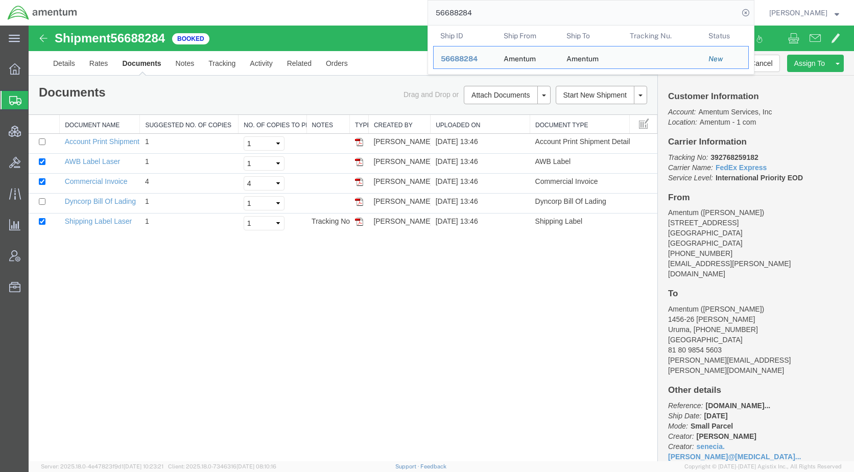
drag, startPoint x: 495, startPoint y: 12, endPoint x: 453, endPoint y: 16, distance: 42.6
click at [453, 16] on input "56688284" at bounding box center [583, 13] width 311 height 25
paste input "9121"
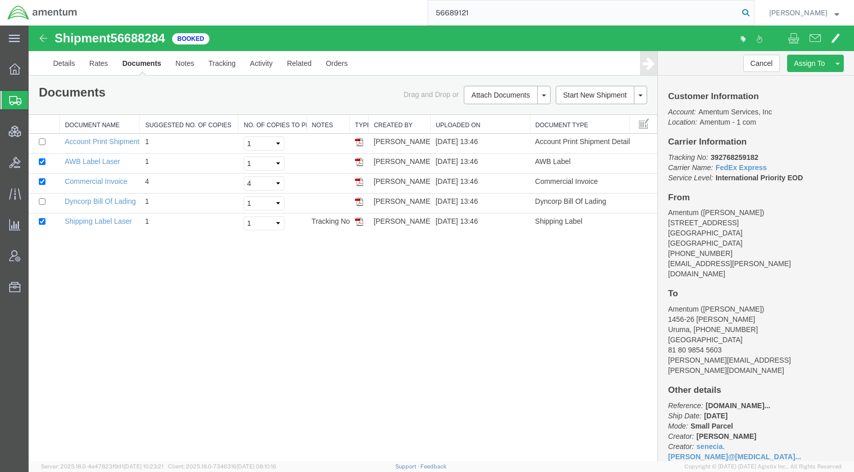
type input "56689121"
click at [753, 12] on icon at bounding box center [746, 13] width 14 height 14
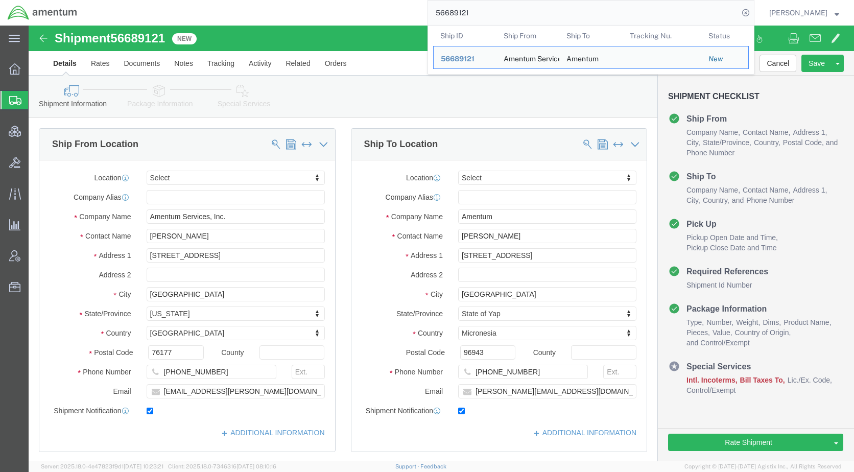
click div "Shipment Information Package Information Special Services Loading Routing"
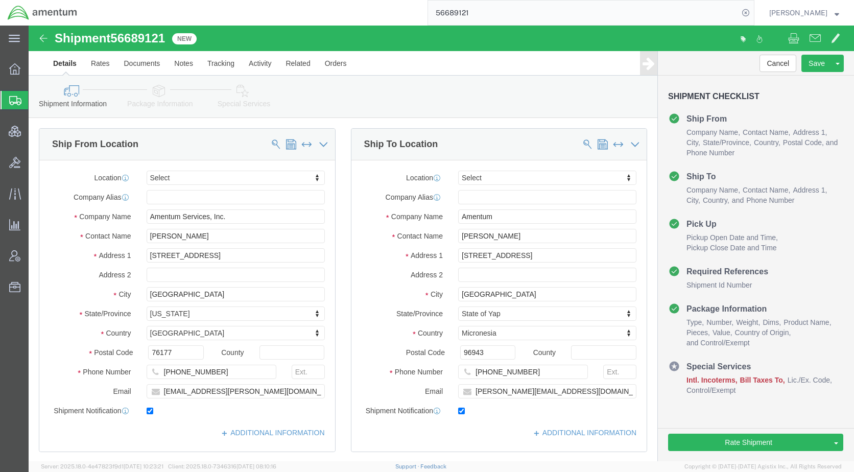
drag, startPoint x: 136, startPoint y: 65, endPoint x: 150, endPoint y: 81, distance: 20.6
click icon
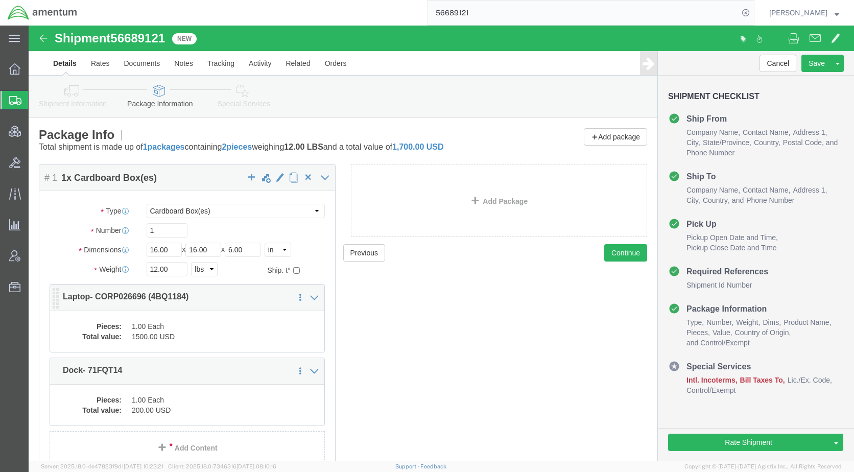
click dd "1.00 Each"
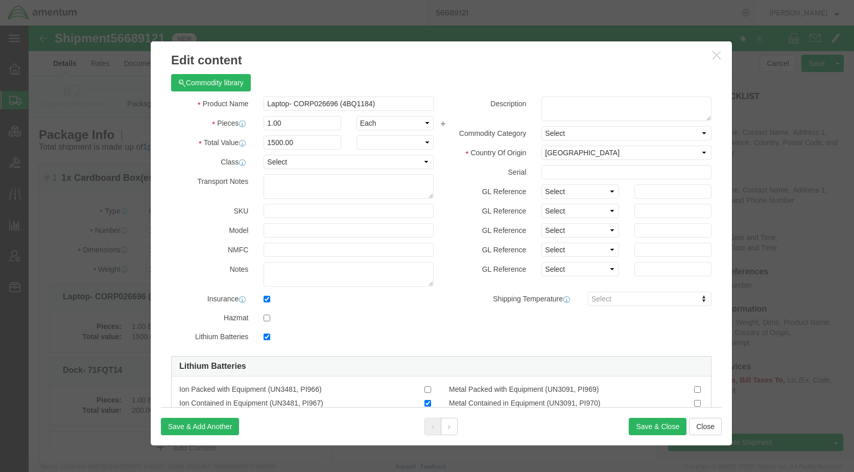
checkbox input "true"
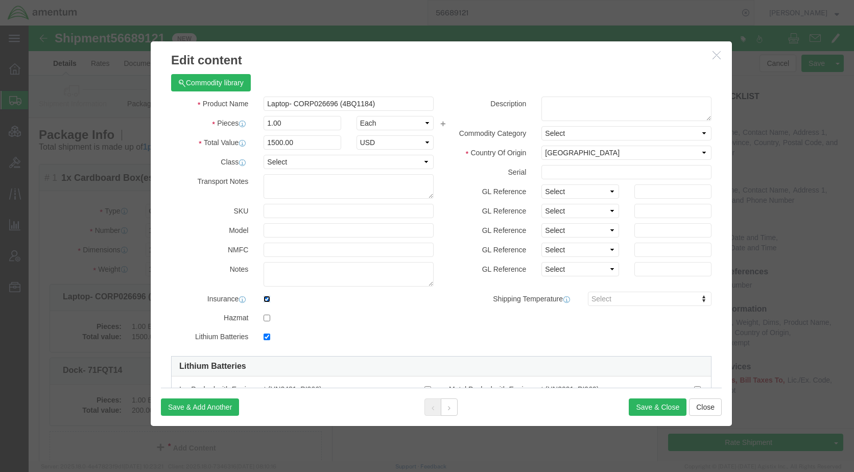
click input "checkbox"
checkbox input "false"
click button "Save & Close"
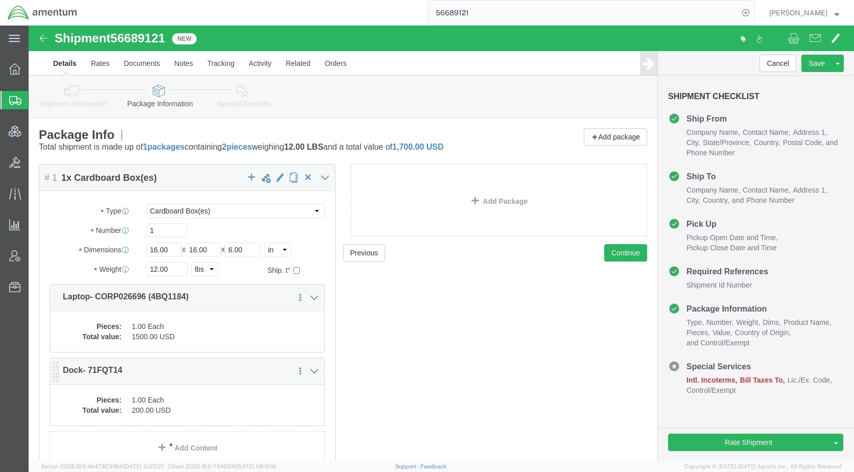
click dd "200.00 USD"
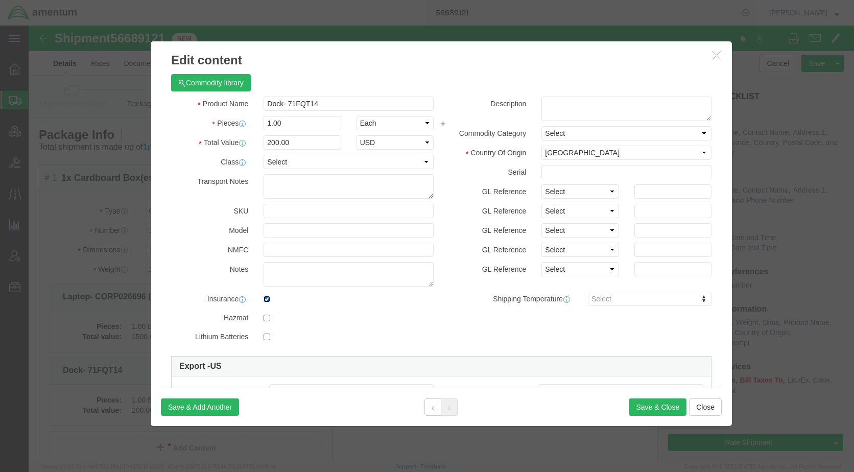
click input "checkbox"
checkbox input "false"
click button "Save & Close"
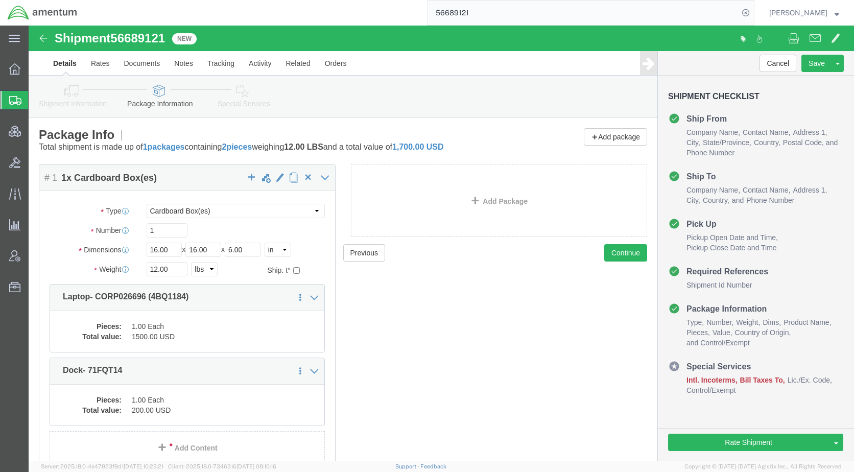
click link "Special Services"
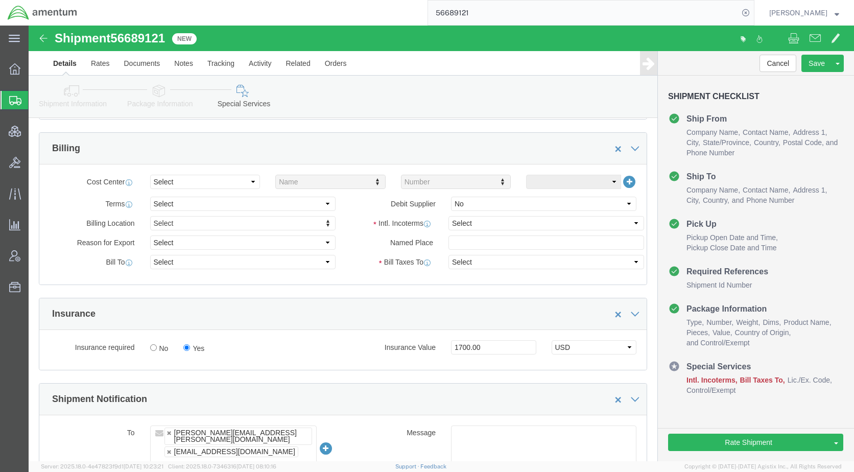
scroll to position [460, 0]
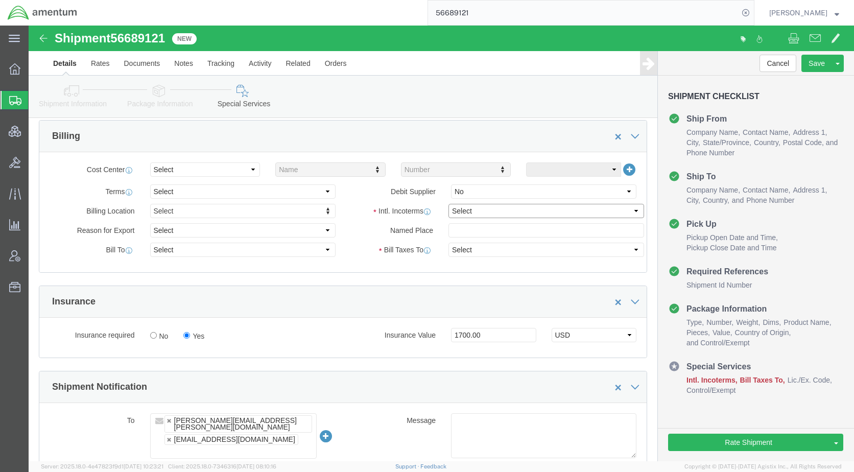
click select "Select Carriage Insurance Paid Carriage Paid To Cost and Freight Cost Insurance…"
select select "DDP"
click select "Select Carriage Insurance Paid Carriage Paid To Cost and Freight Cost Insurance…"
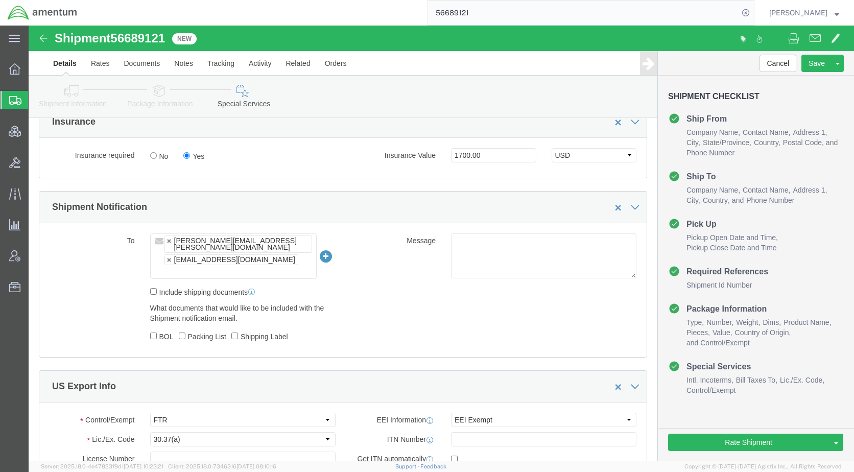
scroll to position [664, 0]
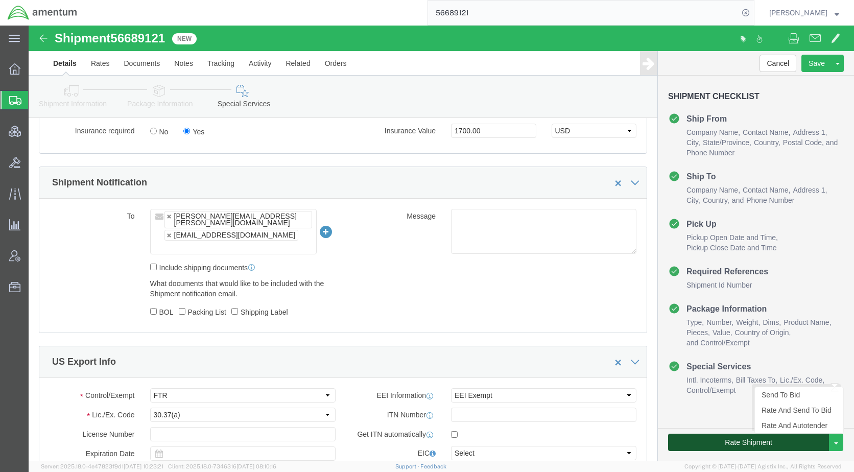
click button "Rate Shipment"
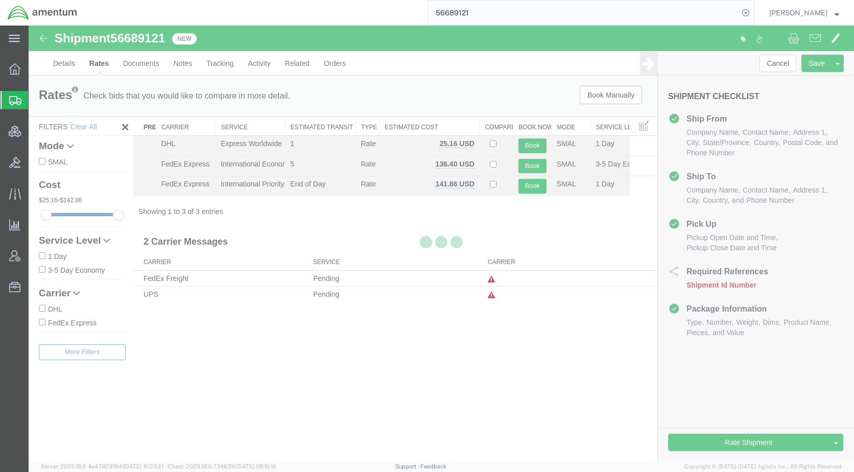
scroll to position [0, 0]
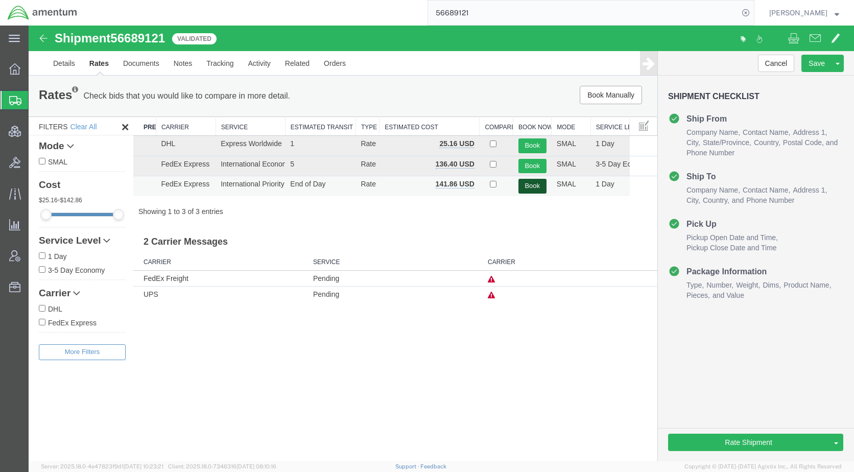
click at [537, 186] on button "Book" at bounding box center [533, 186] width 28 height 15
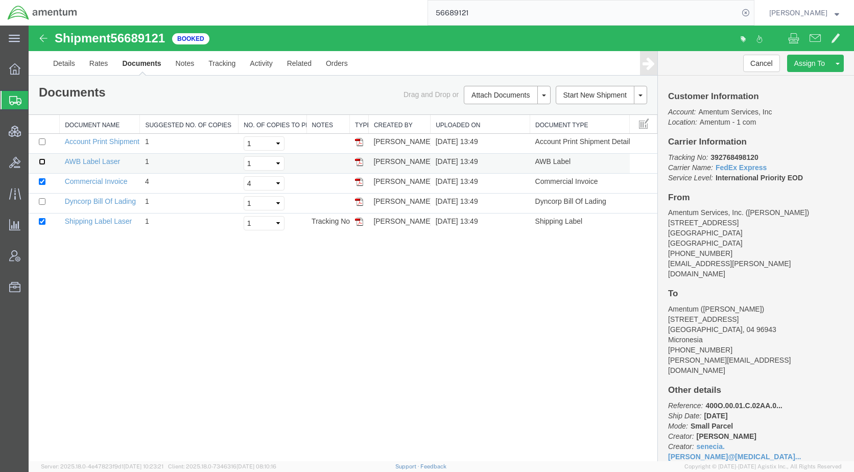
click at [43, 161] on input "checkbox" at bounding box center [42, 161] width 7 height 7
checkbox input "true"
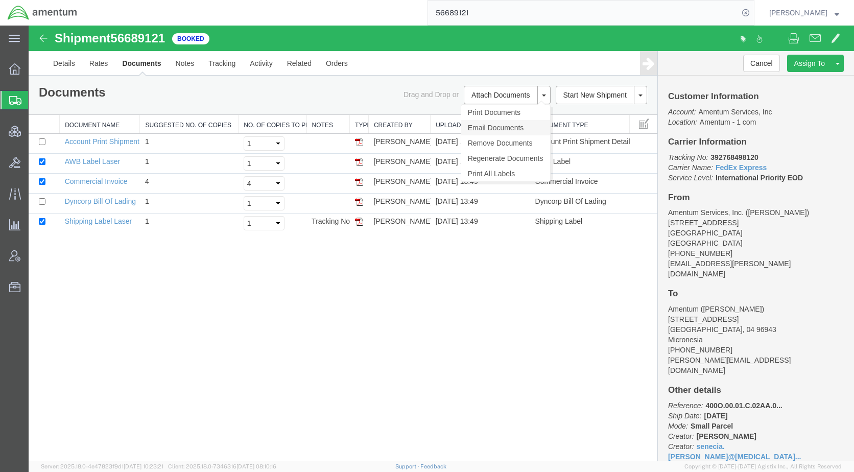
click at [499, 126] on link "Email Documents" at bounding box center [505, 127] width 89 height 15
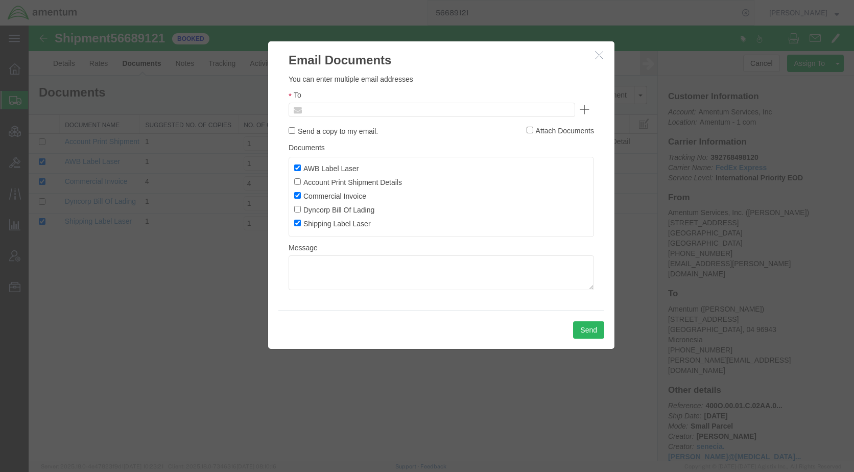
click at [378, 115] on input "text" at bounding box center [363, 109] width 120 height 13
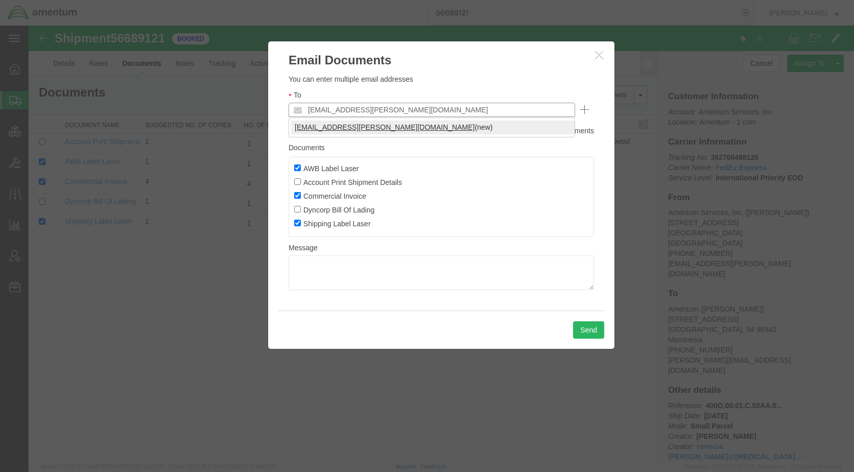
type input "[EMAIL_ADDRESS][PERSON_NAME][DOMAIN_NAME]"
click at [598, 333] on button "Send" at bounding box center [588, 329] width 31 height 17
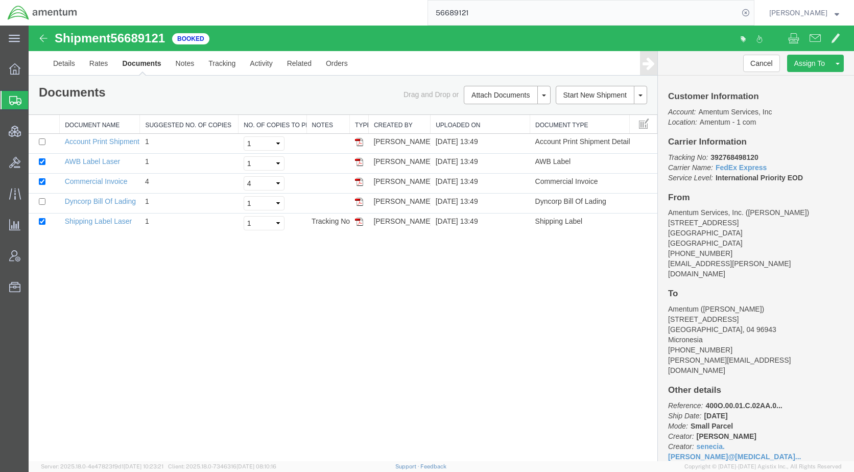
click at [35, 100] on span "Shipments" at bounding box center [32, 100] width 8 height 20
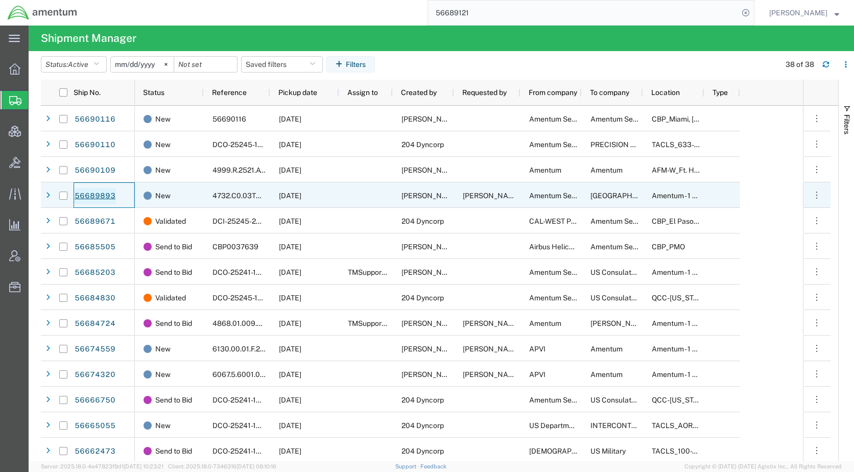
click at [102, 196] on link "56689893" at bounding box center [95, 196] width 42 height 16
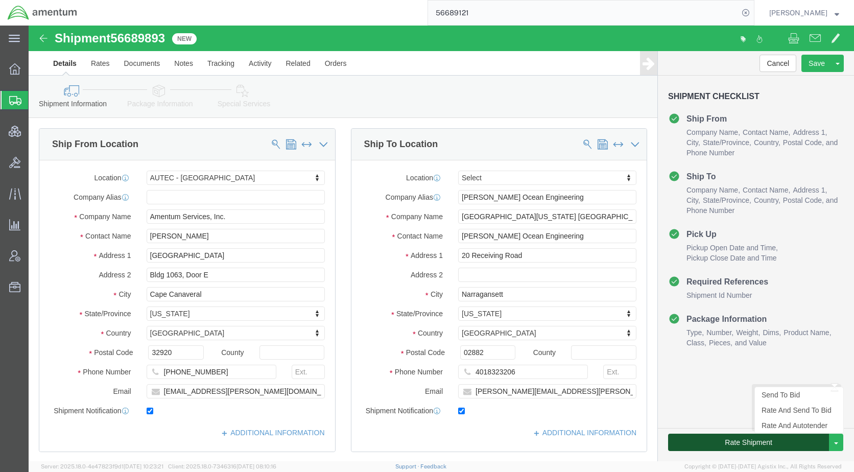
click button "Rate Shipment"
select select "53954"
select select
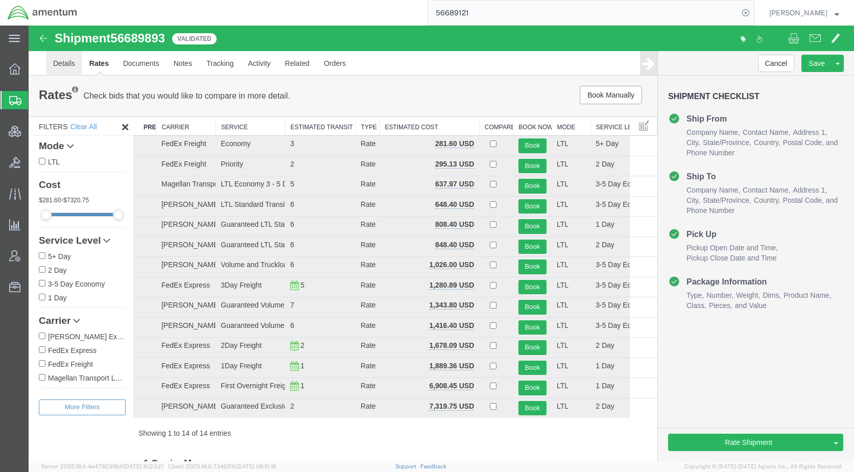
click at [62, 65] on link "Details" at bounding box center [64, 63] width 36 height 25
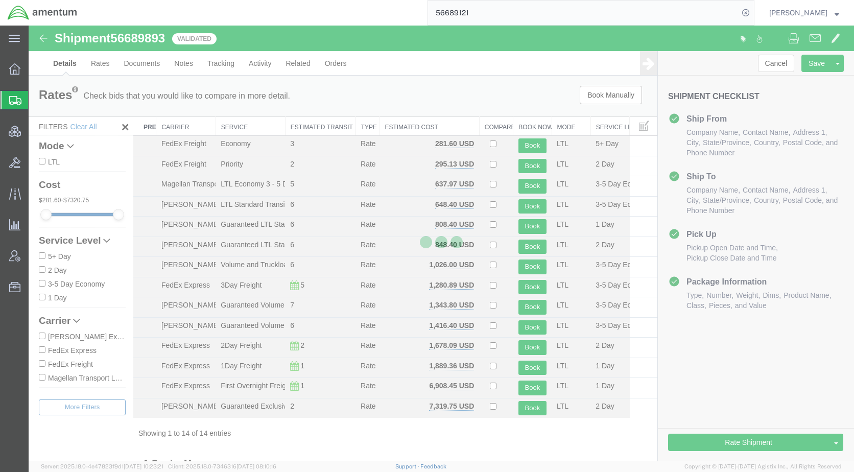
select select "53954"
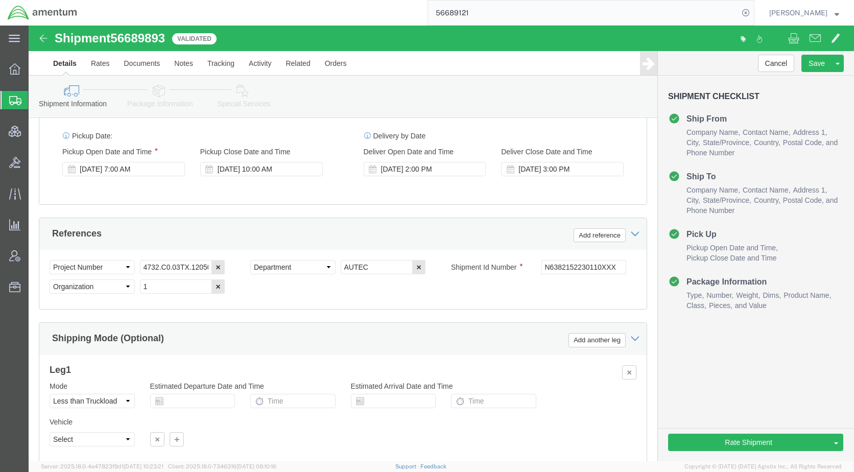
scroll to position [652, 0]
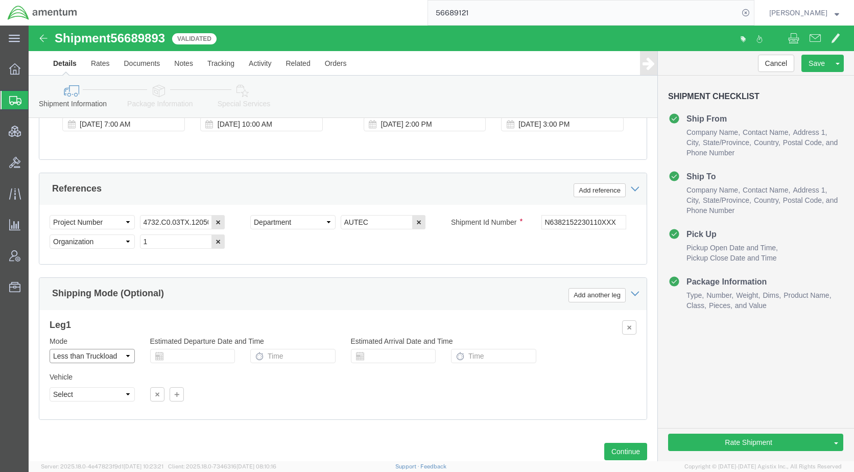
click select "Select Air Less than Truckload Multi-Leg Ocean Freight Rail Small Parcel Truckl…"
select select
click select "Select Air Less than Truckload Multi-Leg Ocean Freight Rail Small Parcel Truckl…"
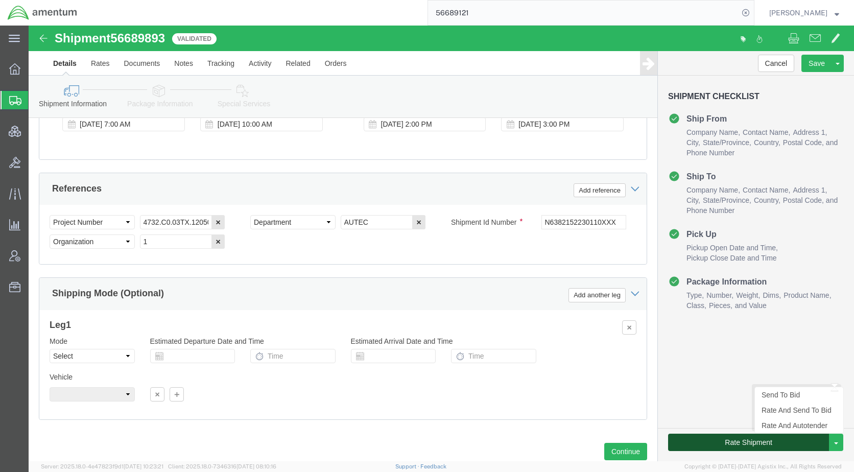
click button "Rate Shipment"
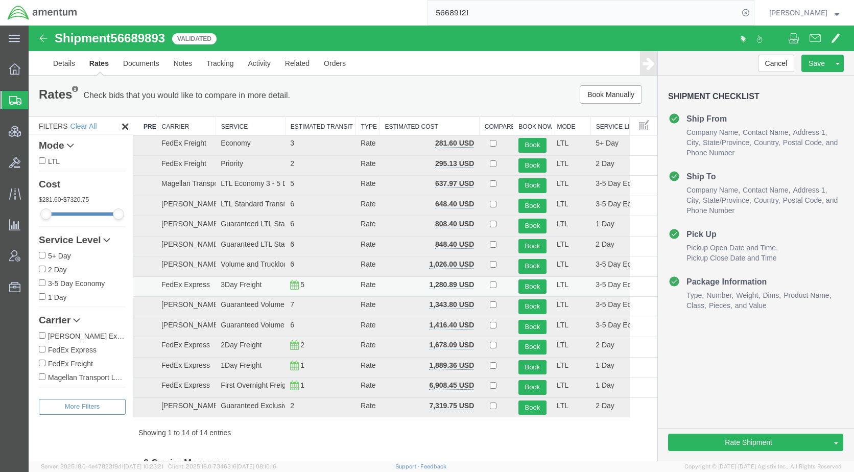
scroll to position [0, 0]
click at [72, 60] on link "Details" at bounding box center [64, 63] width 36 height 25
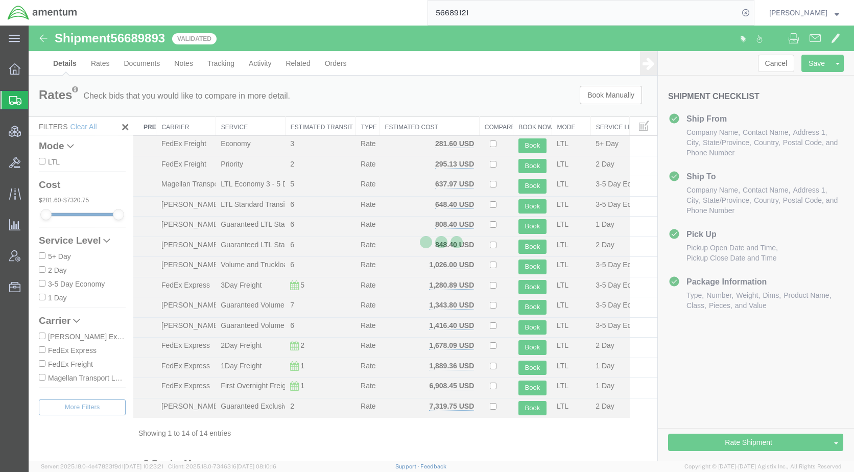
select select "53954"
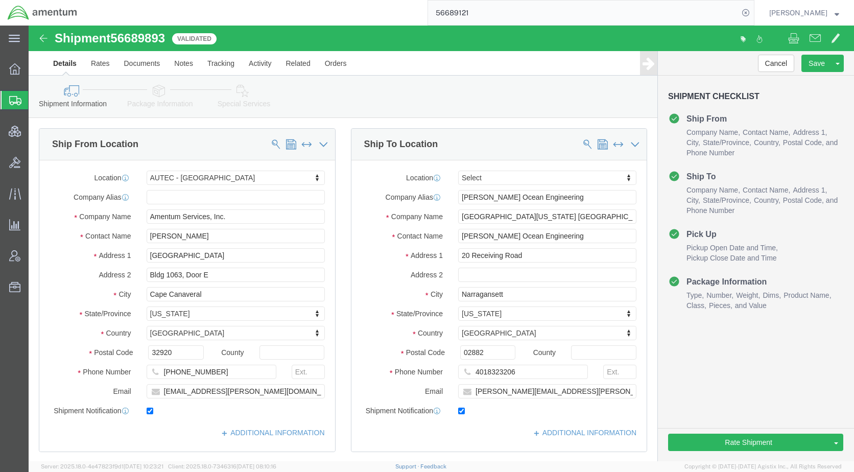
click icon
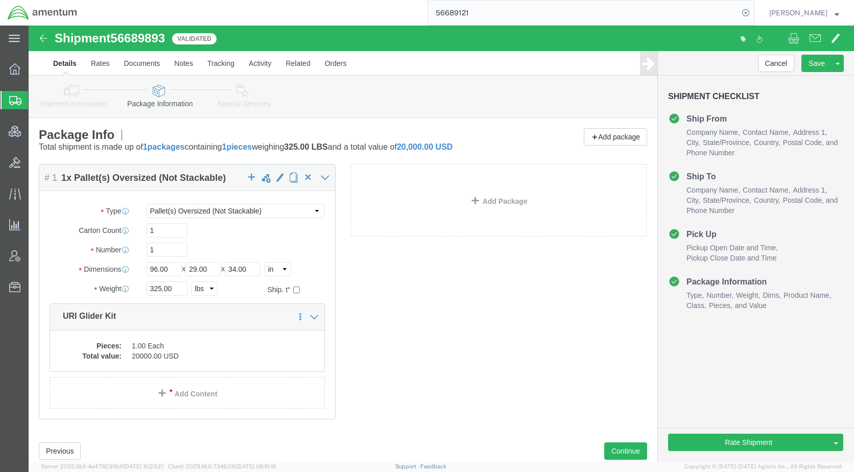
click icon
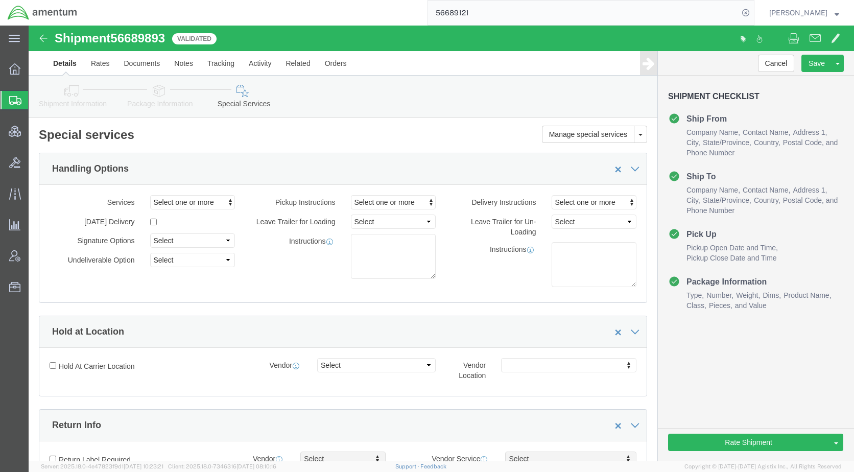
click icon
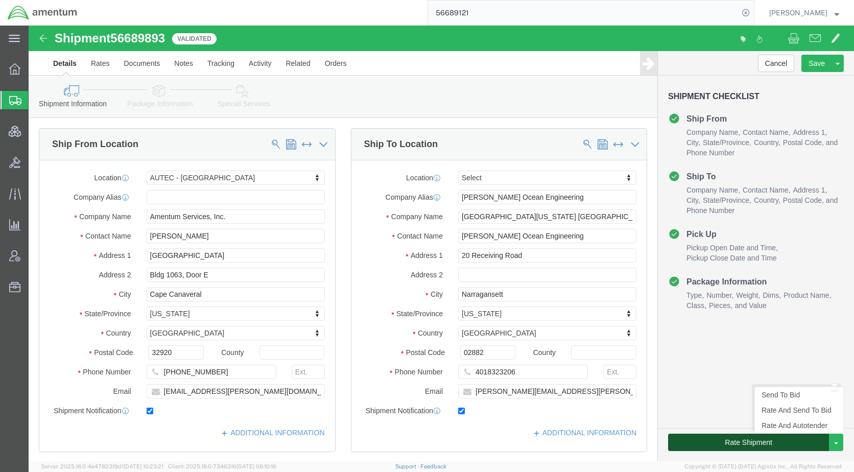
click button "Rate Shipment"
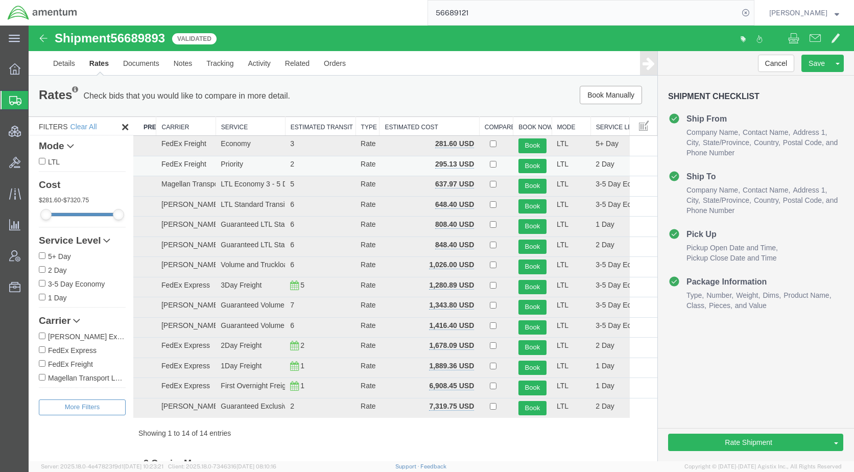
drag, startPoint x: 163, startPoint y: 124, endPoint x: 276, endPoint y: 174, distance: 123.7
click at [276, 174] on table "Preferred Carrier Carrier Service Estimated Transit Type Estimated Cost Compare…" at bounding box center [395, 266] width 524 height 301
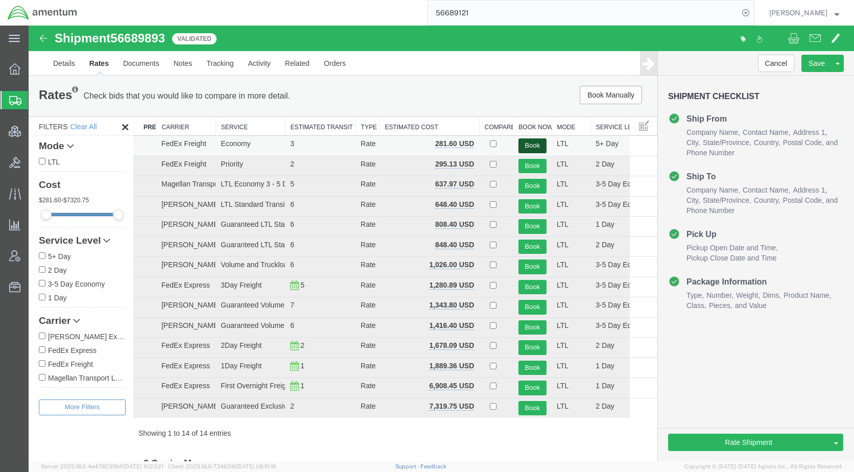
click at [522, 144] on button "Book" at bounding box center [533, 145] width 28 height 15
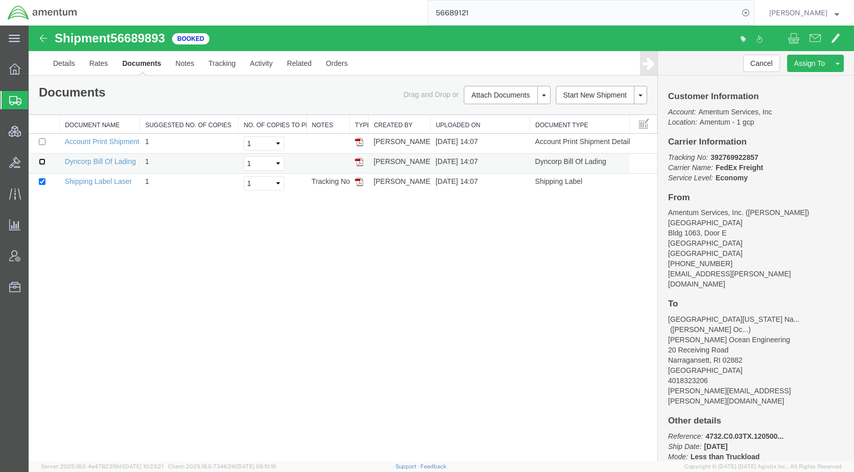
click at [42, 160] on input "checkbox" at bounding box center [42, 161] width 7 height 7
checkbox input "true"
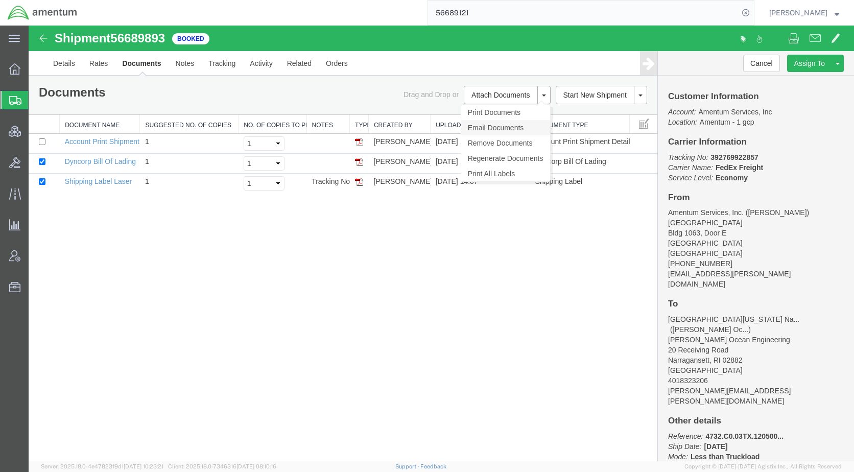
click at [499, 123] on link "Email Documents" at bounding box center [505, 127] width 89 height 15
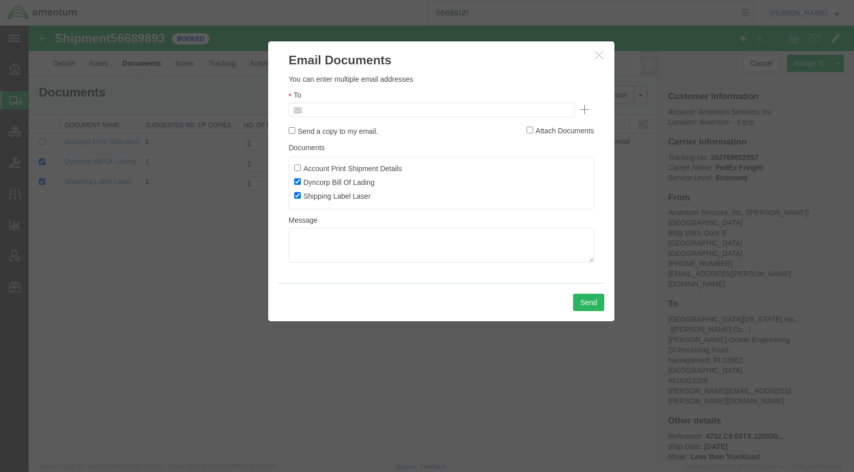
click at [372, 110] on input "text" at bounding box center [363, 109] width 120 height 13
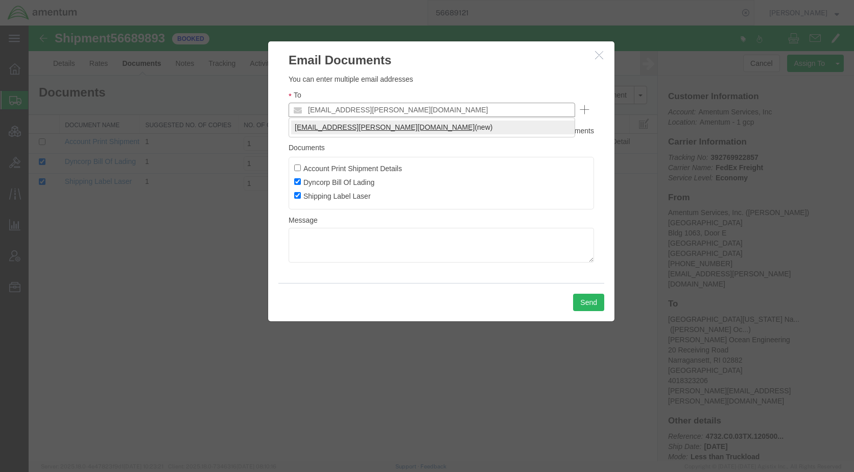
type input "[EMAIL_ADDRESS][PERSON_NAME][DOMAIN_NAME]"
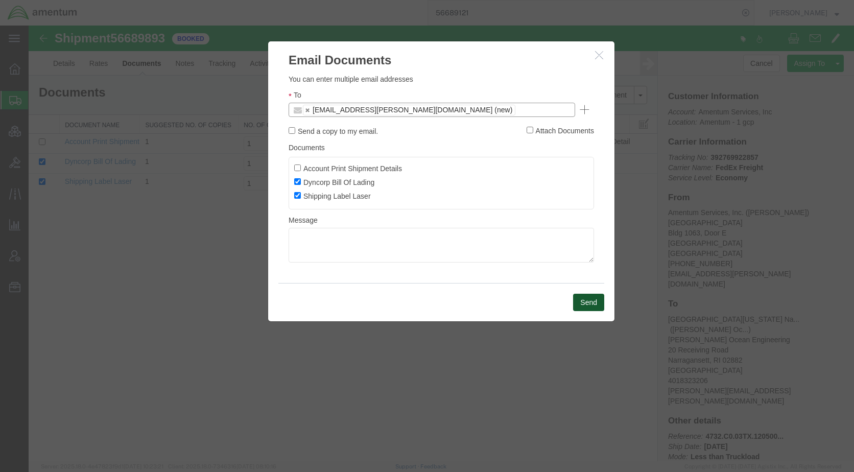
click at [579, 303] on button "Send" at bounding box center [588, 302] width 31 height 17
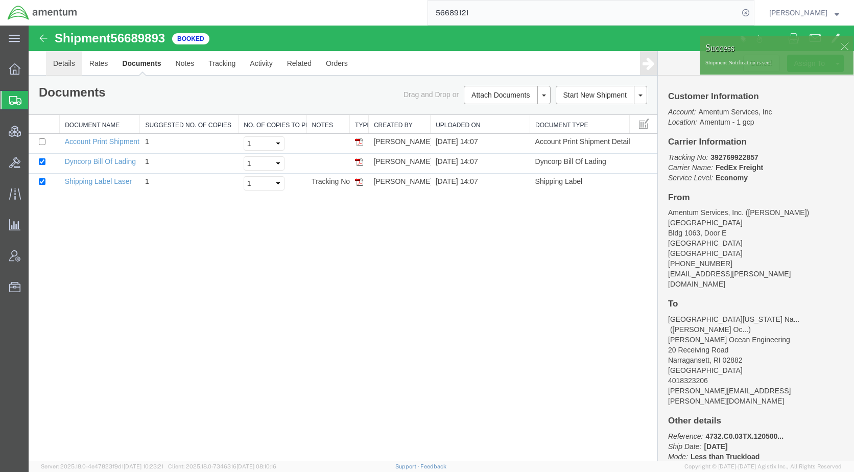
click at [63, 66] on link "Details" at bounding box center [64, 63] width 36 height 25
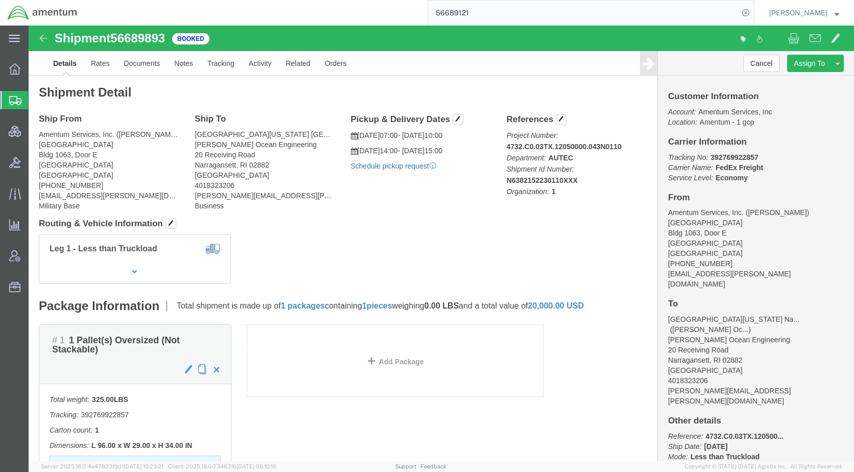
click link "Schedule pickup request"
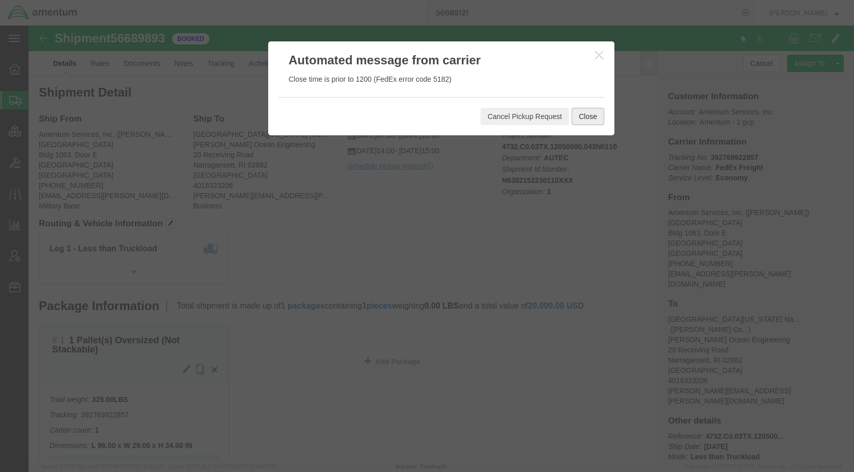
click button "Close"
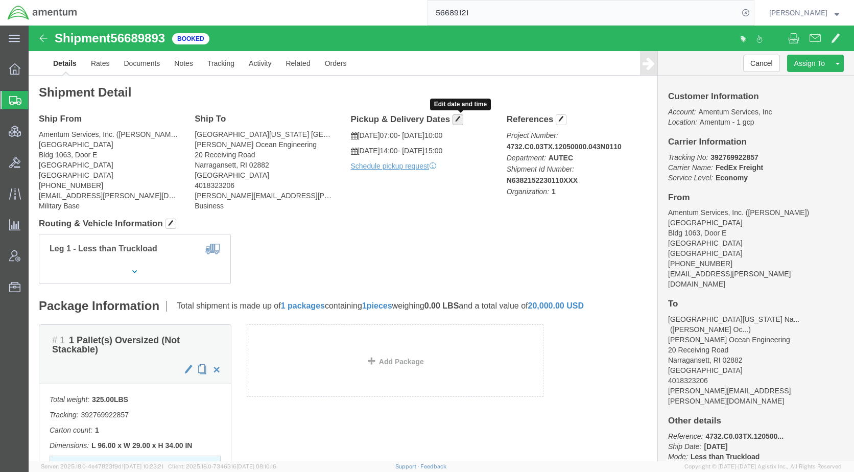
click span "button"
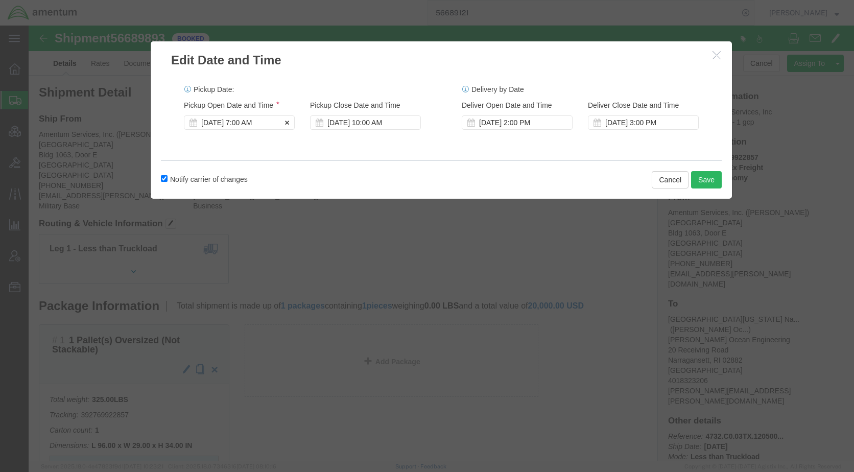
click div "[DATE] 7:00 AM"
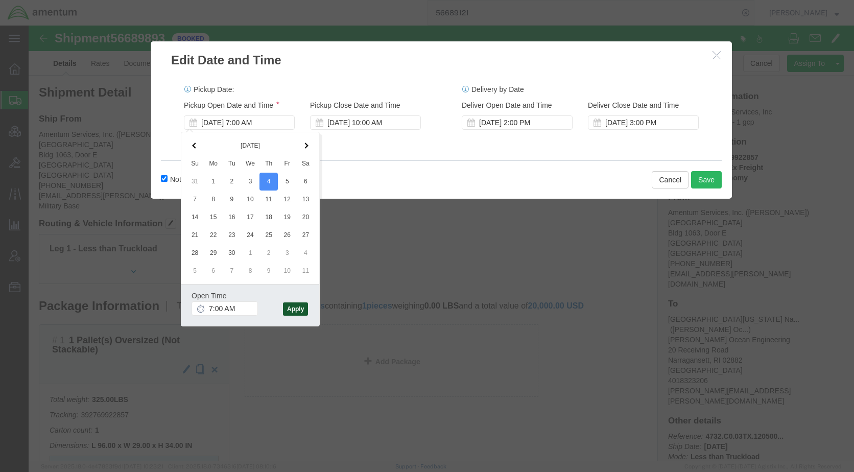
click button "Apply"
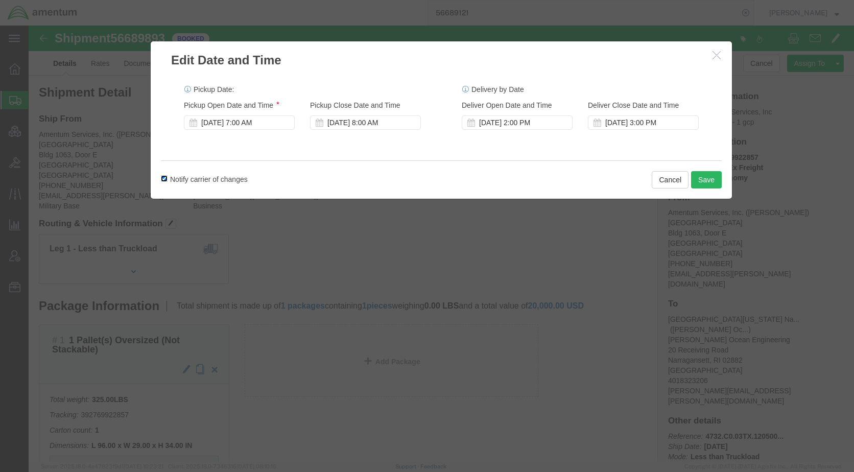
click input "Notify carrier of changes"
checkbox input "false"
click button "Save"
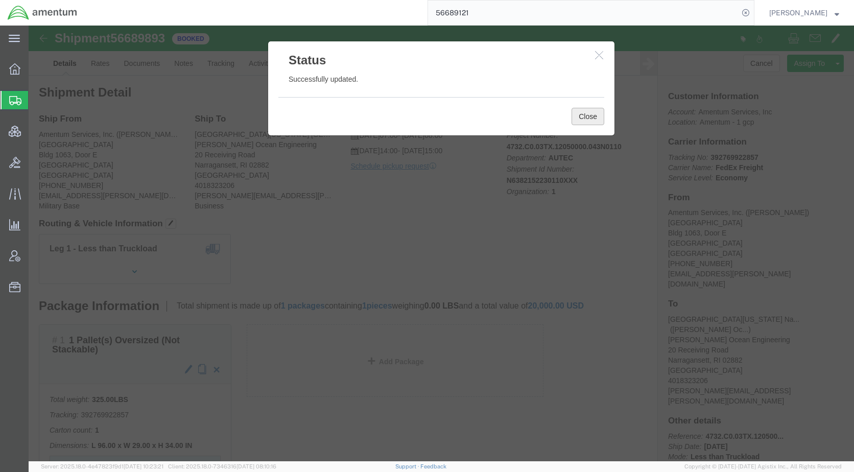
drag, startPoint x: 551, startPoint y: 95, endPoint x: 537, endPoint y: 132, distance: 39.8
click button "Close"
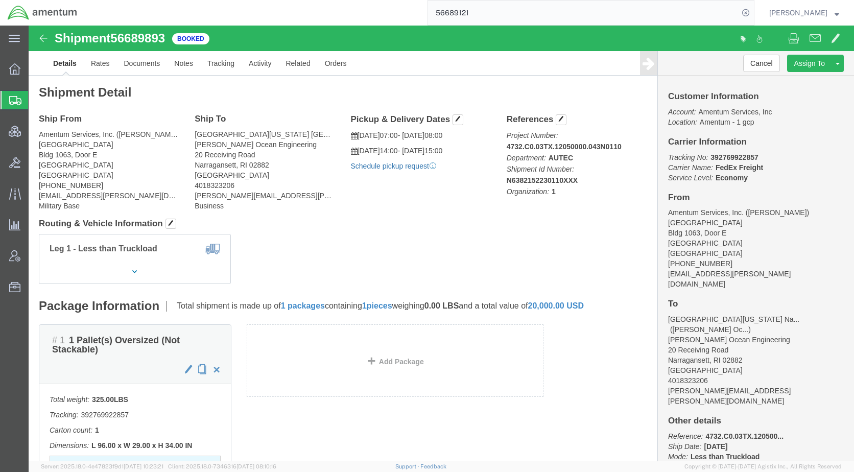
click link "Schedule pickup request"
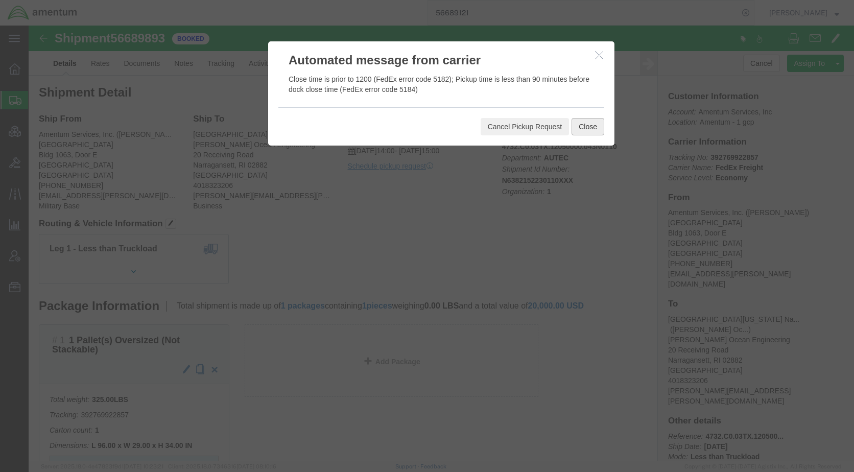
click button "Close"
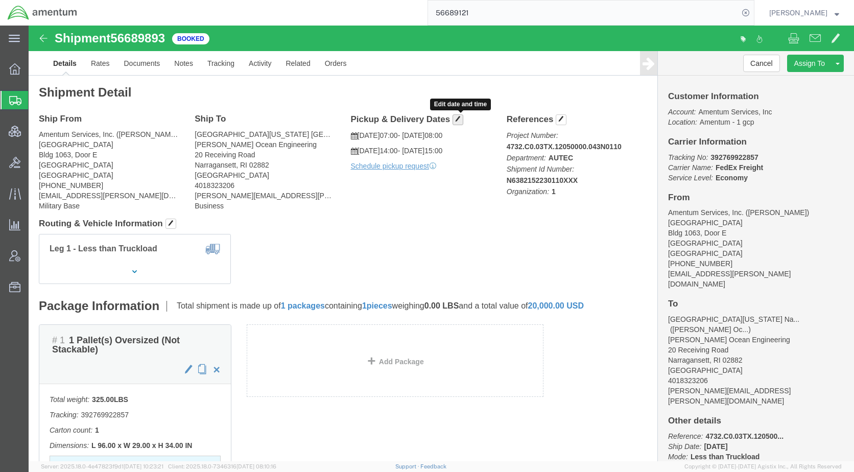
click span "button"
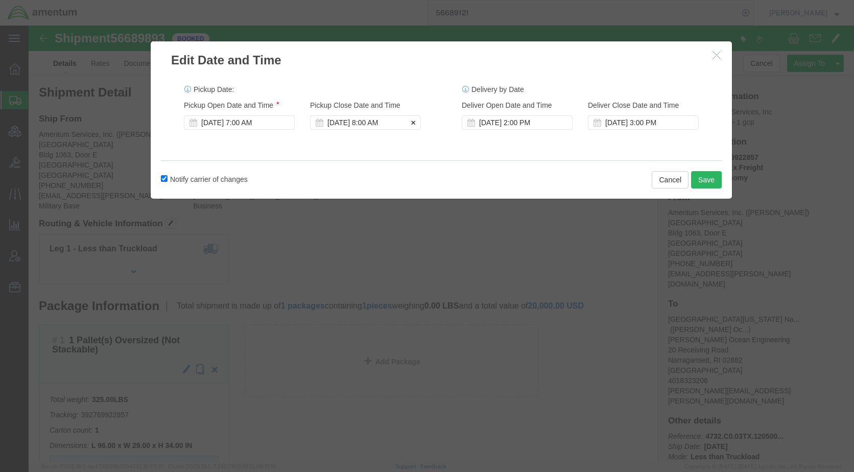
click div "Sep 04 2025 8:00 AM"
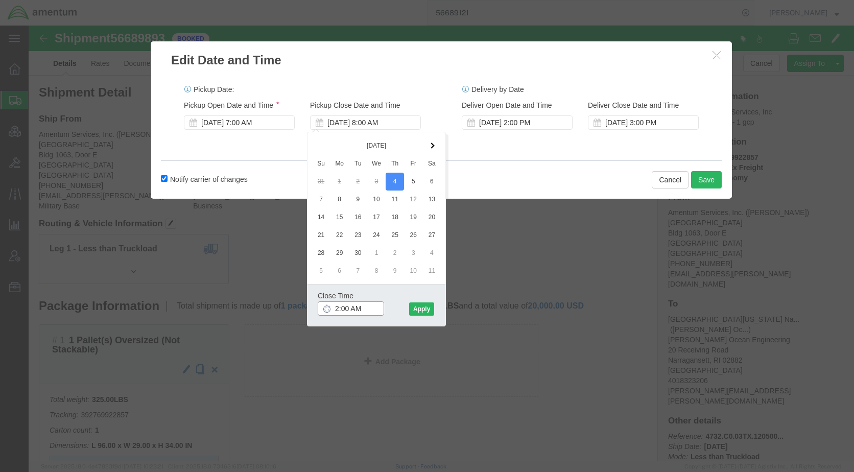
click input "2:00 AM"
type input "2:00 PM"
click button "Apply"
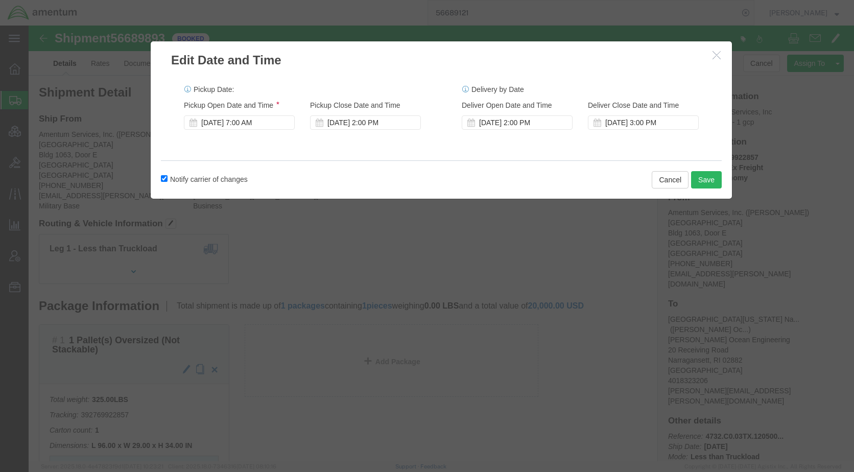
click label "Notify carrier of changes"
click input "Notify carrier of changes"
checkbox input "false"
click button "Save"
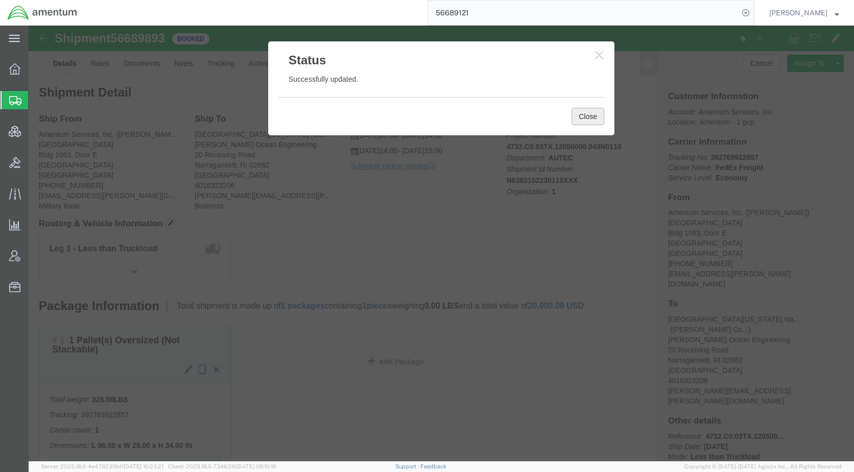
click button "Close"
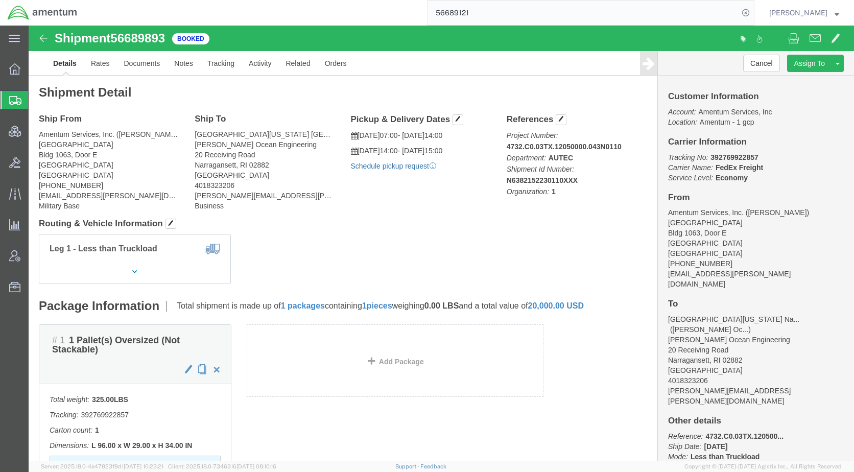
click p "Schedule pickup request"
click link "Schedule pickup request"
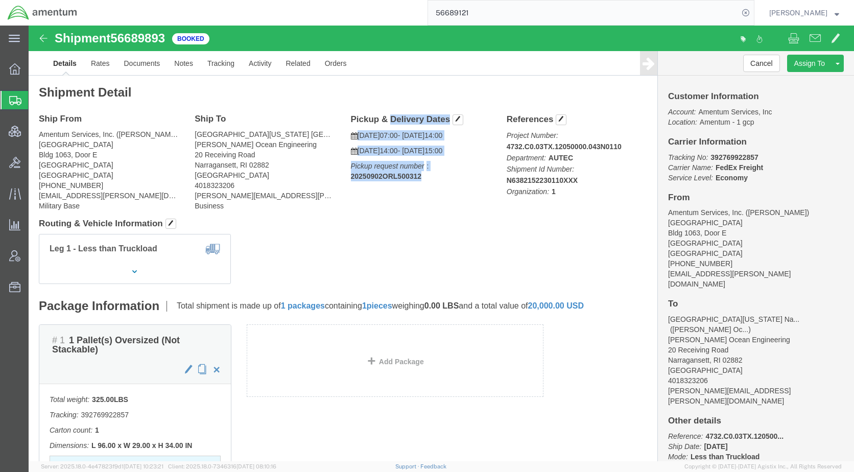
drag, startPoint x: 399, startPoint y: 150, endPoint x: 313, endPoint y: 92, distance: 103.1
click div "Pickup & Delivery Dates 09/04/2025 07:00 - 09/04/2025 14:00 09/08/2025 14:00 - …"
drag, startPoint x: 313, startPoint y: 92, endPoint x: 326, endPoint y: 90, distance: 13.4
copy div "Pickup & Delivery Dates 09/04/2025 07:00 - 09/04/2025 14:00 09/08/2025 14:00 - …"
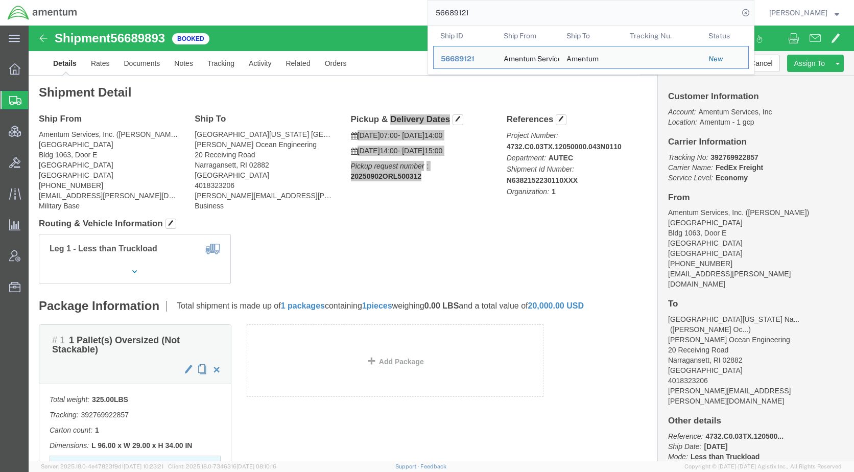
drag, startPoint x: 498, startPoint y: 10, endPoint x: 406, endPoint y: 15, distance: 91.6
click at [406, 15] on div "56689121 Ship ID Ship From Ship To Tracking Nu. Status Ship ID 56689121 Ship Fr…" at bounding box center [420, 13] width 670 height 26
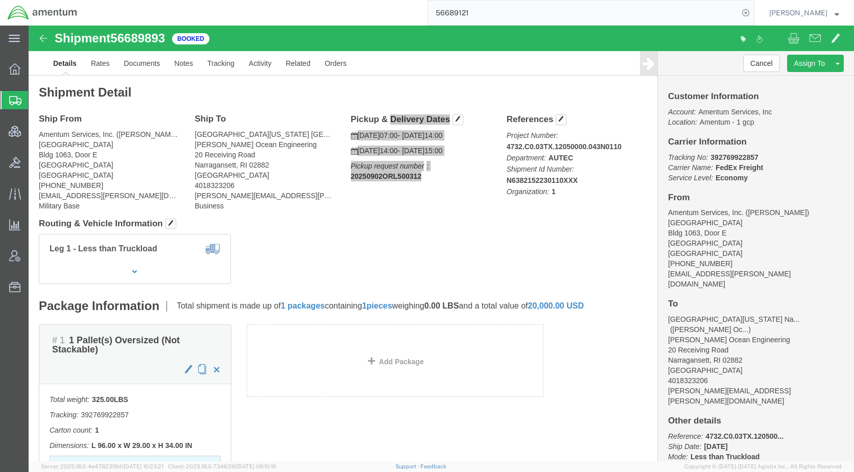
paste input "90157"
type input "56690157"
click at [753, 10] on icon at bounding box center [746, 13] width 14 height 14
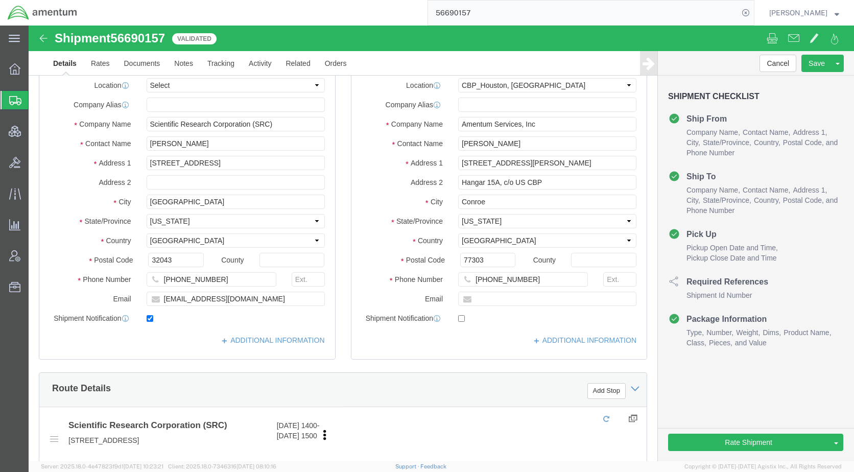
select select "49929"
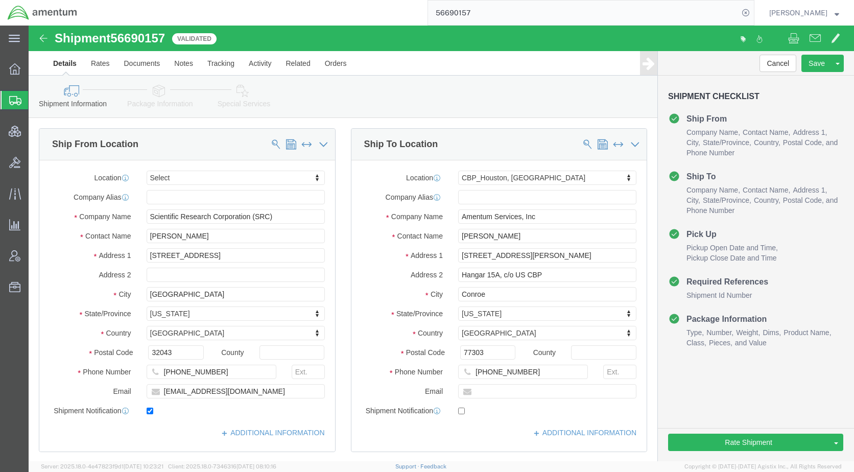
click icon
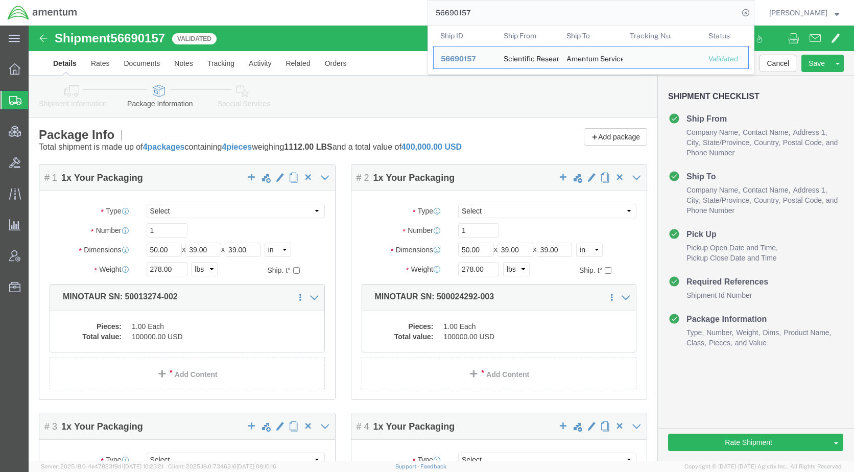
drag, startPoint x: 513, startPoint y: 12, endPoint x: 433, endPoint y: 17, distance: 80.3
click at [433, 17] on div "56690157 Ship ID Ship From Ship To Tracking Nu. Status Ship ID 56690157 Ship Fr…" at bounding box center [420, 13] width 670 height 26
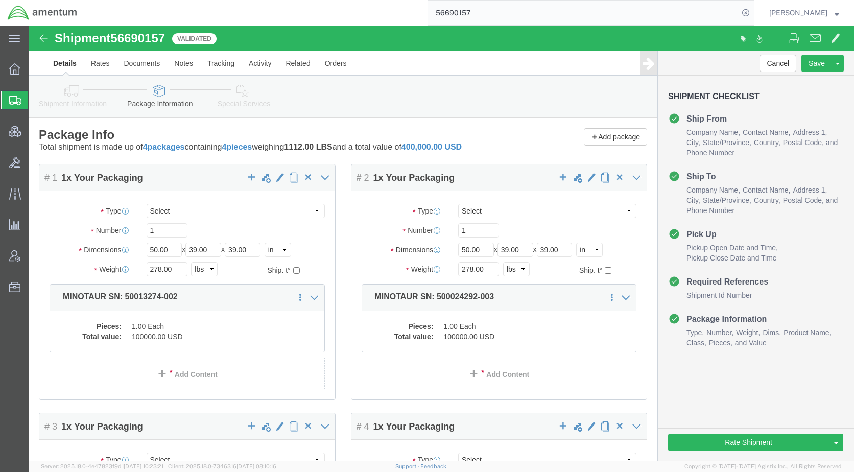
paste input "85505"
click at [753, 13] on icon at bounding box center [746, 13] width 14 height 14
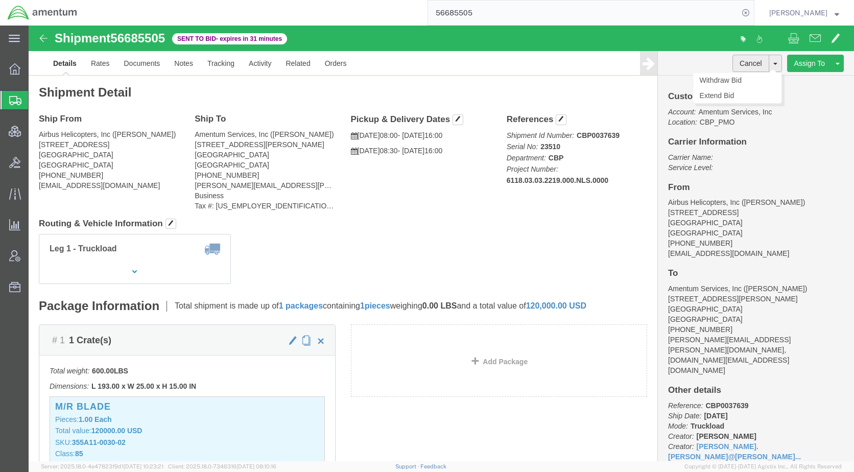
click button "Cancel"
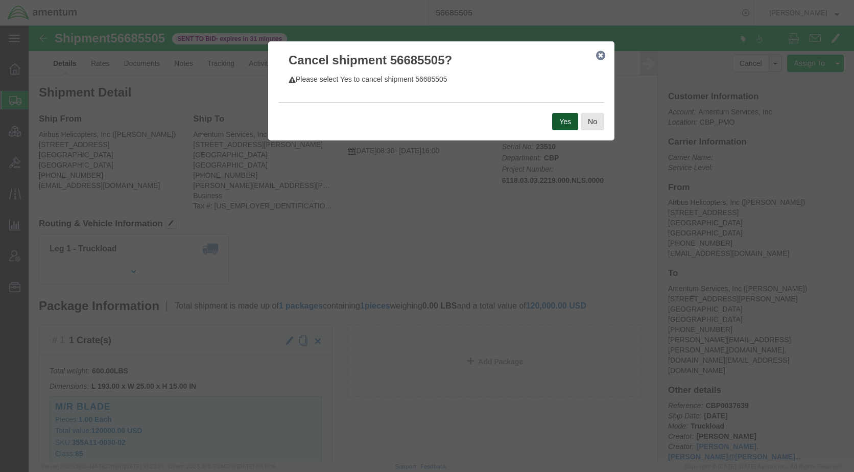
click button "Yes"
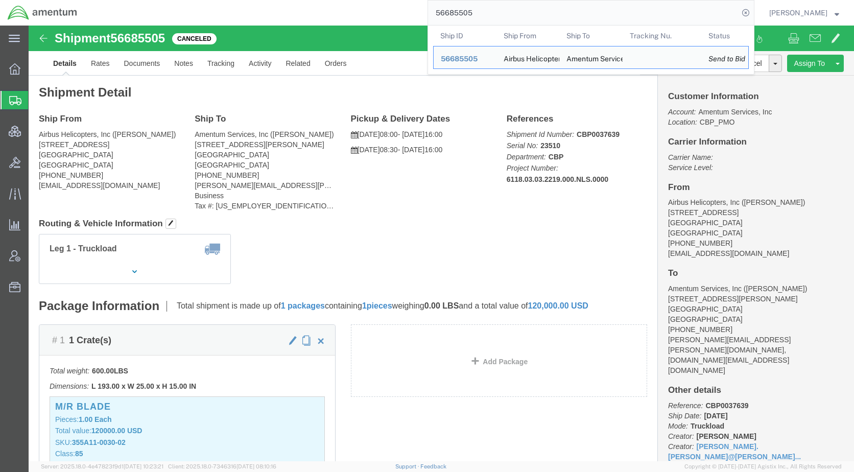
drag, startPoint x: 512, startPoint y: 12, endPoint x: 418, endPoint y: 20, distance: 93.8
click at [418, 20] on div "56685505 Ship ID Ship From Ship To Tracking Nu. Status Ship ID 56685505 Ship Fr…" at bounding box center [420, 13] width 670 height 26
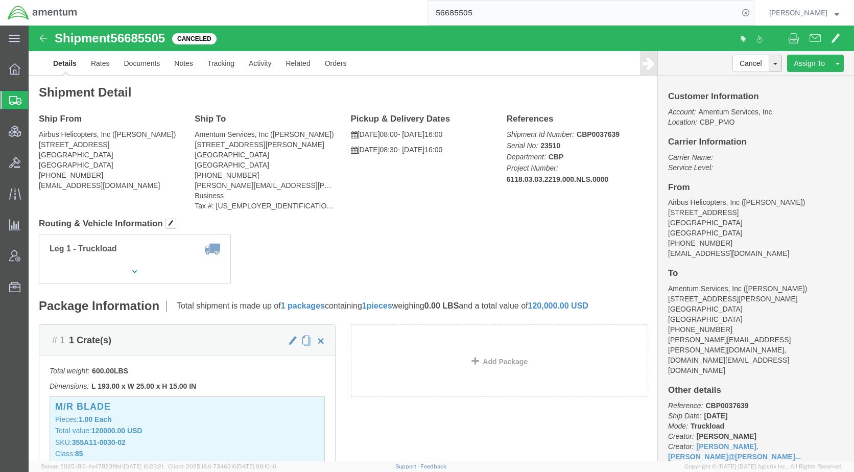
paste input "91017"
type input "56691017"
click at [753, 10] on icon at bounding box center [746, 13] width 14 height 14
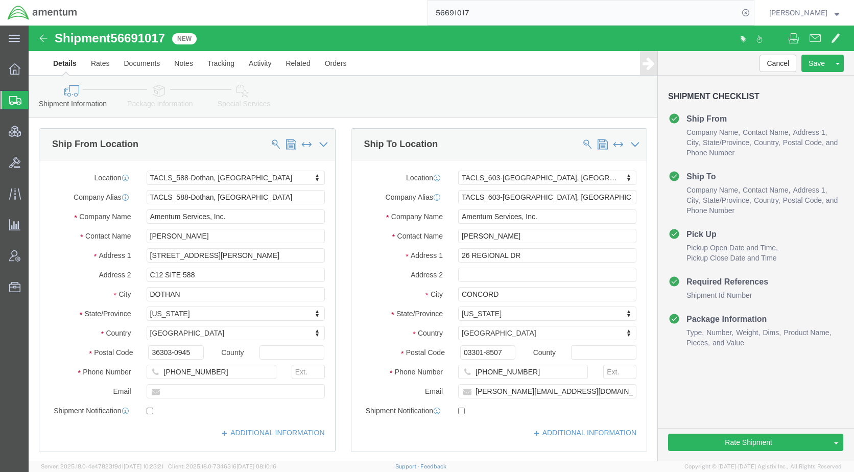
select select "42706"
select select "42708"
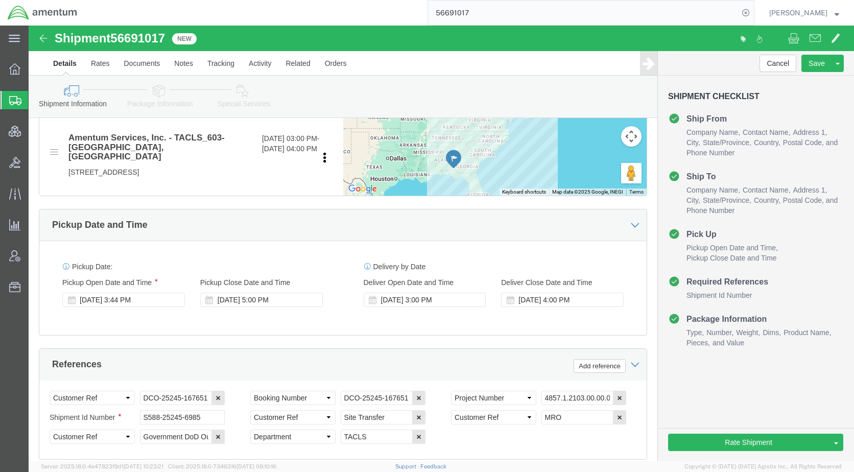
scroll to position [460, 0]
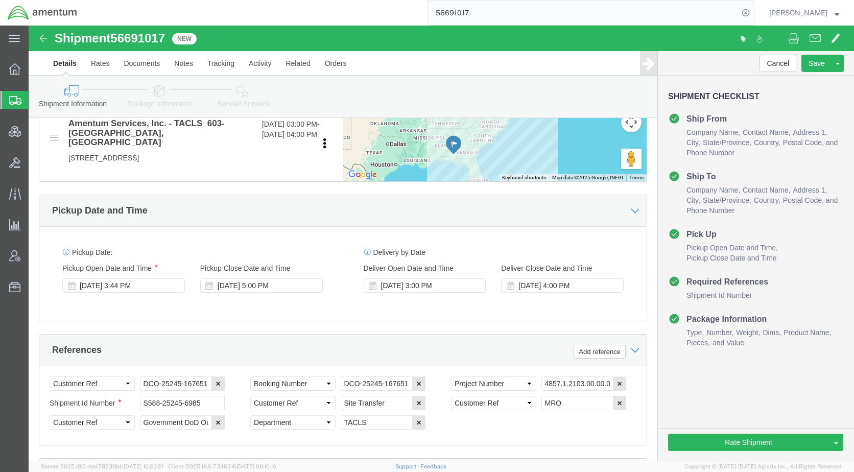
drag, startPoint x: 95, startPoint y: 273, endPoint x: 90, endPoint y: 289, distance: 17.0
click div "Sep 02 2025 3:44 PM"
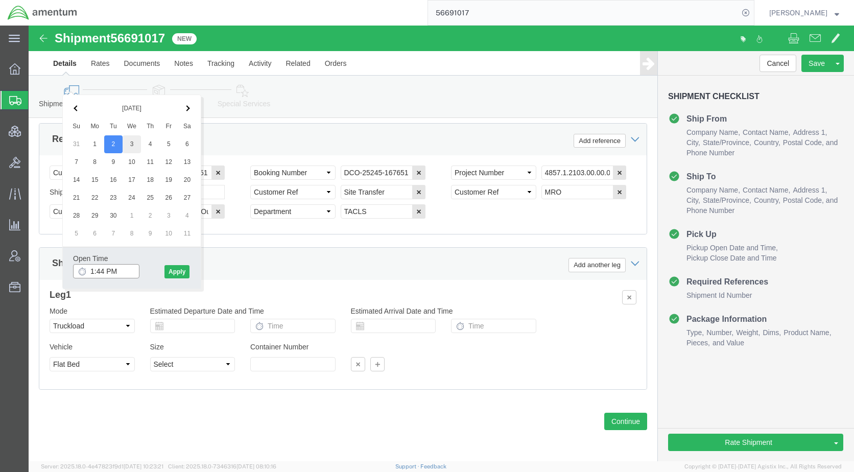
type input "1:44 PM"
click div "Open Time 1:44 PM Sep 03 2025 3:44 PM - Sep 03 2025 3:44 PM Cancel Apply"
click button "Apply"
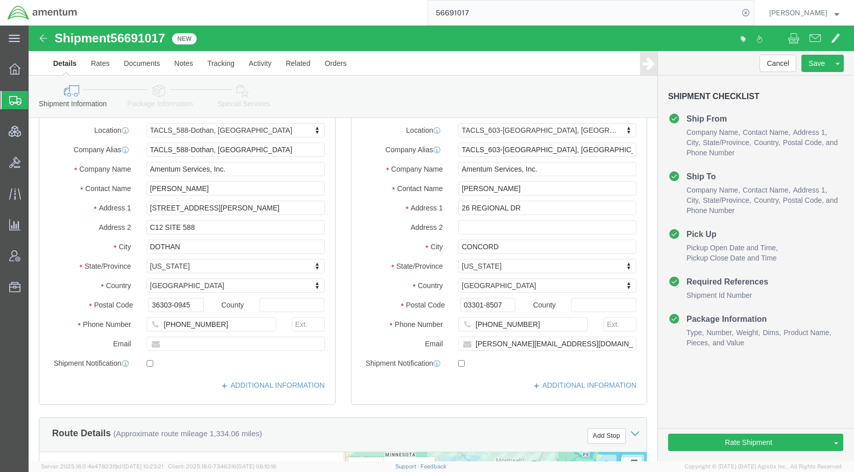
scroll to position [0, 0]
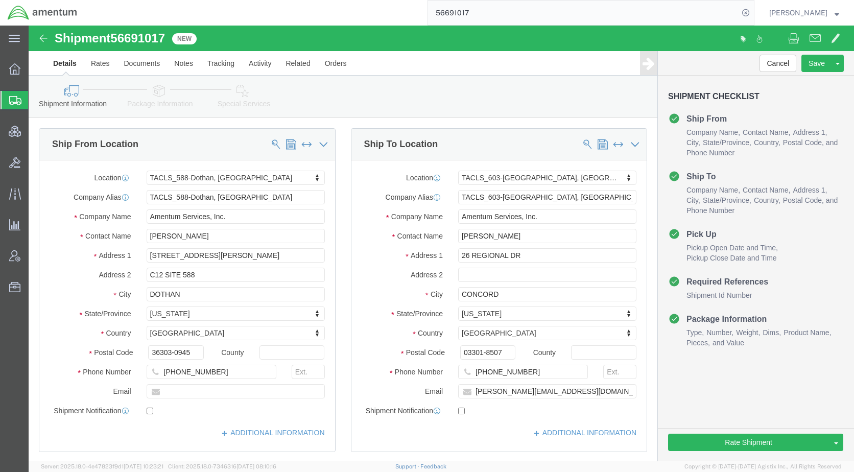
click icon
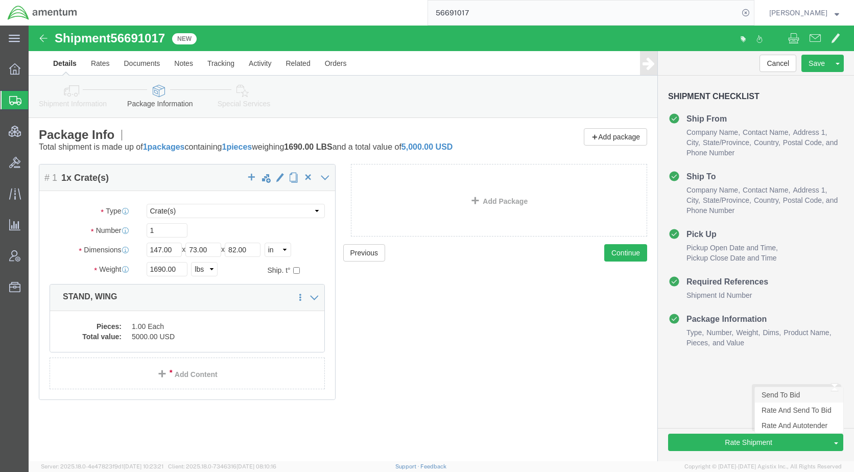
click link "Send To Bid"
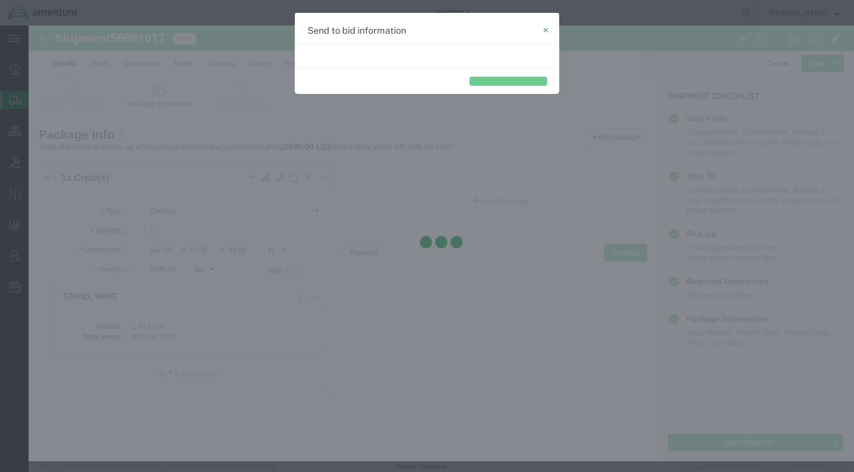
select select "TL"
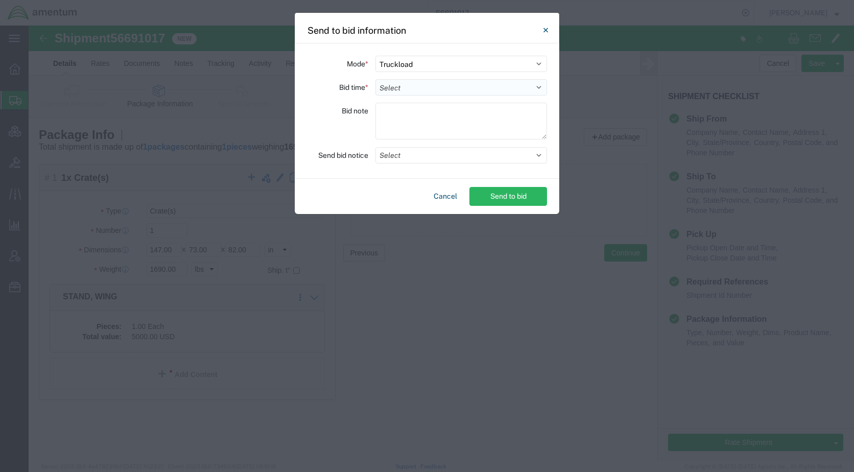
click at [408, 86] on select "Select 30 Min (Rush) 1 Hour (Rush) 2 Hours (Rush) 4 Hours (Rush) 8 Hours (Rush)…" at bounding box center [461, 87] width 172 height 16
select select "20"
click at [375, 79] on select "Select 30 Min (Rush) 1 Hour (Rush) 2 Hours (Rush) 4 Hours (Rush) 8 Hours (Rush)…" at bounding box center [461, 87] width 172 height 16
click at [407, 158] on button "Select" at bounding box center [461, 155] width 172 height 16
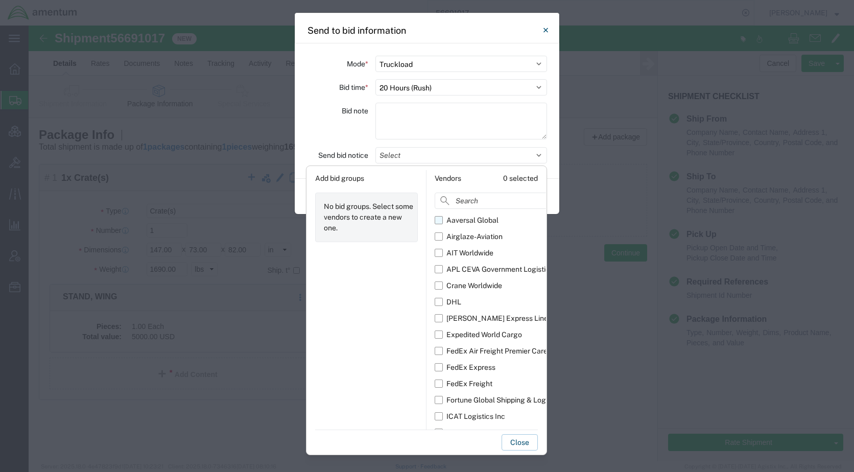
click at [452, 218] on div "Aaversal Global" at bounding box center [472, 220] width 52 height 11
click at [0, 0] on input "Aaversal Global" at bounding box center [0, 0] width 0 height 0
click at [455, 235] on div "Airglaze-Aviation" at bounding box center [474, 236] width 56 height 11
click at [0, 0] on input "Airglaze-Aviation" at bounding box center [0, 0] width 0 height 0
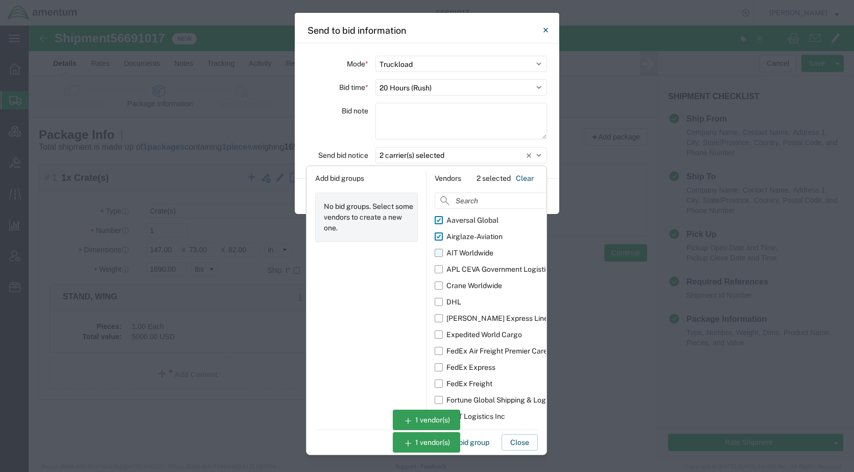
click at [456, 250] on div "AIT Worldwide" at bounding box center [469, 253] width 47 height 11
click at [0, 0] on input "AIT Worldwide" at bounding box center [0, 0] width 0 height 0
click at [468, 271] on div "APL CEVA Government Logistics" at bounding box center [499, 269] width 107 height 11
click at [0, 0] on input "APL CEVA Government Logistics" at bounding box center [0, 0] width 0 height 0
click at [471, 285] on div "Crane Worldwide" at bounding box center [474, 285] width 56 height 11
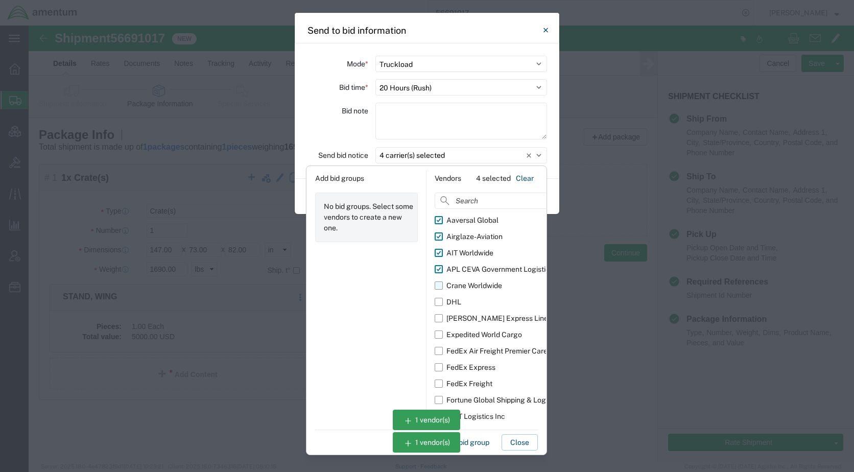
click at [0, 0] on input "Crane Worldwide" at bounding box center [0, 0] width 0 height 0
click at [476, 335] on div "Expedited World Cargo" at bounding box center [484, 334] width 76 height 11
click at [0, 0] on input "Expedited World Cargo" at bounding box center [0, 0] width 0 height 0
click at [475, 398] on div "Fortune Global Shipping & Logistics Limited" at bounding box center [517, 400] width 142 height 11
click at [0, 0] on input "Fortune Global Shipping & Logistics Limited" at bounding box center [0, 0] width 0 height 0
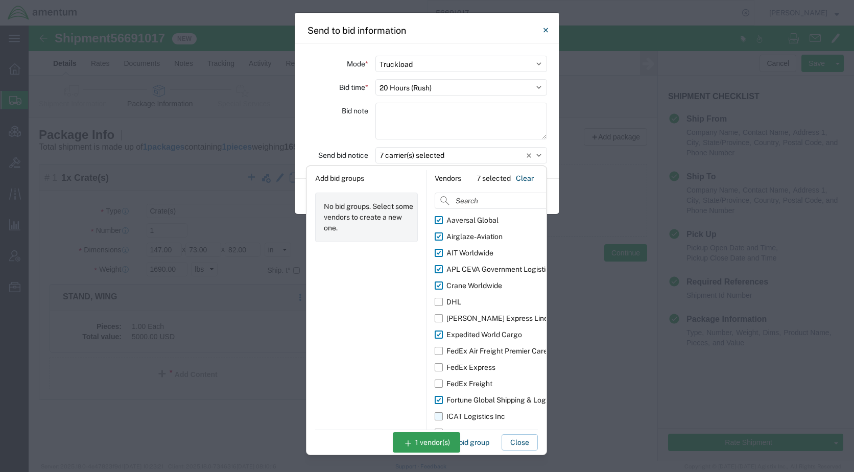
click at [478, 415] on div "ICAT Logistics Inc" at bounding box center [475, 416] width 59 height 11
click at [0, 0] on input "ICAT Logistics Inc" at bounding box center [0, 0] width 0 height 0
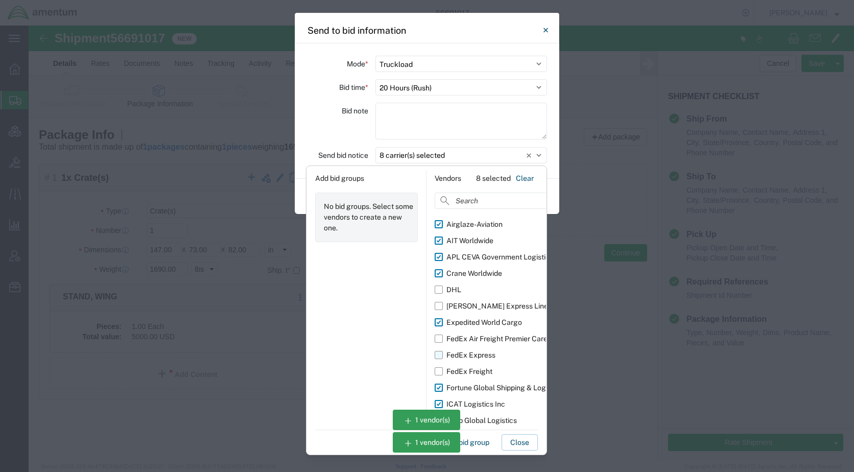
scroll to position [18, 0]
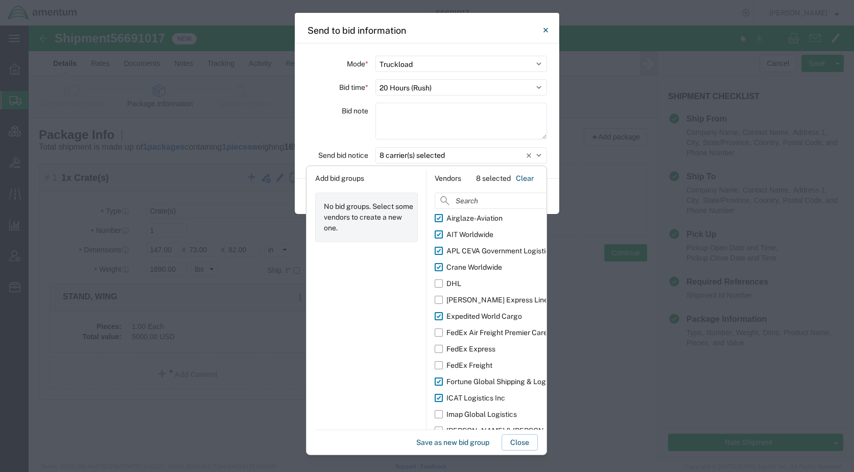
click at [384, 326] on div "Add bid groups No bid groups. Select some vendors to create a new one." at bounding box center [367, 300] width 120 height 260
click at [501, 410] on div "Imap Global Logistics" at bounding box center [481, 414] width 70 height 11
click at [0, 0] on input "Imap Global Logistics" at bounding box center [0, 0] width 0 height 0
click at [381, 298] on div "Add bid groups No bid groups. Select some vendors to create a new one." at bounding box center [367, 300] width 120 height 260
click at [464, 203] on input at bounding box center [512, 201] width 154 height 16
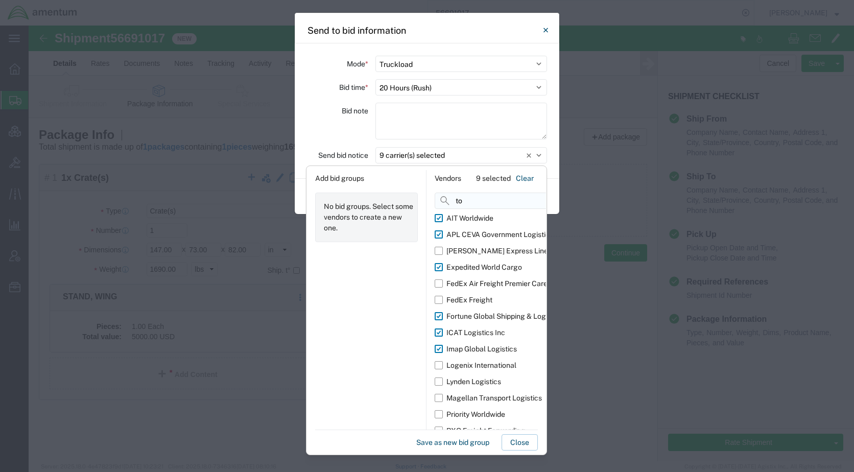
scroll to position [0, 0]
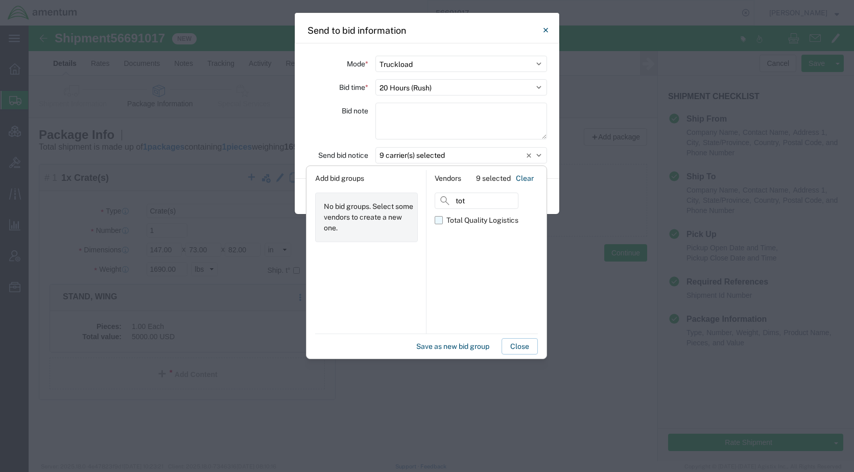
click at [451, 224] on div "Total Quality Logistics" at bounding box center [482, 220] width 72 height 11
click at [0, 0] on input "Total Quality Logistics" at bounding box center [0, 0] width 0 height 0
click at [478, 202] on input "tot" at bounding box center [477, 201] width 84 height 16
type input "t"
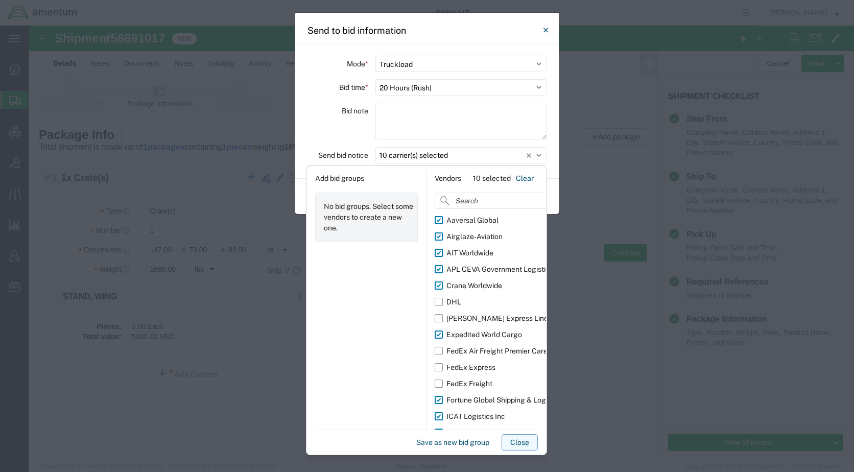
click at [524, 439] on button "Close" at bounding box center [520, 442] width 36 height 16
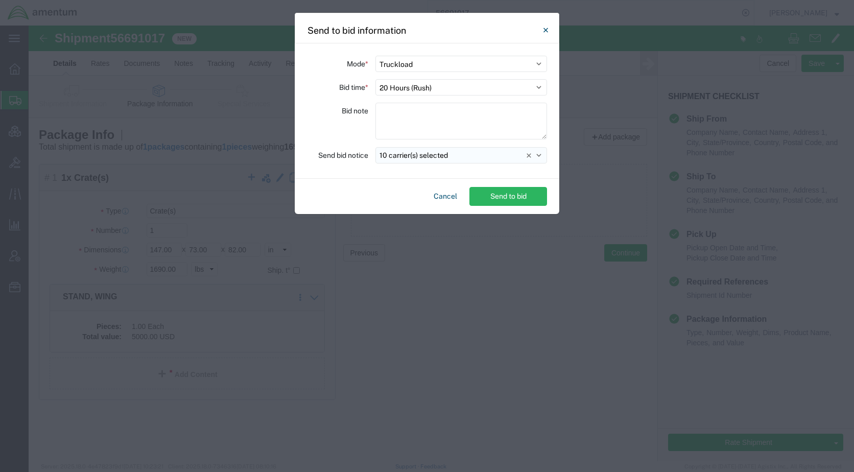
click at [461, 158] on button "10 carrier(s) selected" at bounding box center [461, 155] width 172 height 16
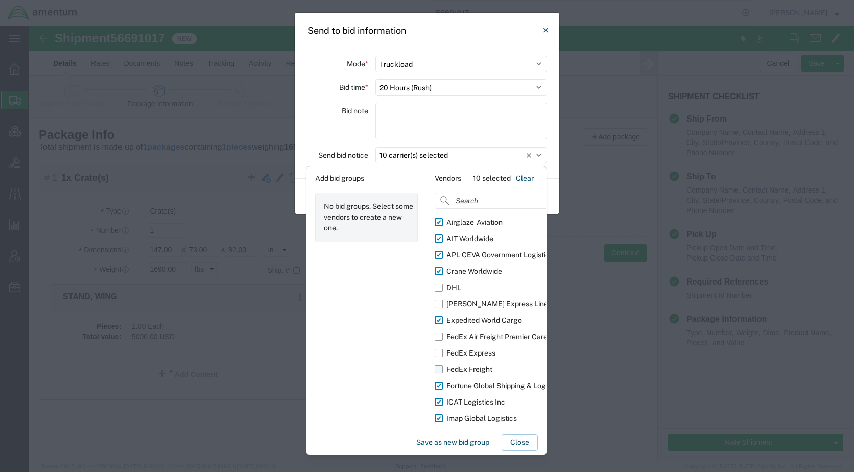
scroll to position [18, 0]
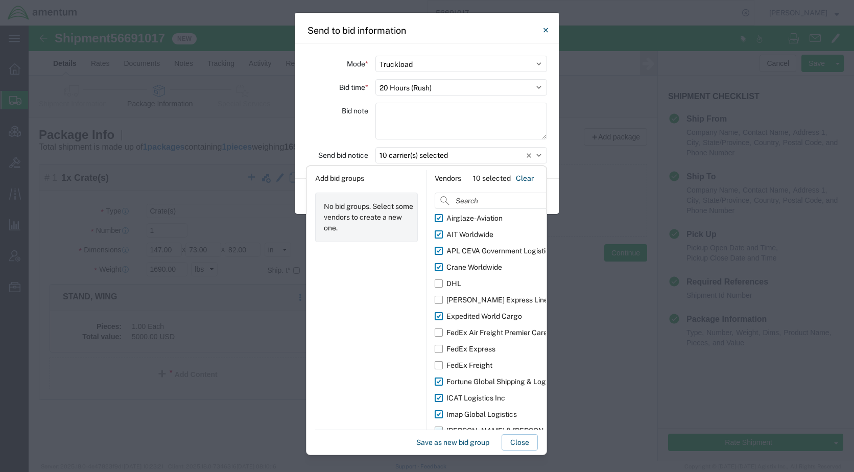
click at [470, 426] on div "[PERSON_NAME] & [PERSON_NAME]" at bounding box center [508, 431] width 125 height 11
click at [0, 0] on input "[PERSON_NAME] & [PERSON_NAME]" at bounding box center [0, 0] width 0 height 0
click at [483, 426] on div "[PERSON_NAME] & [PERSON_NAME]" at bounding box center [508, 431] width 125 height 11
click at [0, 0] on input "[PERSON_NAME] & [PERSON_NAME]" at bounding box center [0, 0] width 0 height 0
click at [512, 438] on button "Close" at bounding box center [520, 442] width 36 height 16
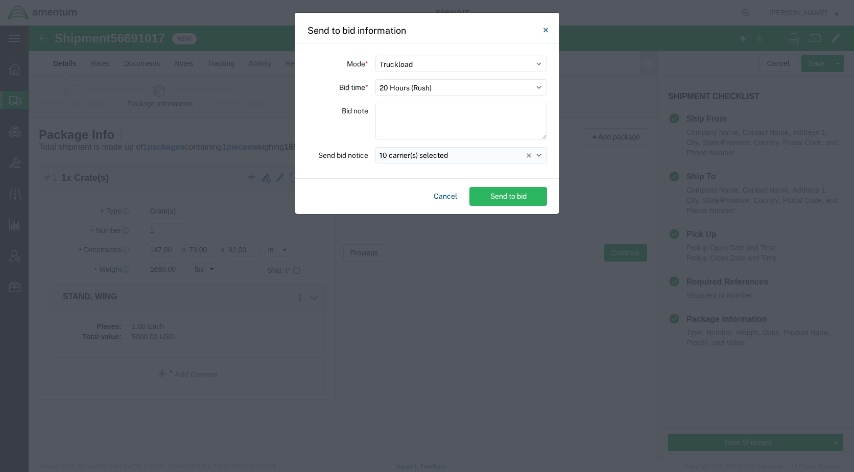
click at [474, 156] on button "10 carrier(s) selected" at bounding box center [461, 155] width 172 height 16
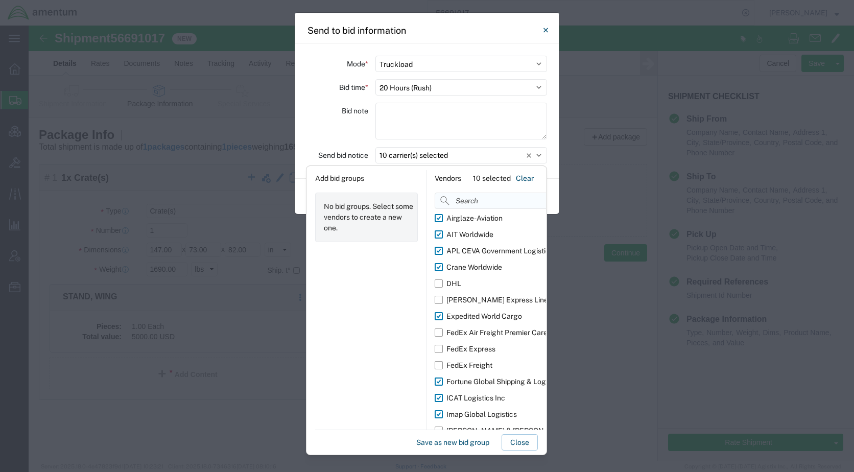
click at [482, 201] on input at bounding box center [512, 201] width 154 height 16
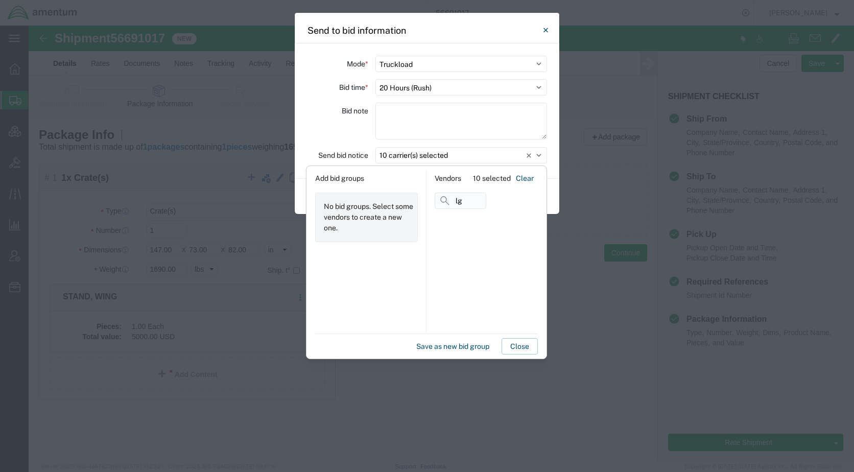
scroll to position [0, 0]
type input "logen"
click at [461, 223] on div "Logenix International" at bounding box center [481, 220] width 70 height 11
click at [0, 0] on input "Logenix International" at bounding box center [0, 0] width 0 height 0
click at [517, 344] on button "Close" at bounding box center [520, 346] width 36 height 16
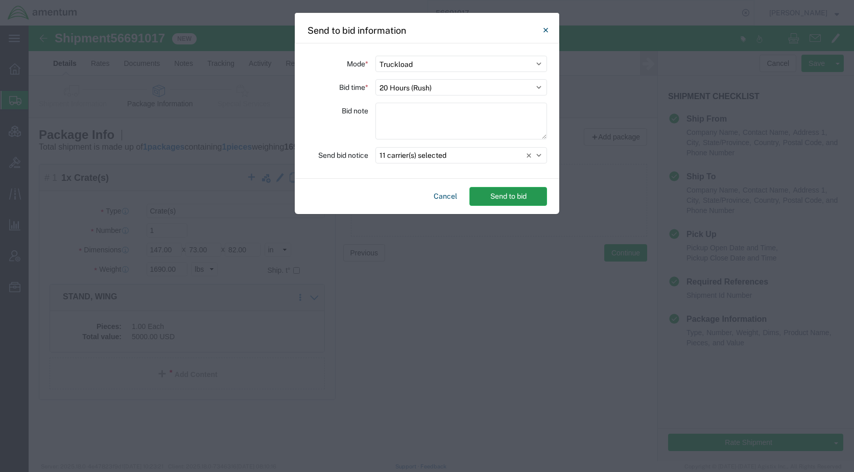
click at [509, 195] on button "Send to bid" at bounding box center [508, 196] width 78 height 19
